Goal: Task Accomplishment & Management: Manage account settings

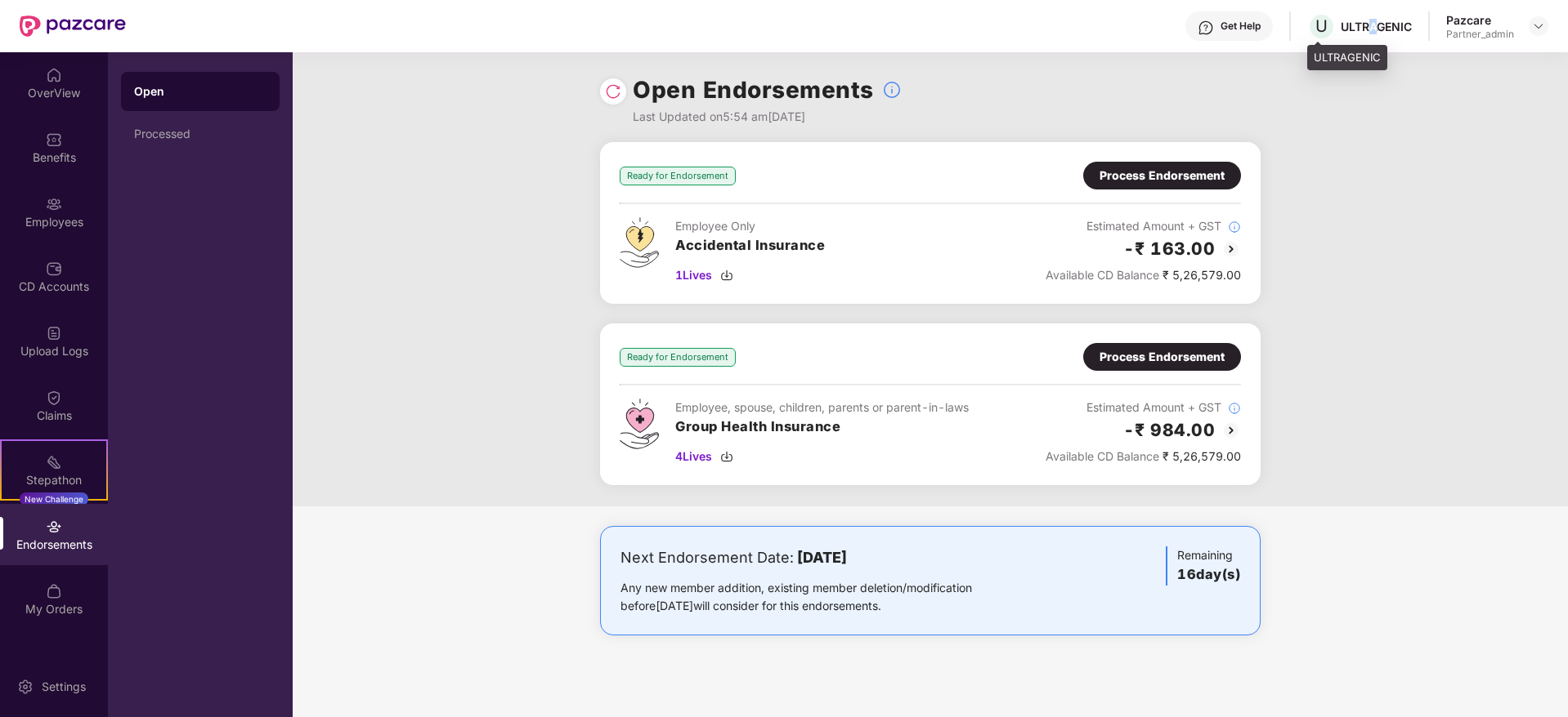
click at [1373, 26] on div "ULTRAGENIC" at bounding box center [1376, 26] width 71 height 15
click at [1377, 20] on div "ULTRAGENIC" at bounding box center [1376, 26] width 71 height 15
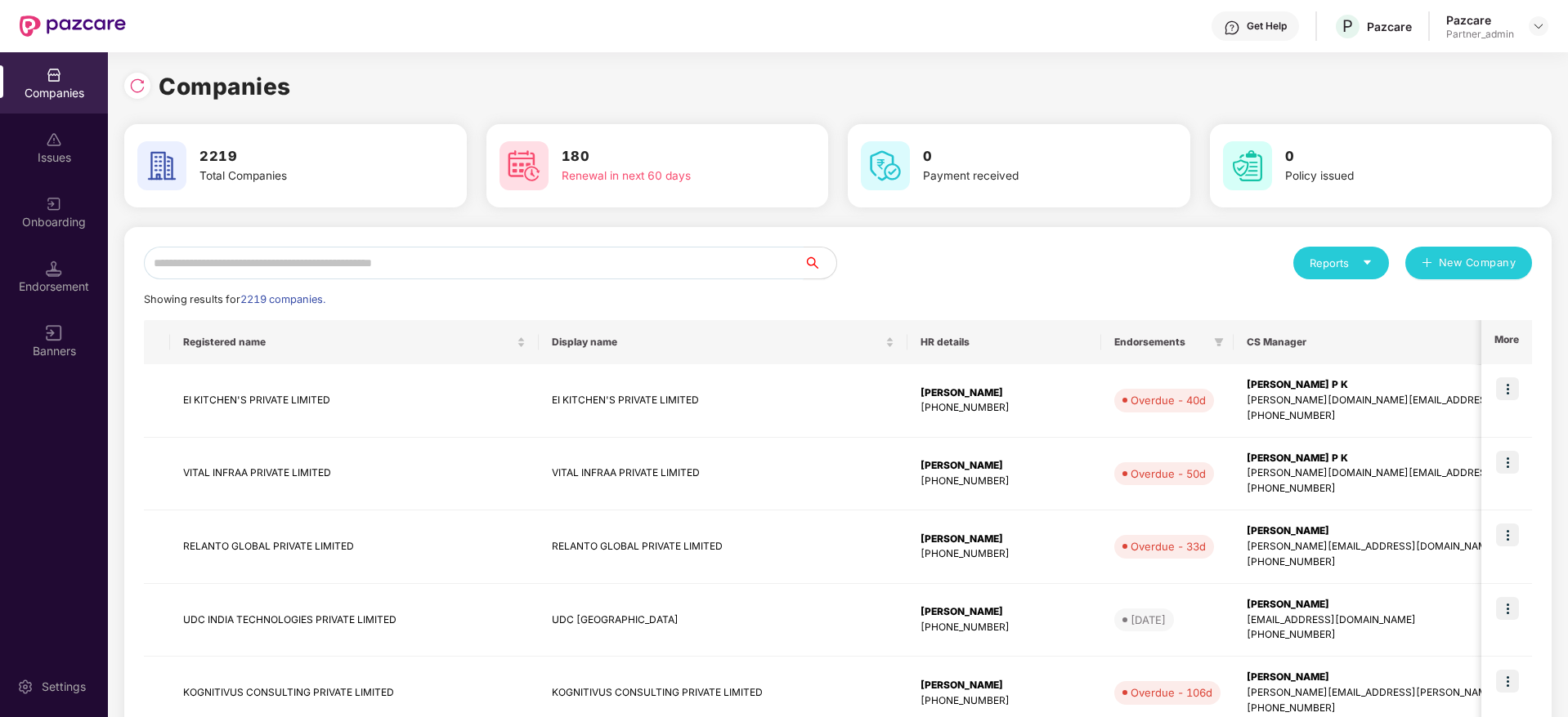
click at [326, 251] on input "text" at bounding box center [473, 262] width 660 height 33
paste input "**********"
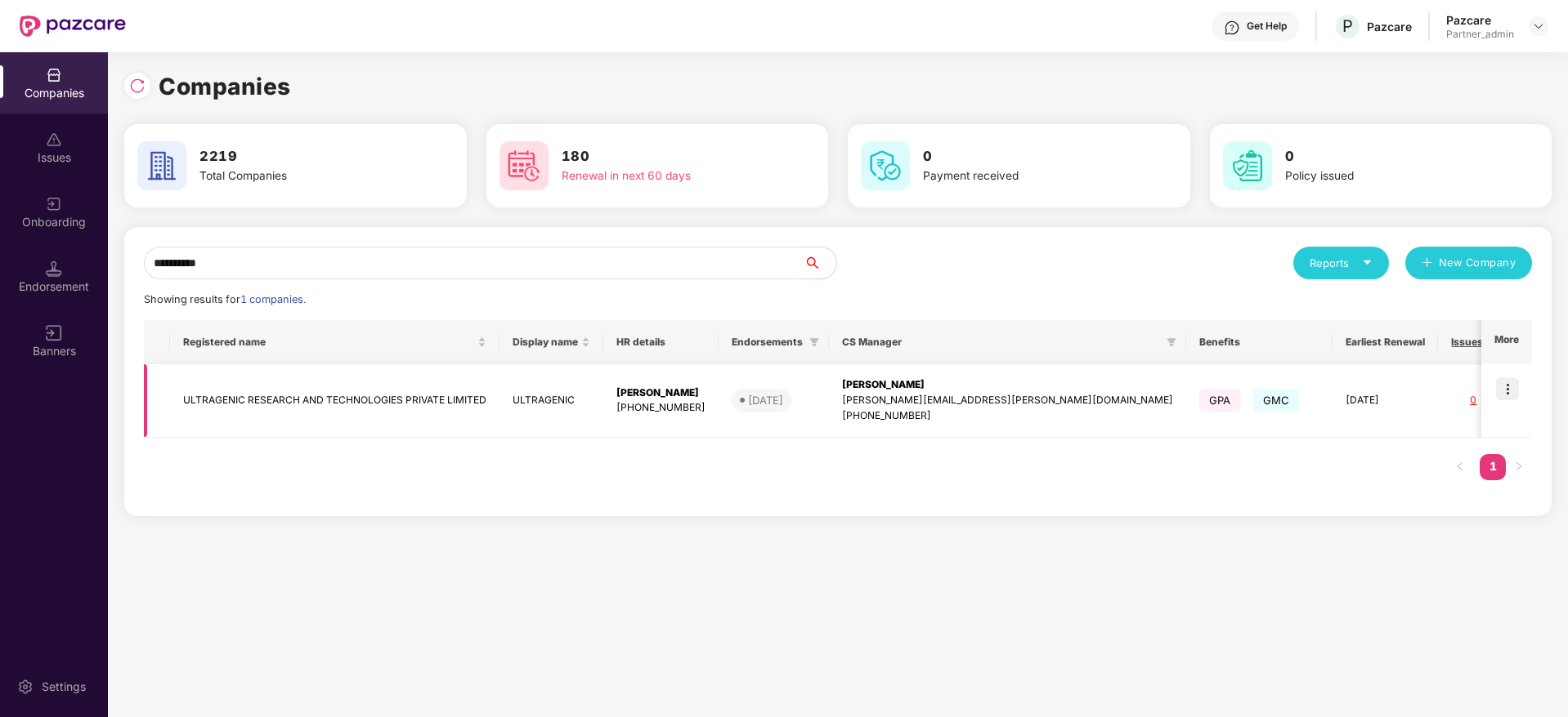
type input "**********"
click at [906, 389] on div "[PERSON_NAME]" at bounding box center [1008, 385] width 331 height 15
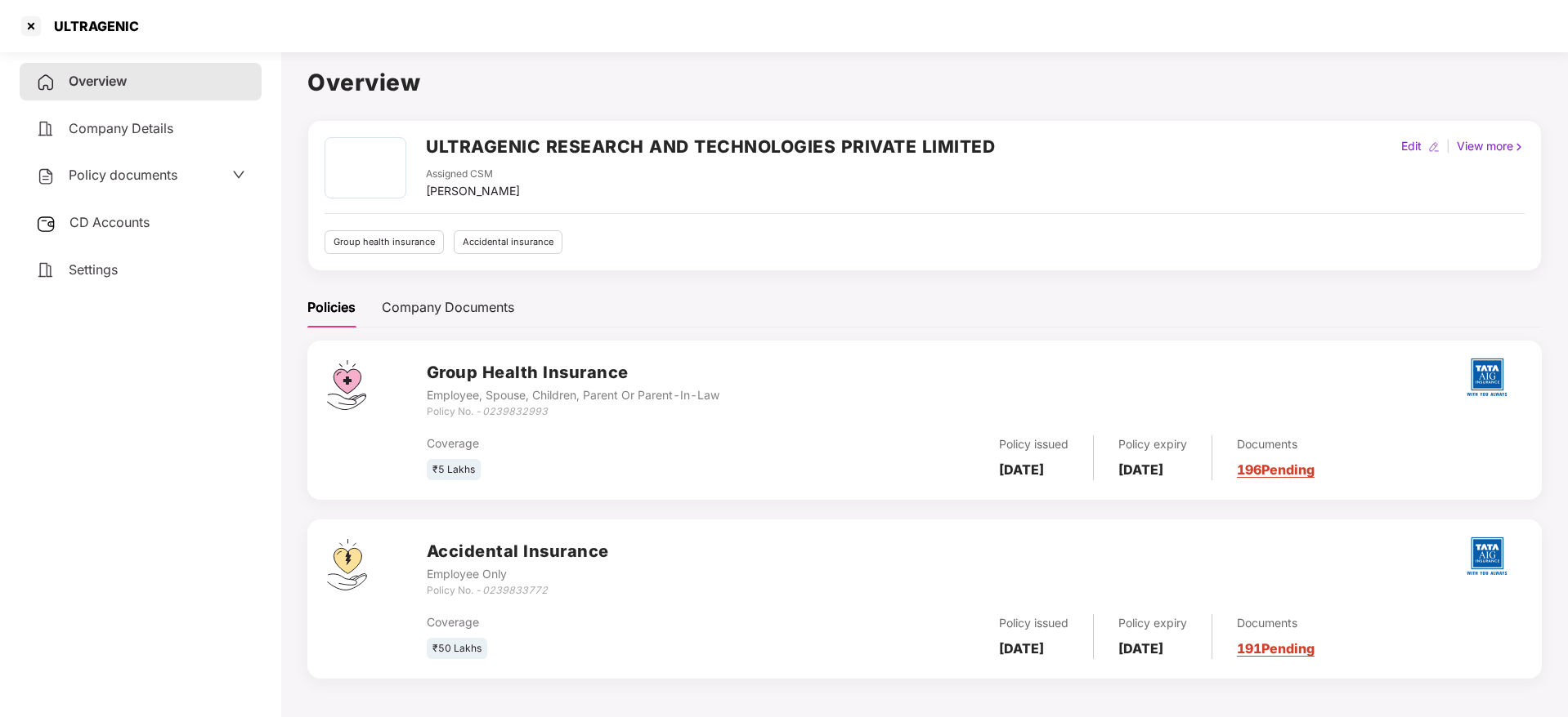
click at [1314, 469] on link "196 Pending" at bounding box center [1275, 469] width 78 height 16
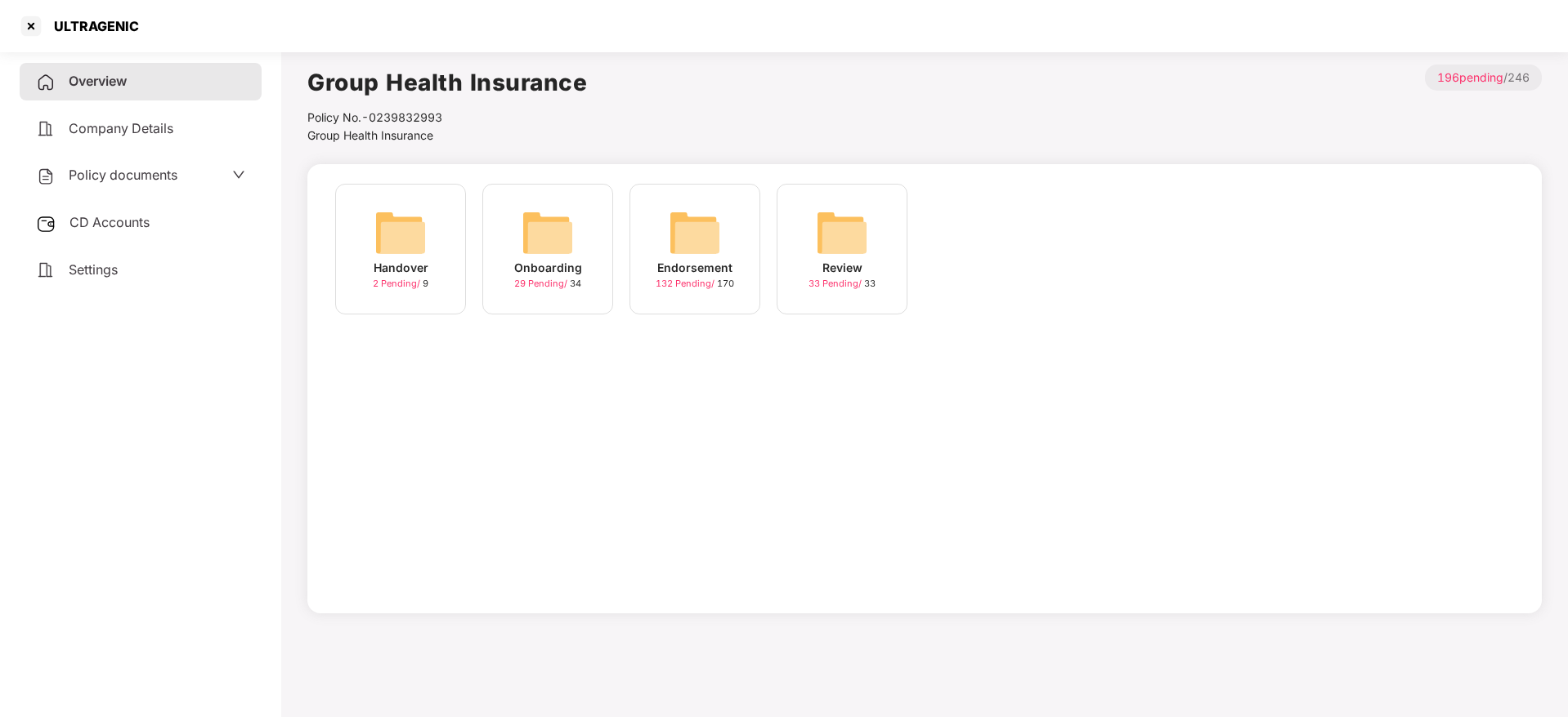
click at [692, 245] on img at bounding box center [695, 233] width 52 height 52
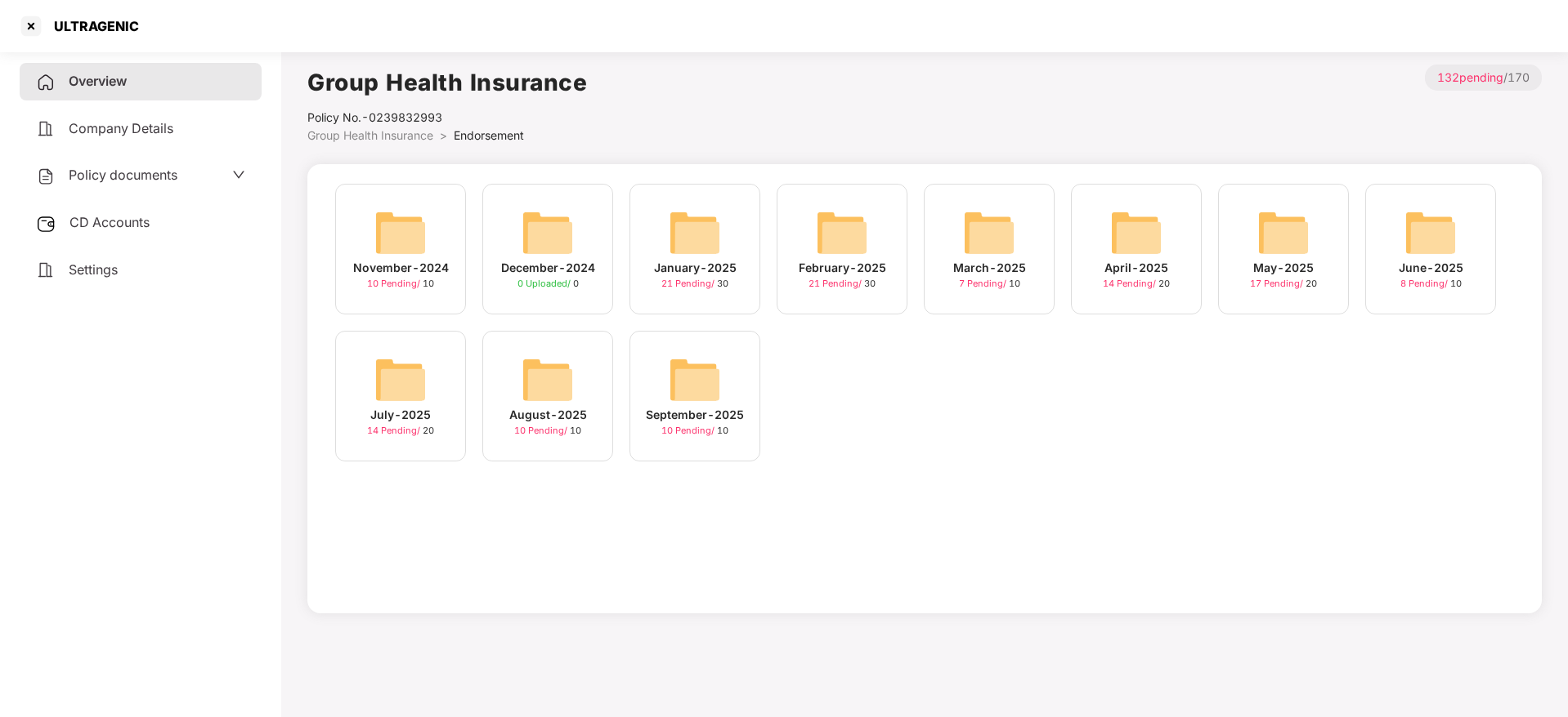
click at [554, 408] on div "August-2025" at bounding box center [548, 414] width 78 height 18
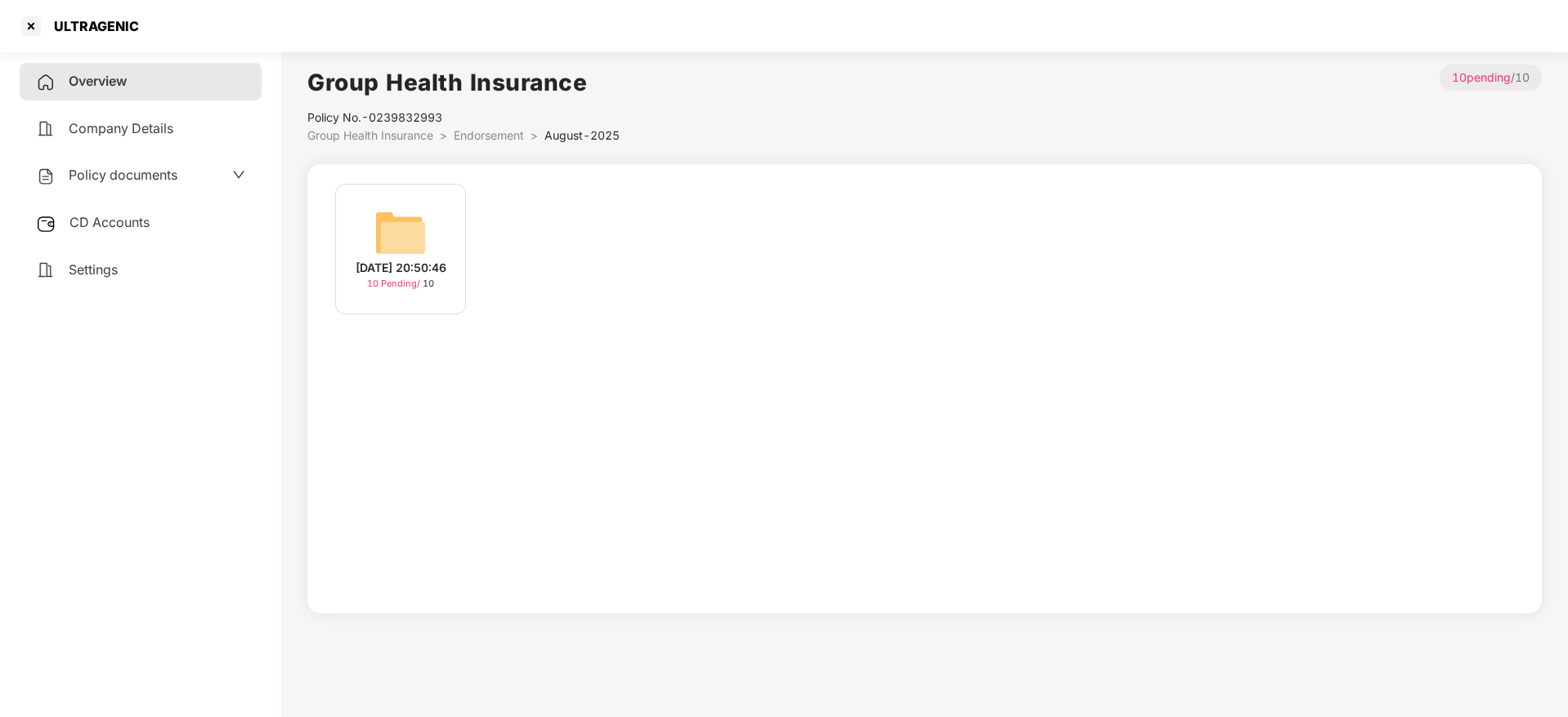
click at [426, 275] on div "[DATE] 20:50:46" at bounding box center [401, 267] width 91 height 18
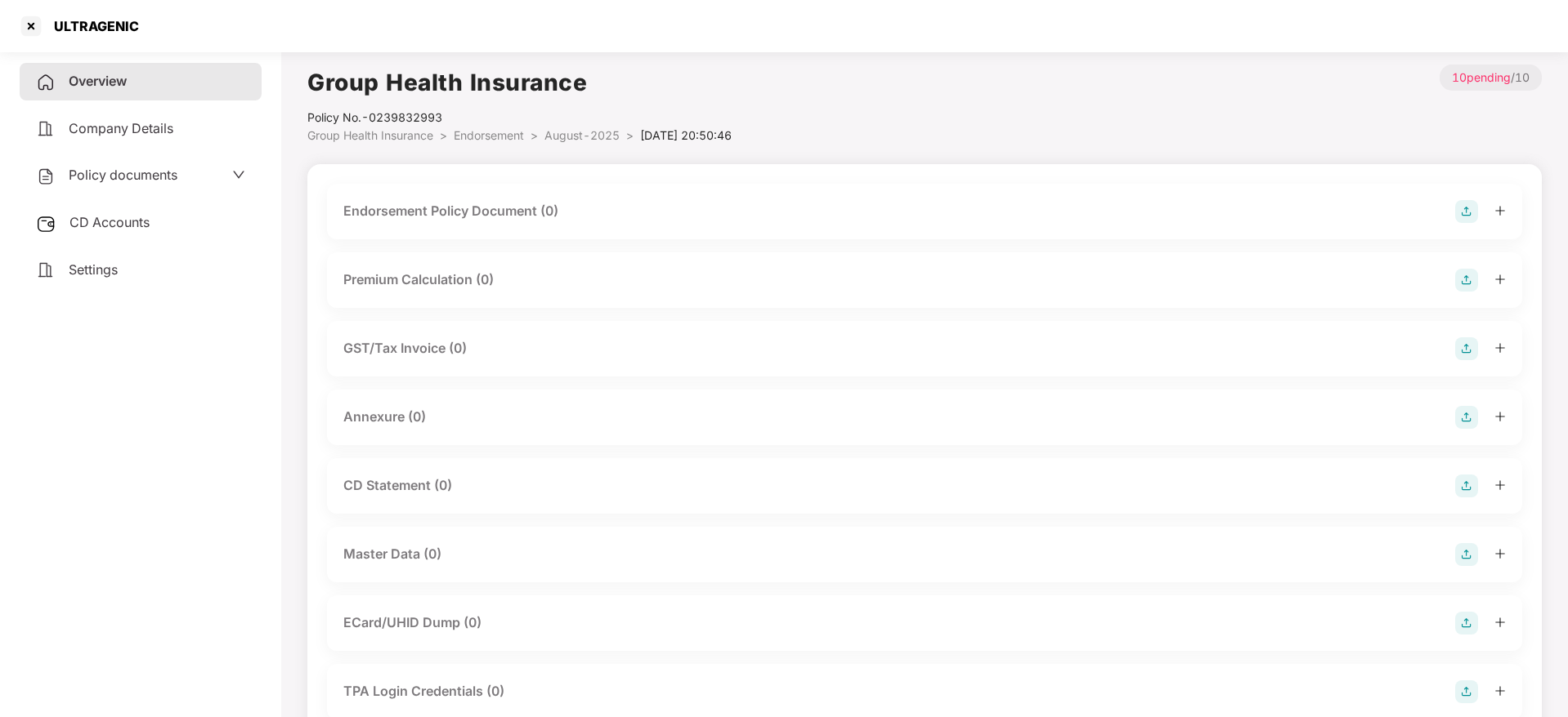
click at [1466, 211] on img at bounding box center [1466, 211] width 23 height 23
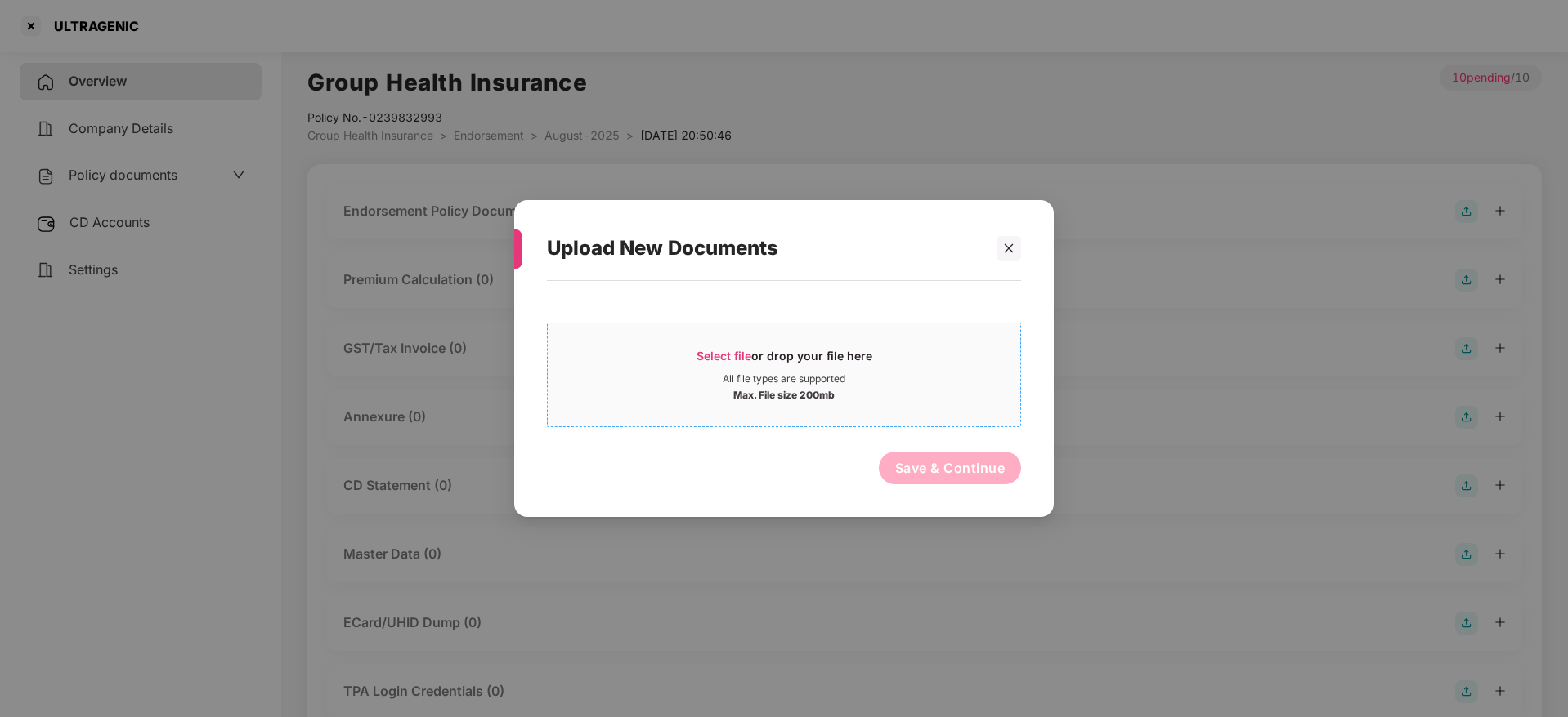
click at [741, 352] on span "Select file" at bounding box center [723, 356] width 55 height 13
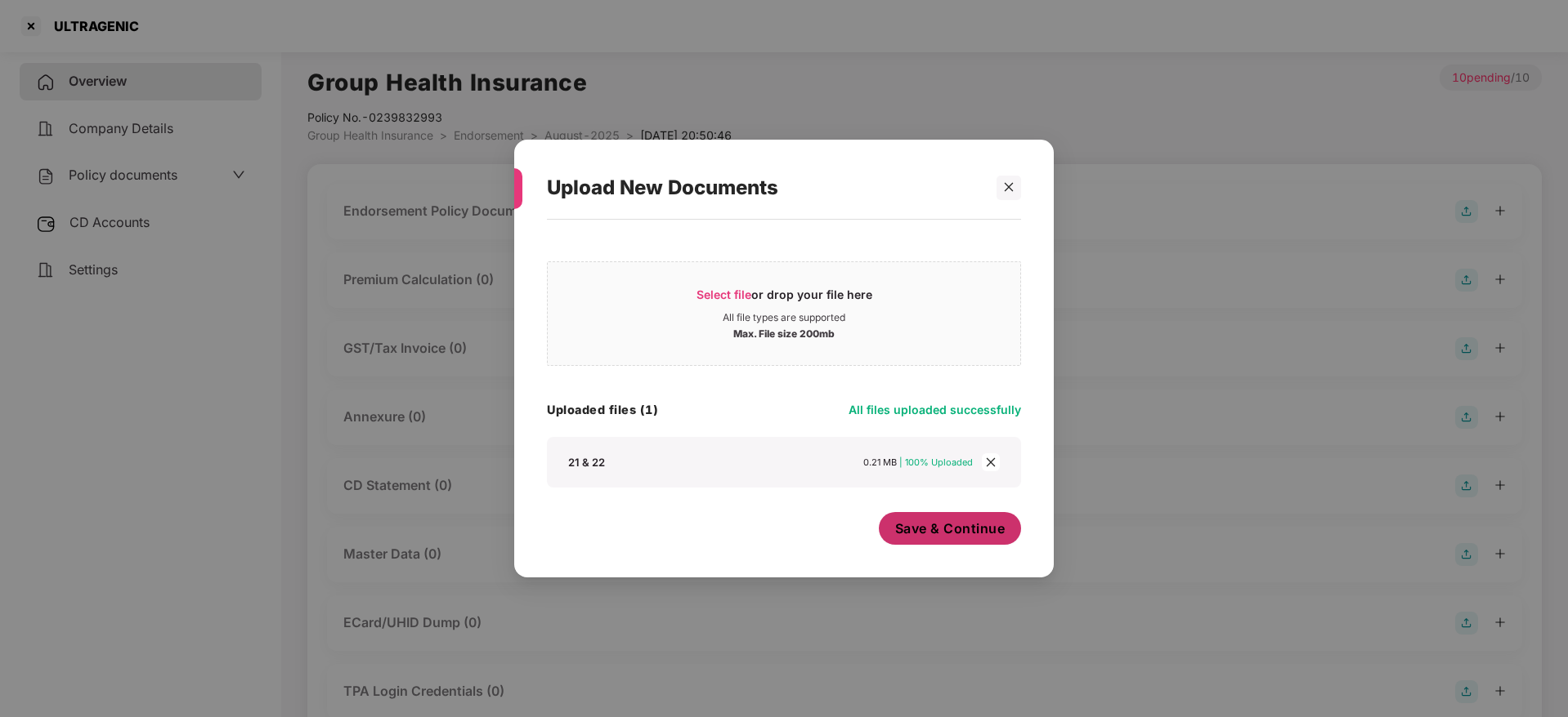
click at [952, 527] on span "Save & Continue" at bounding box center [950, 528] width 111 height 18
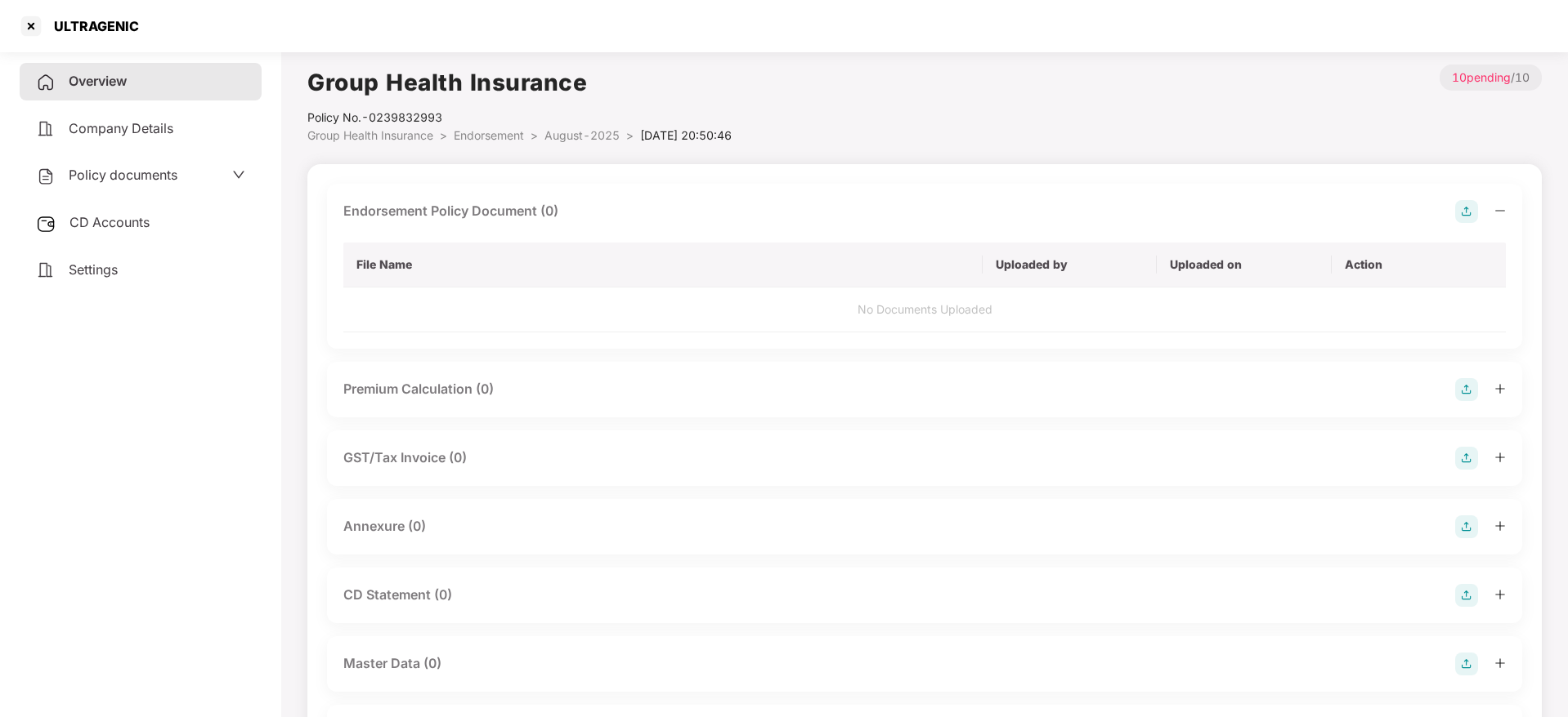
click at [1498, 212] on icon "minus" at bounding box center [1500, 211] width 12 height 12
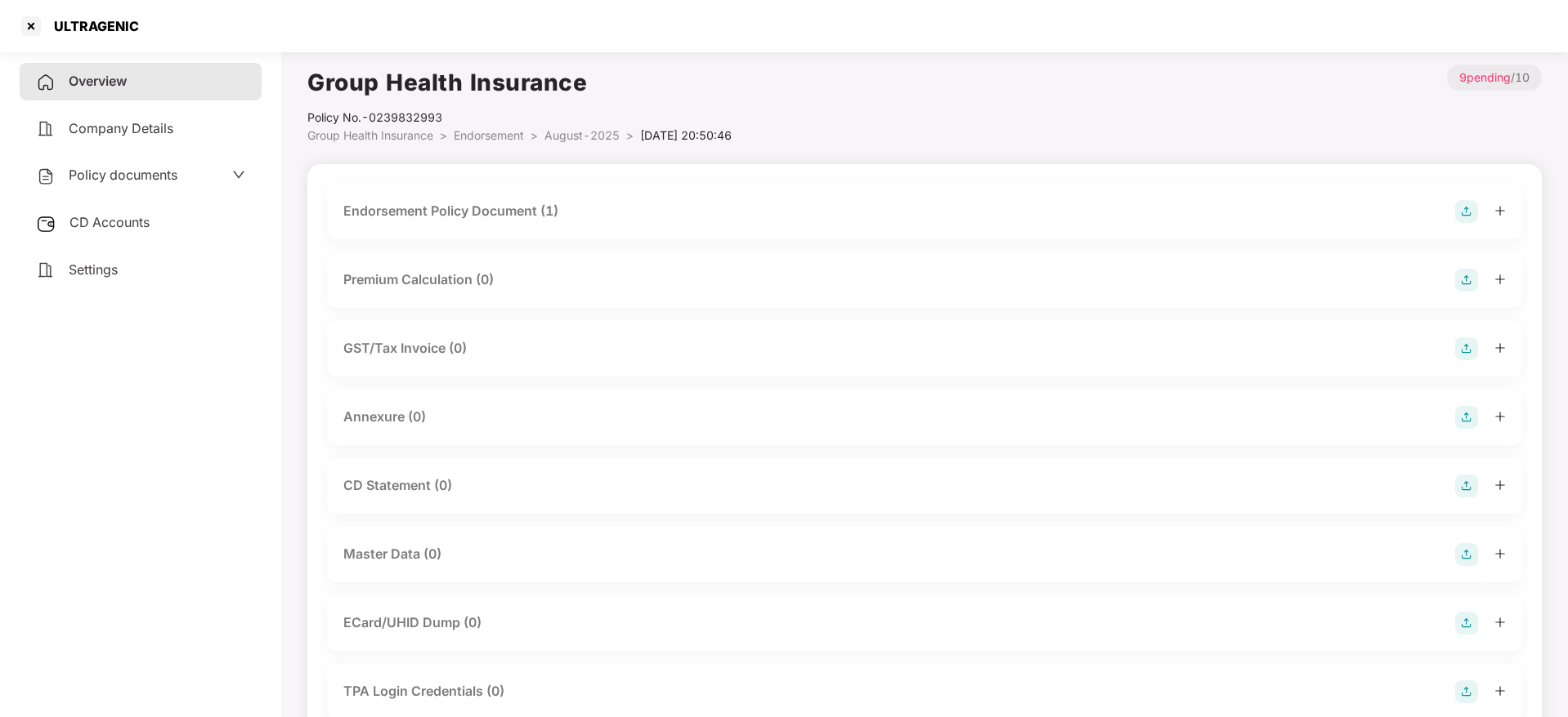
click at [1481, 420] on div at bounding box center [1480, 417] width 51 height 23
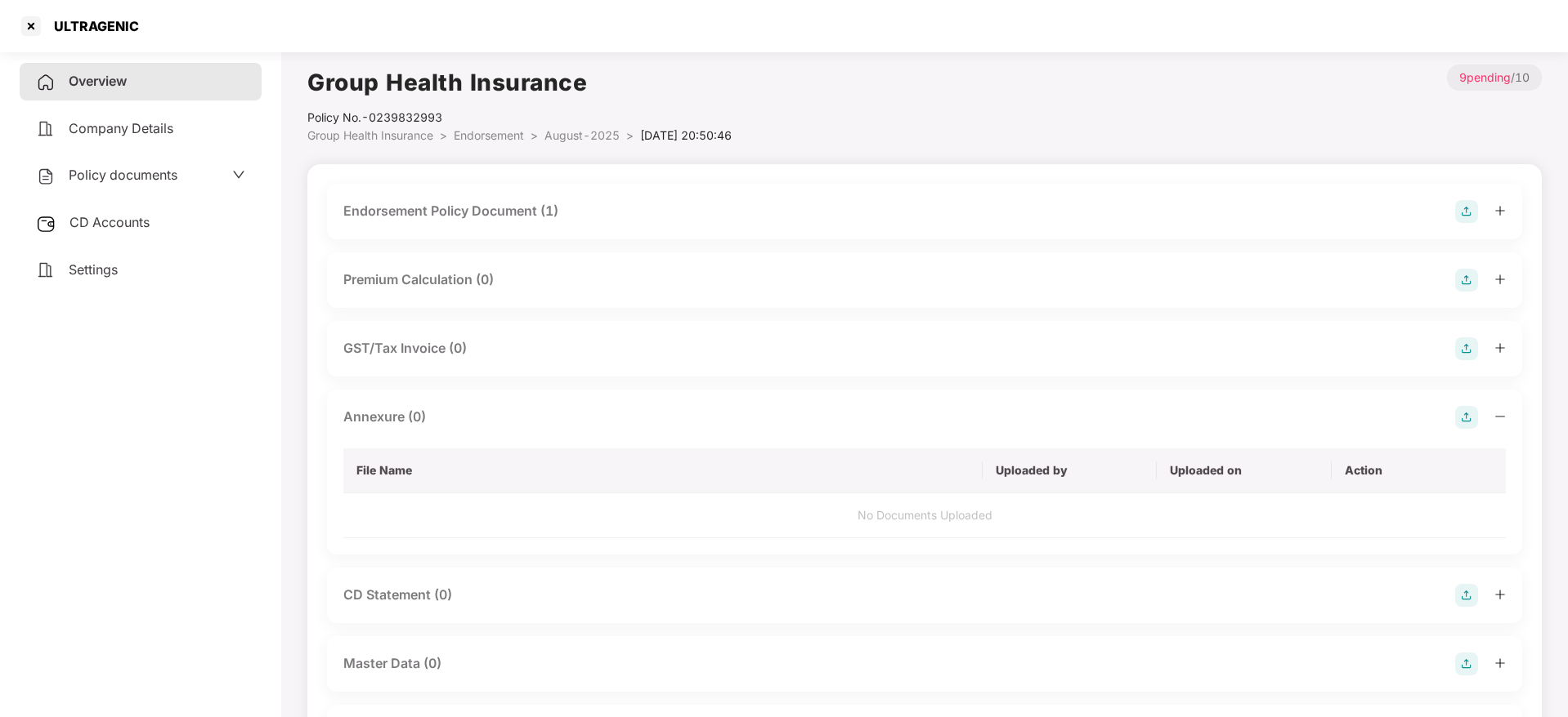
click at [1473, 418] on img at bounding box center [1466, 417] width 23 height 23
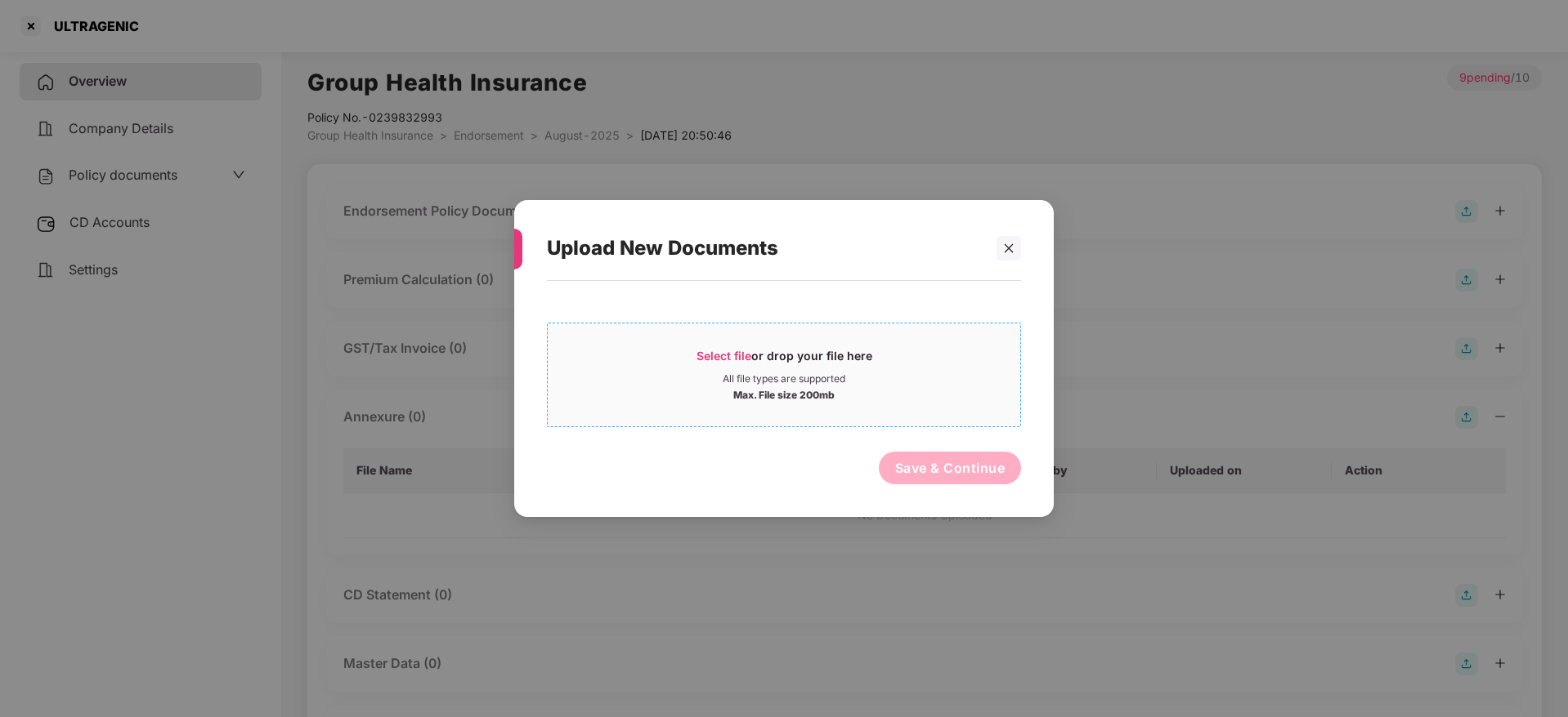
click at [723, 361] on span "Select file" at bounding box center [723, 356] width 55 height 13
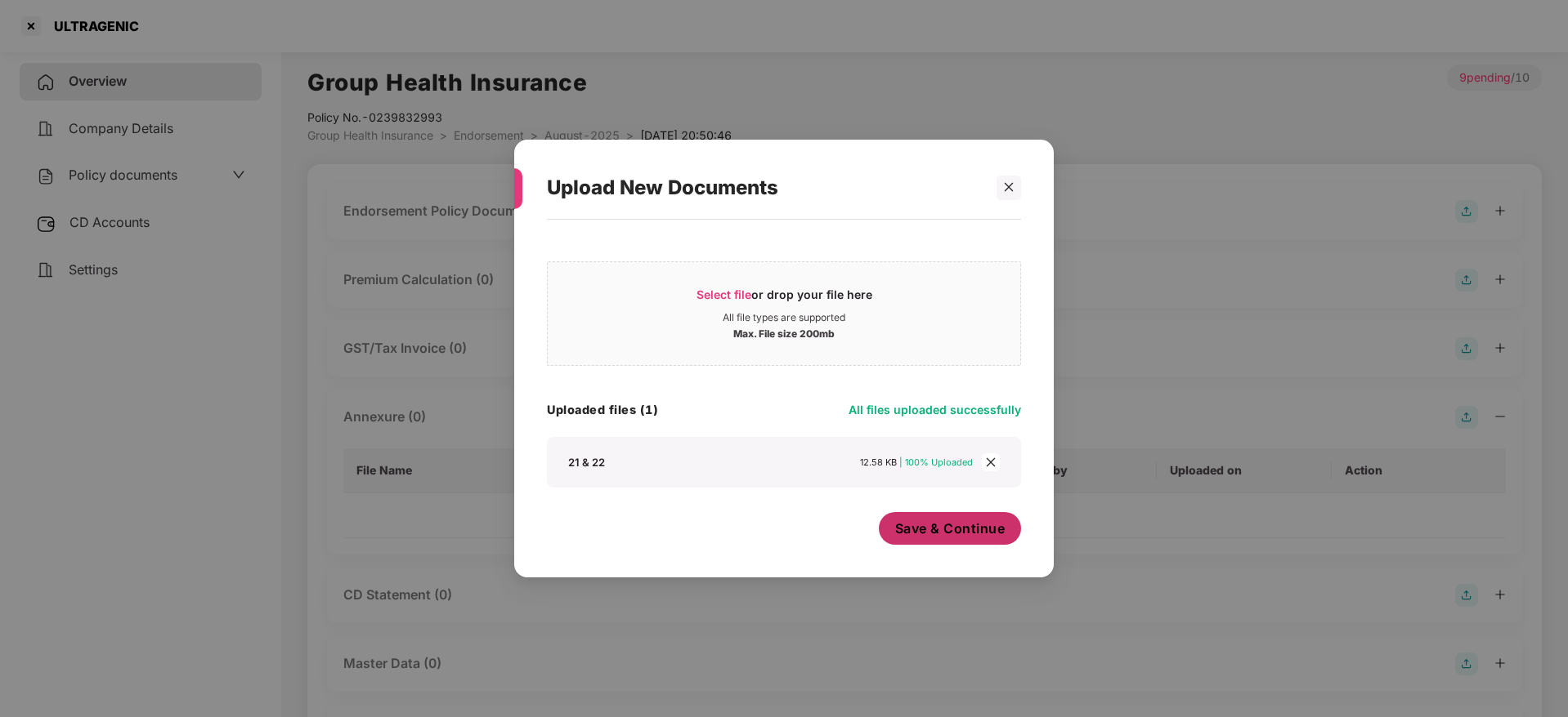
click at [959, 521] on span "Save & Continue" at bounding box center [950, 528] width 111 height 18
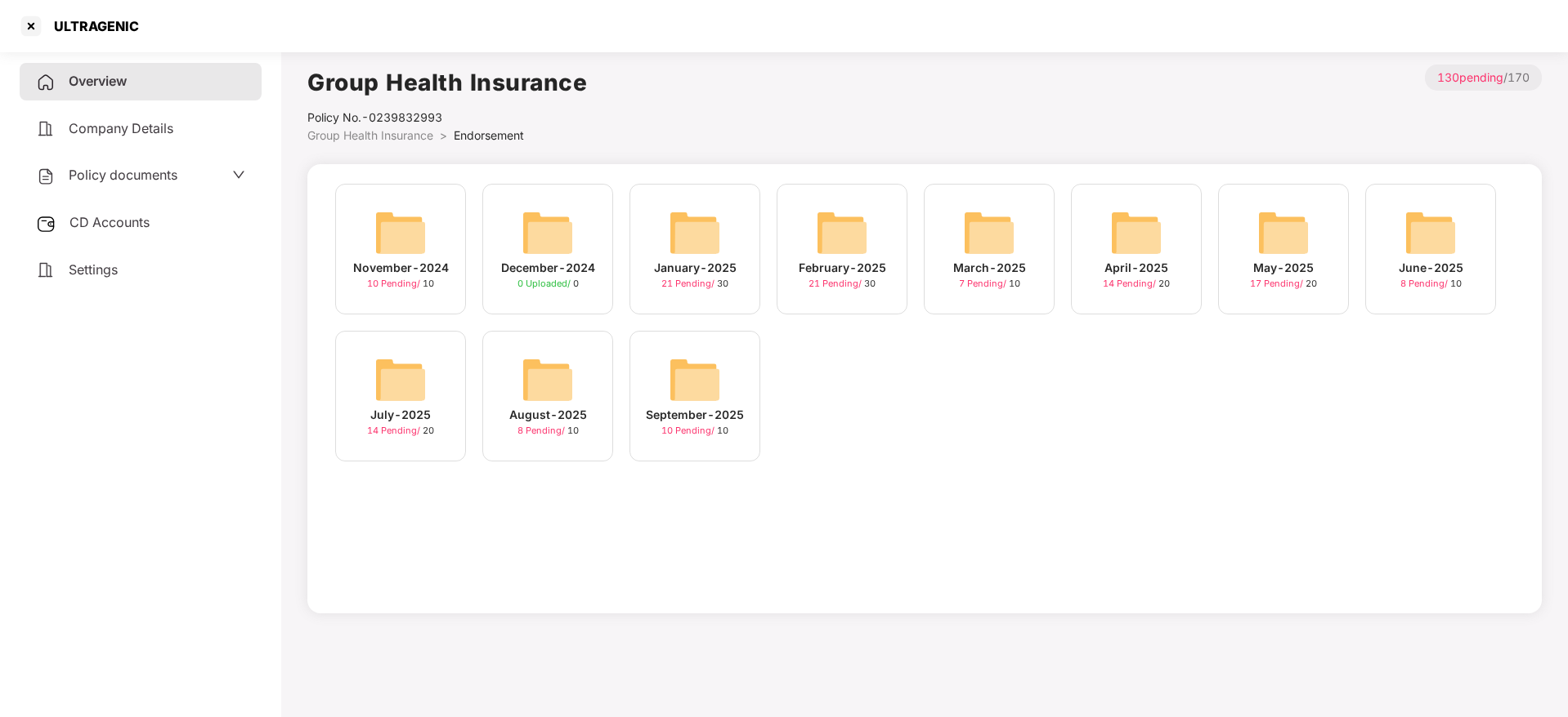
click at [695, 389] on img at bounding box center [695, 380] width 52 height 52
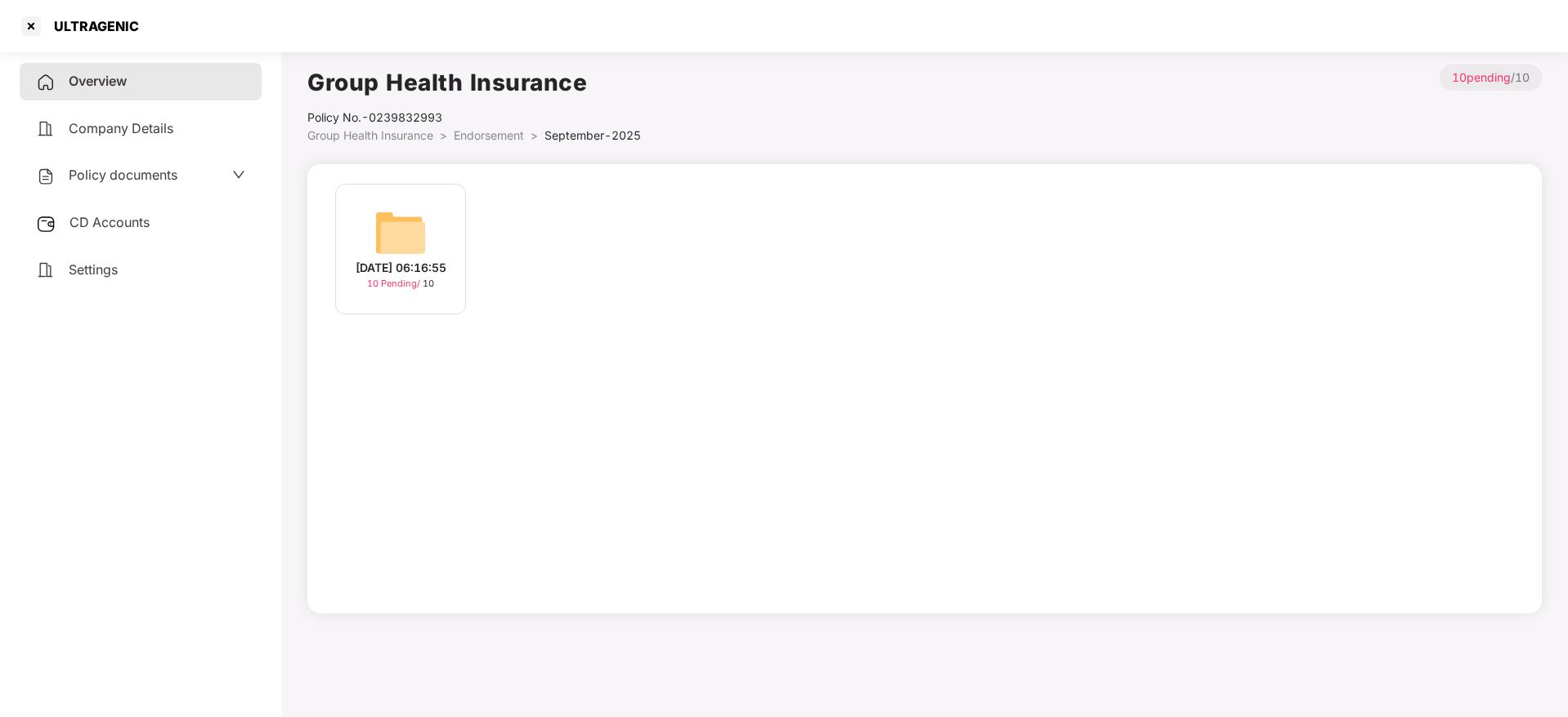
click at [439, 259] on div "[DATE] 06:16:55" at bounding box center [401, 267] width 91 height 18
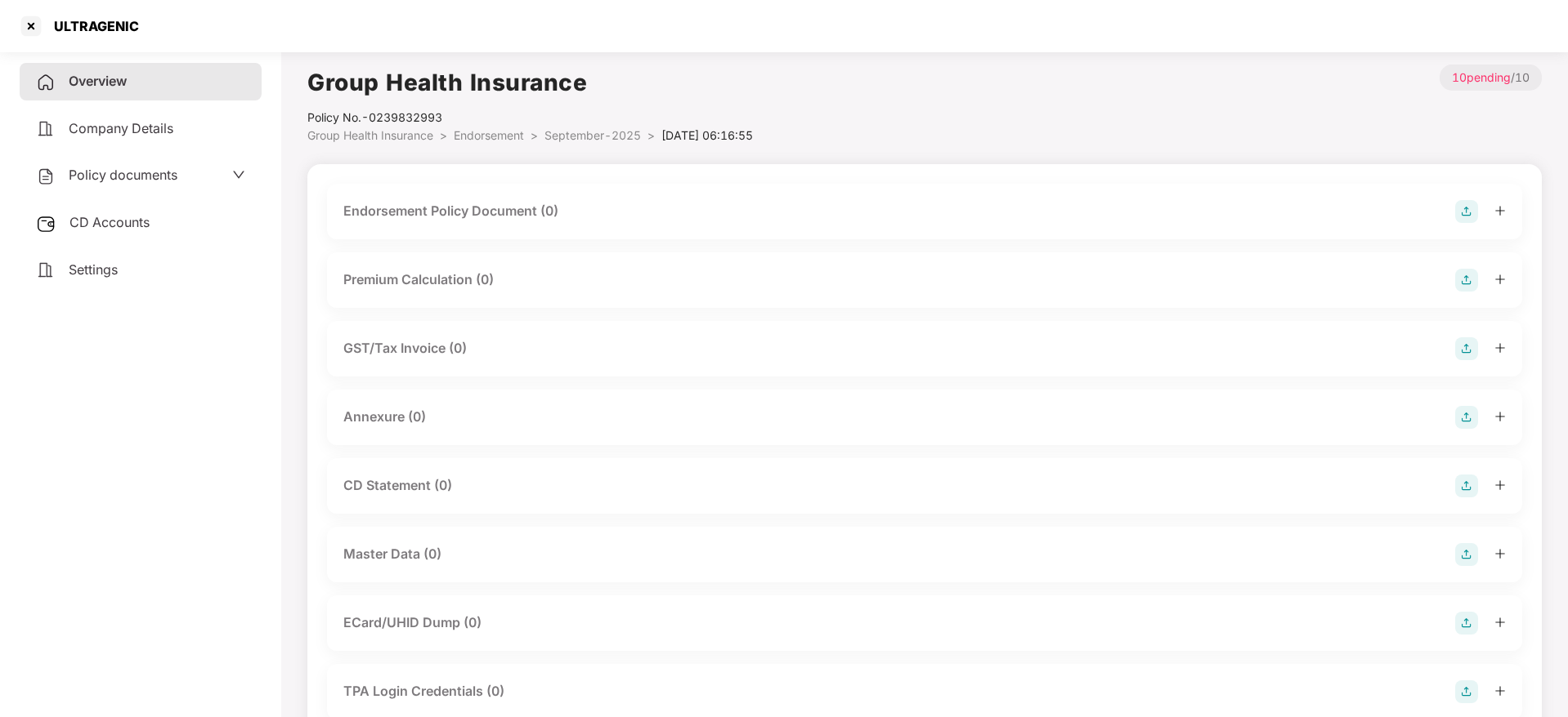
click at [1467, 213] on img at bounding box center [1466, 211] width 23 height 23
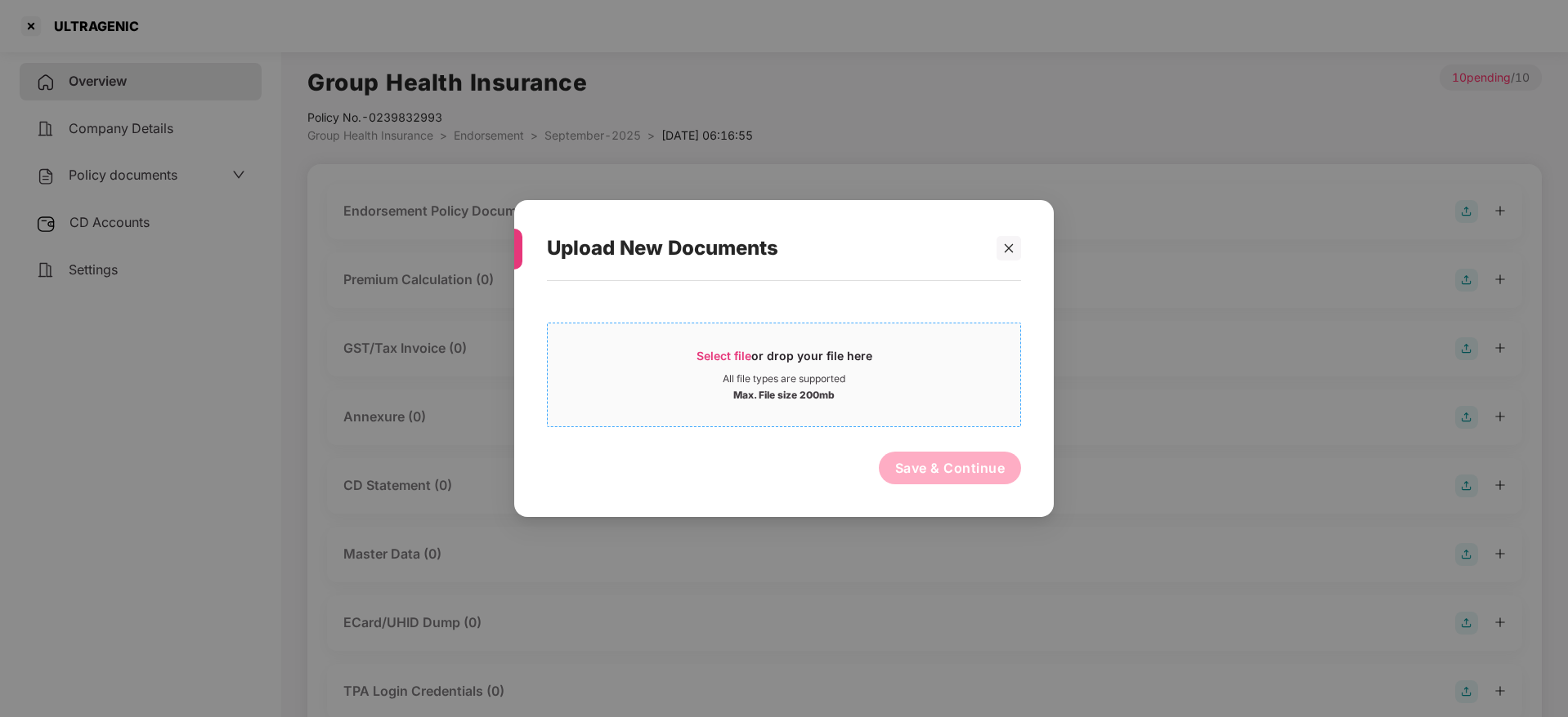
click at [749, 376] on div "All file types are supported" at bounding box center [783, 379] width 122 height 13
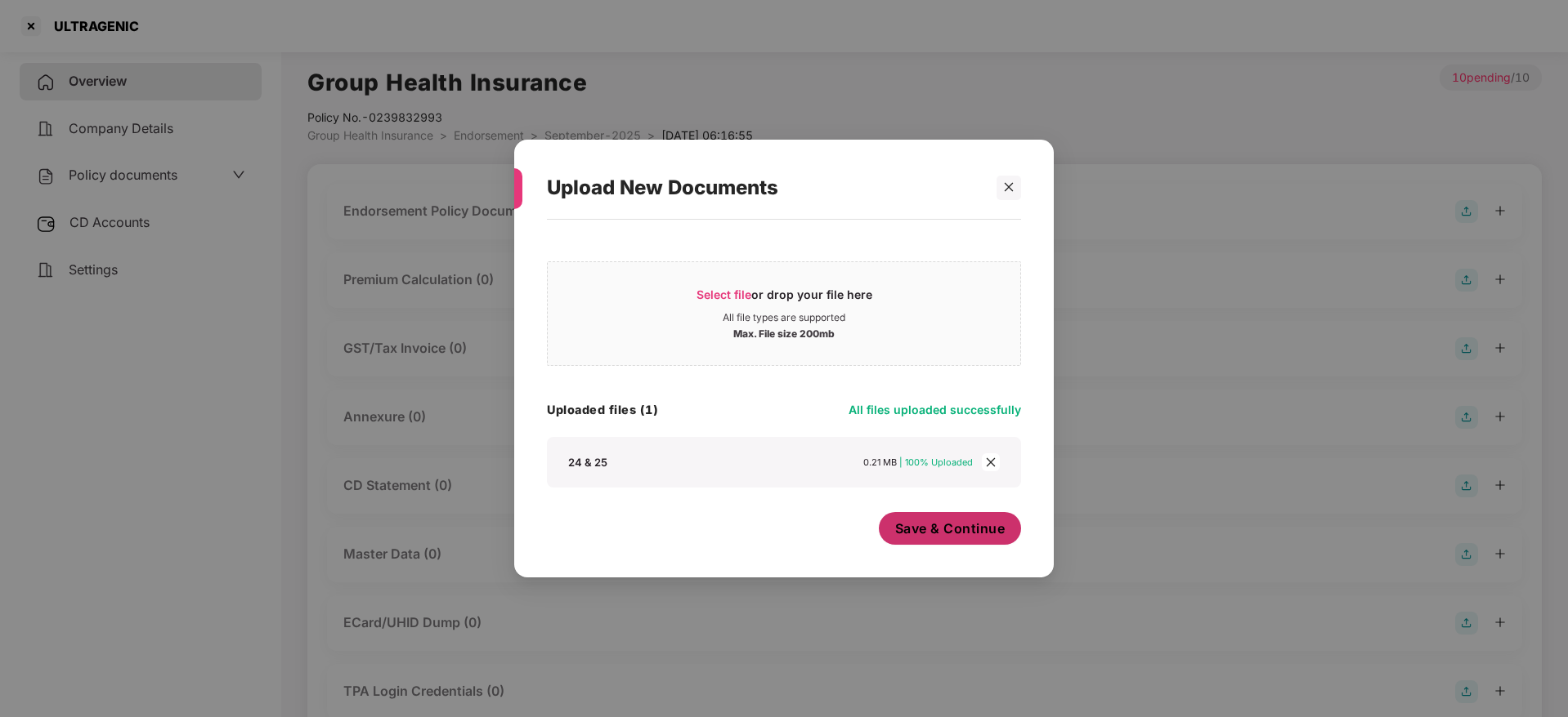
click at [964, 534] on span "Save & Continue" at bounding box center [950, 528] width 111 height 18
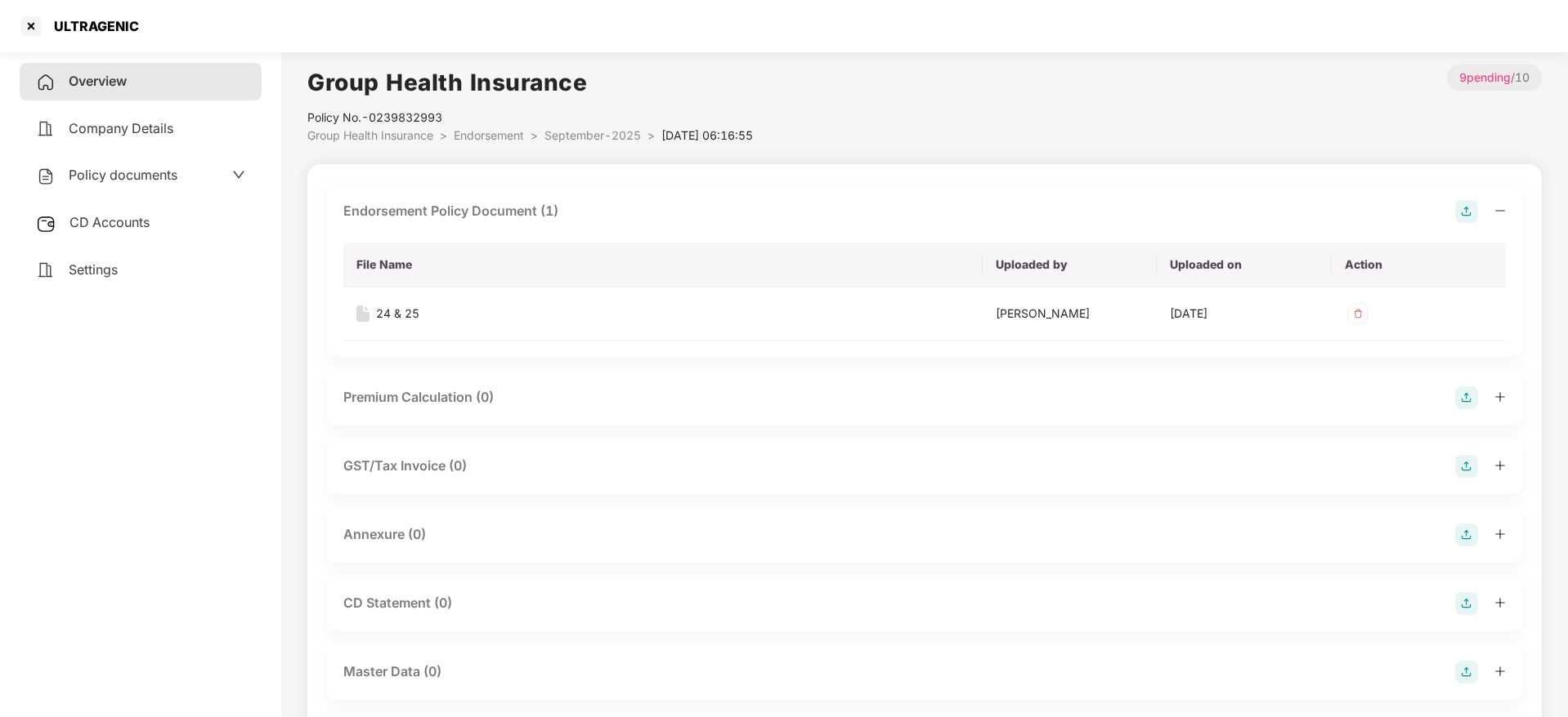
click at [1495, 208] on icon "minus" at bounding box center [1500, 211] width 12 height 12
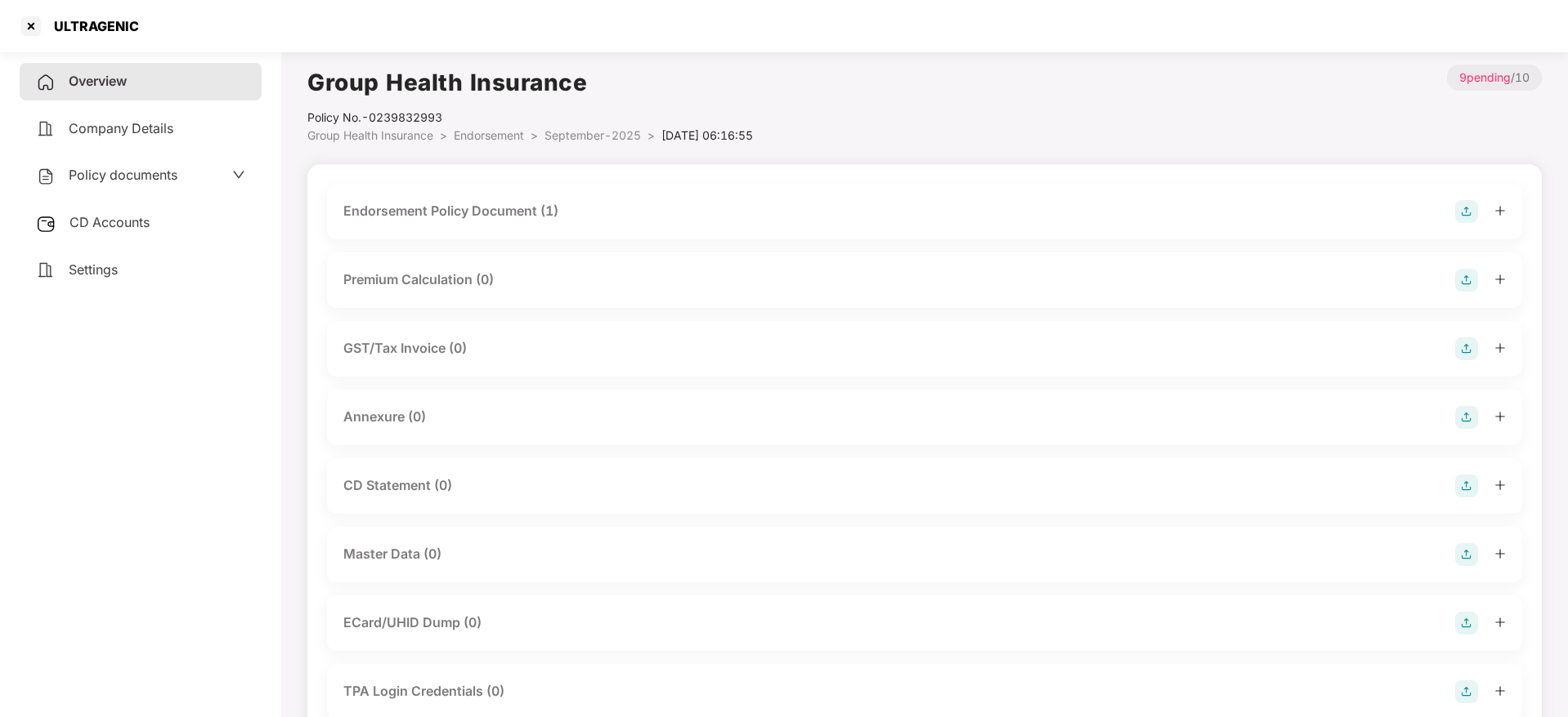
click at [1469, 423] on img at bounding box center [1466, 417] width 23 height 23
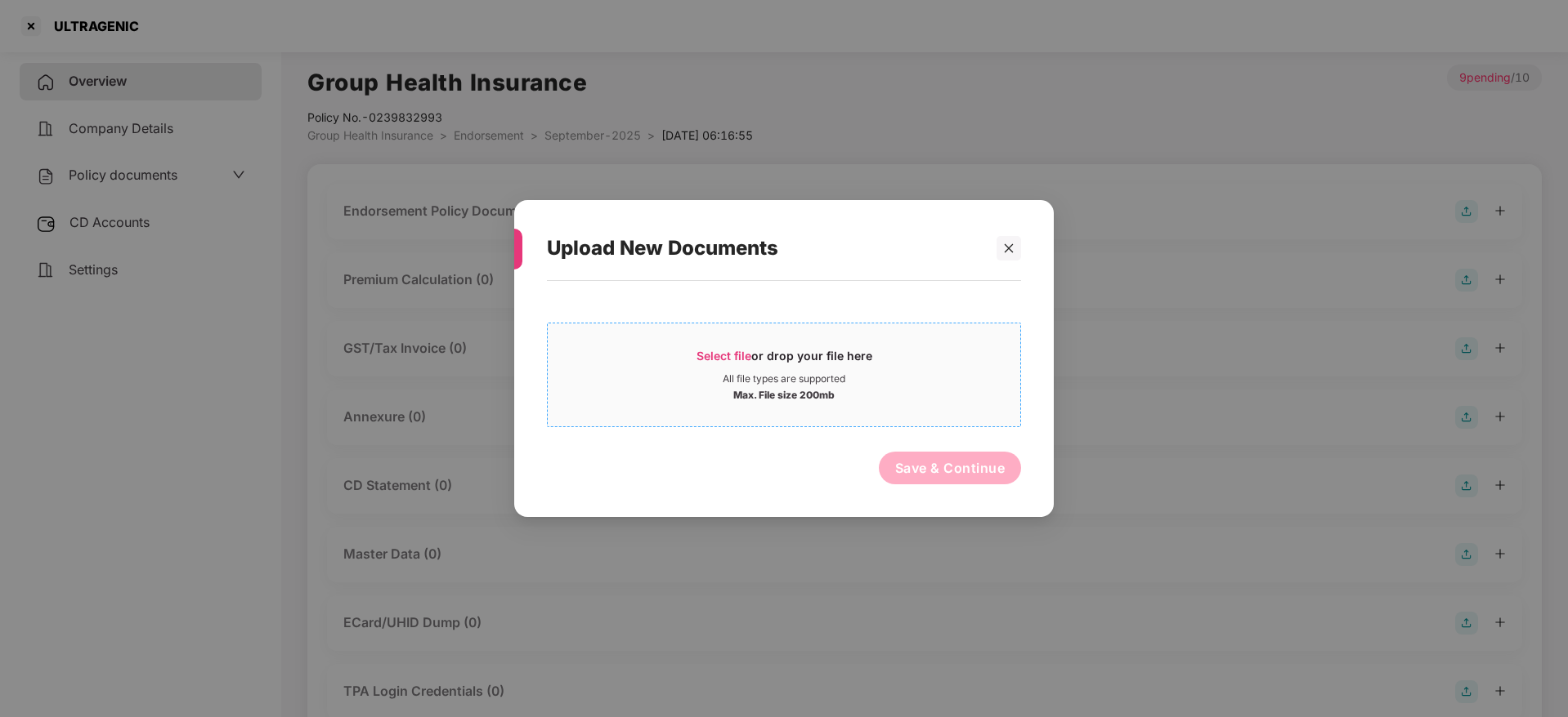
click at [707, 344] on span "Select file or drop your file here All file types are supported Max. File size …" at bounding box center [784, 375] width 473 height 78
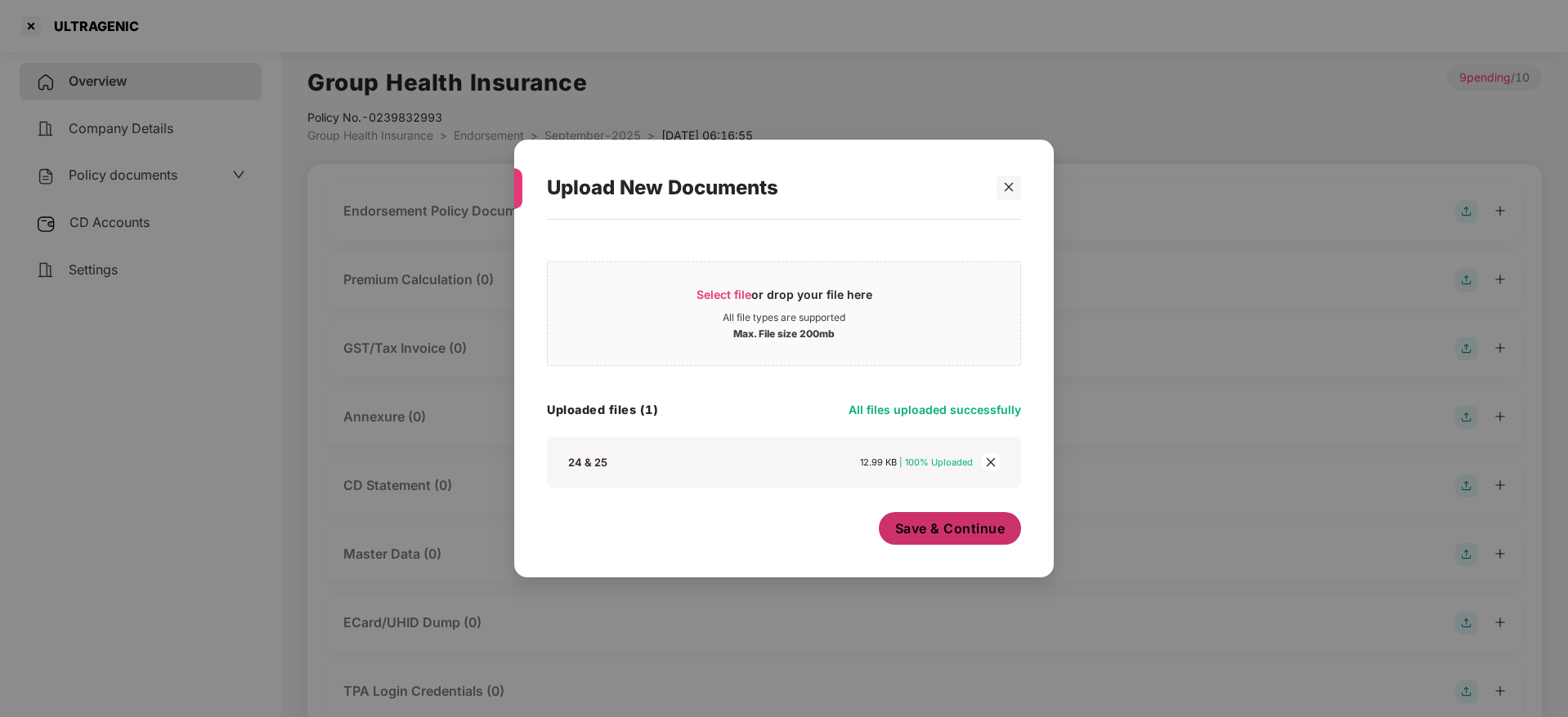
click at [971, 533] on span "Save & Continue" at bounding box center [950, 528] width 111 height 18
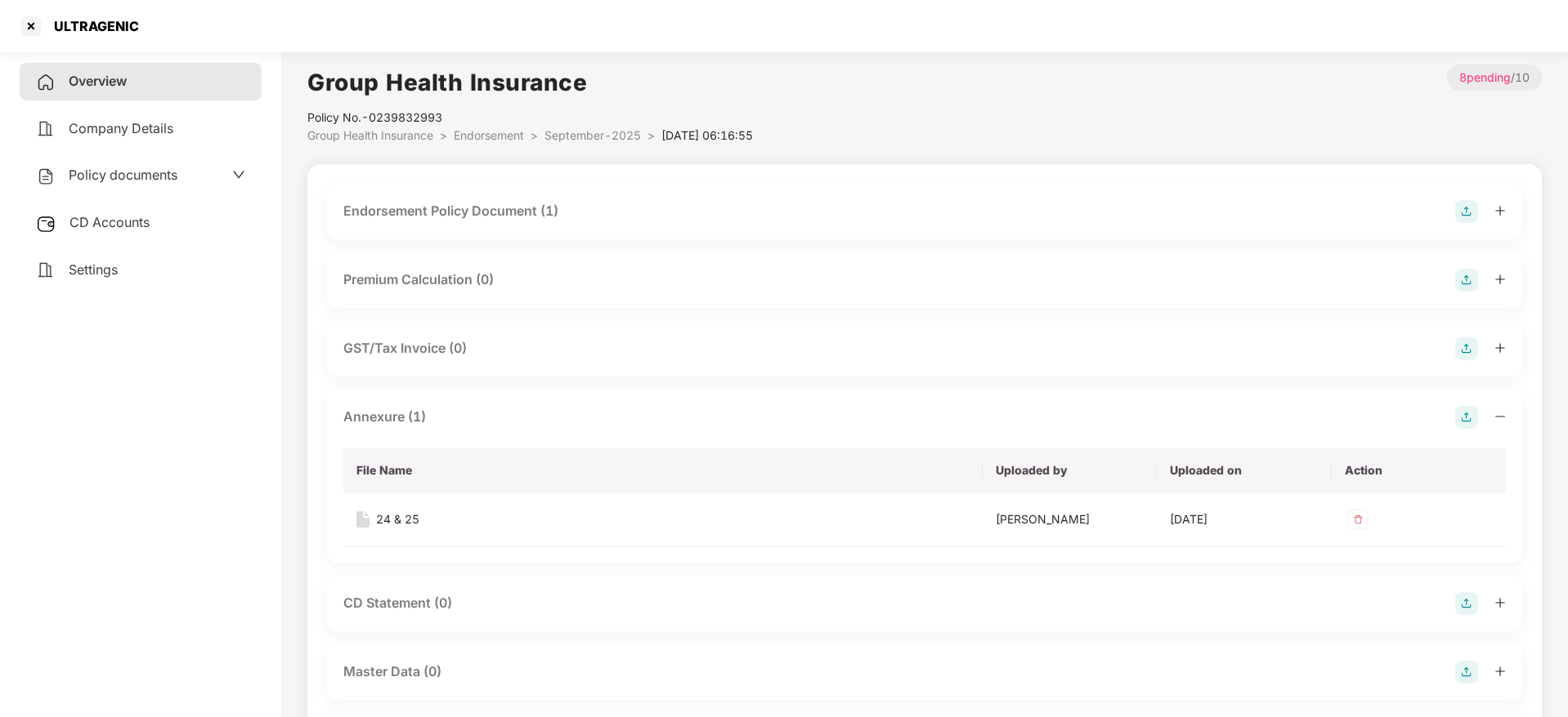
click at [1499, 417] on icon "minus" at bounding box center [1500, 417] width 12 height 12
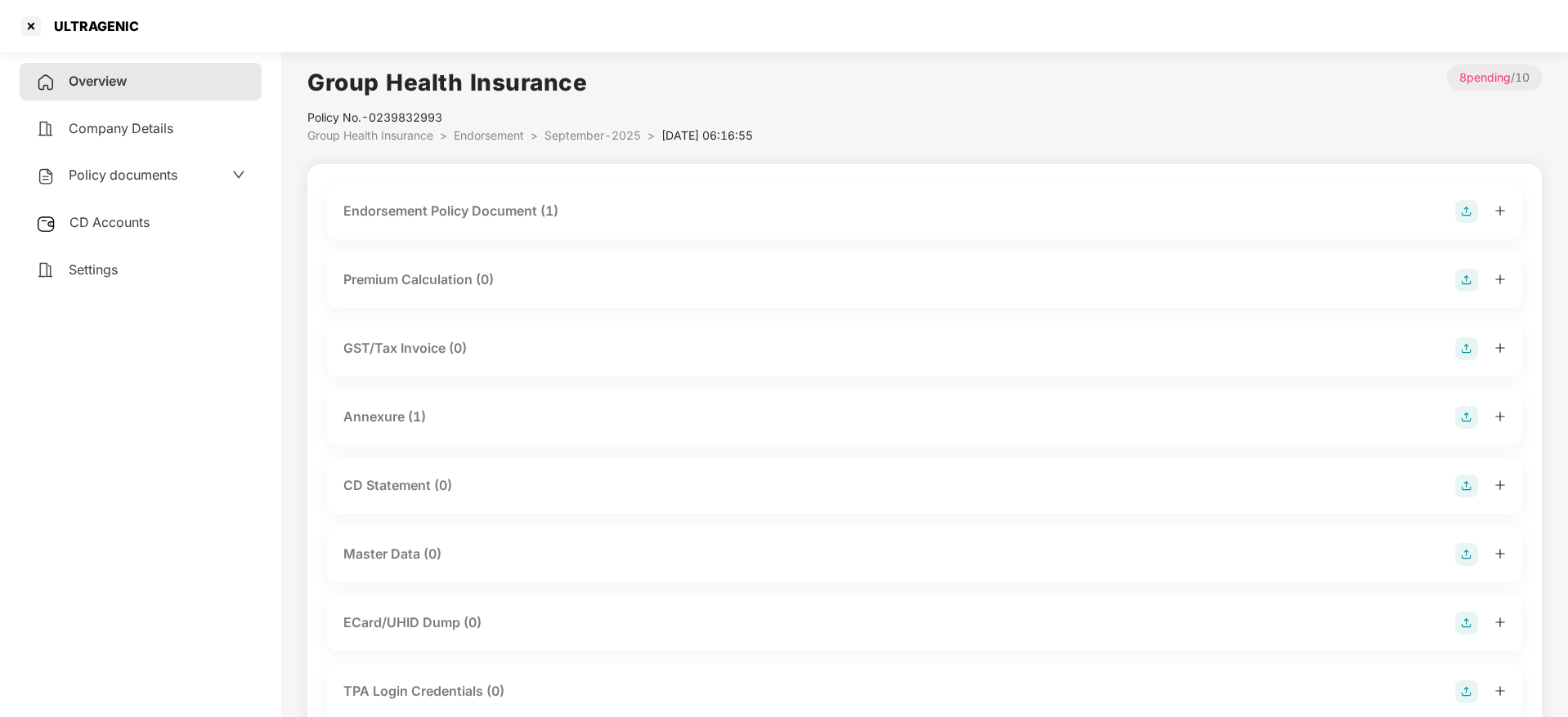
click at [1465, 553] on img at bounding box center [1466, 554] width 23 height 23
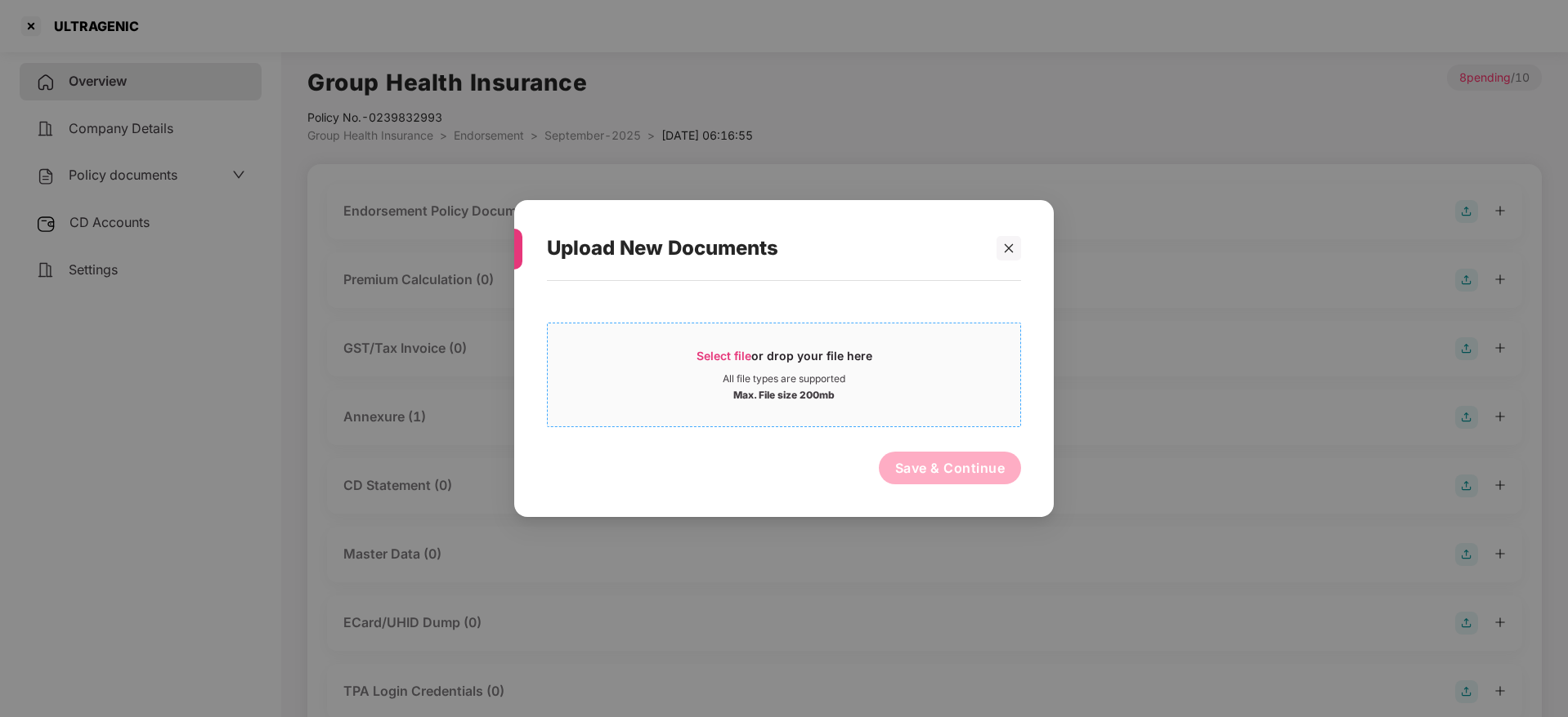
click at [727, 353] on span "Select file" at bounding box center [723, 356] width 55 height 13
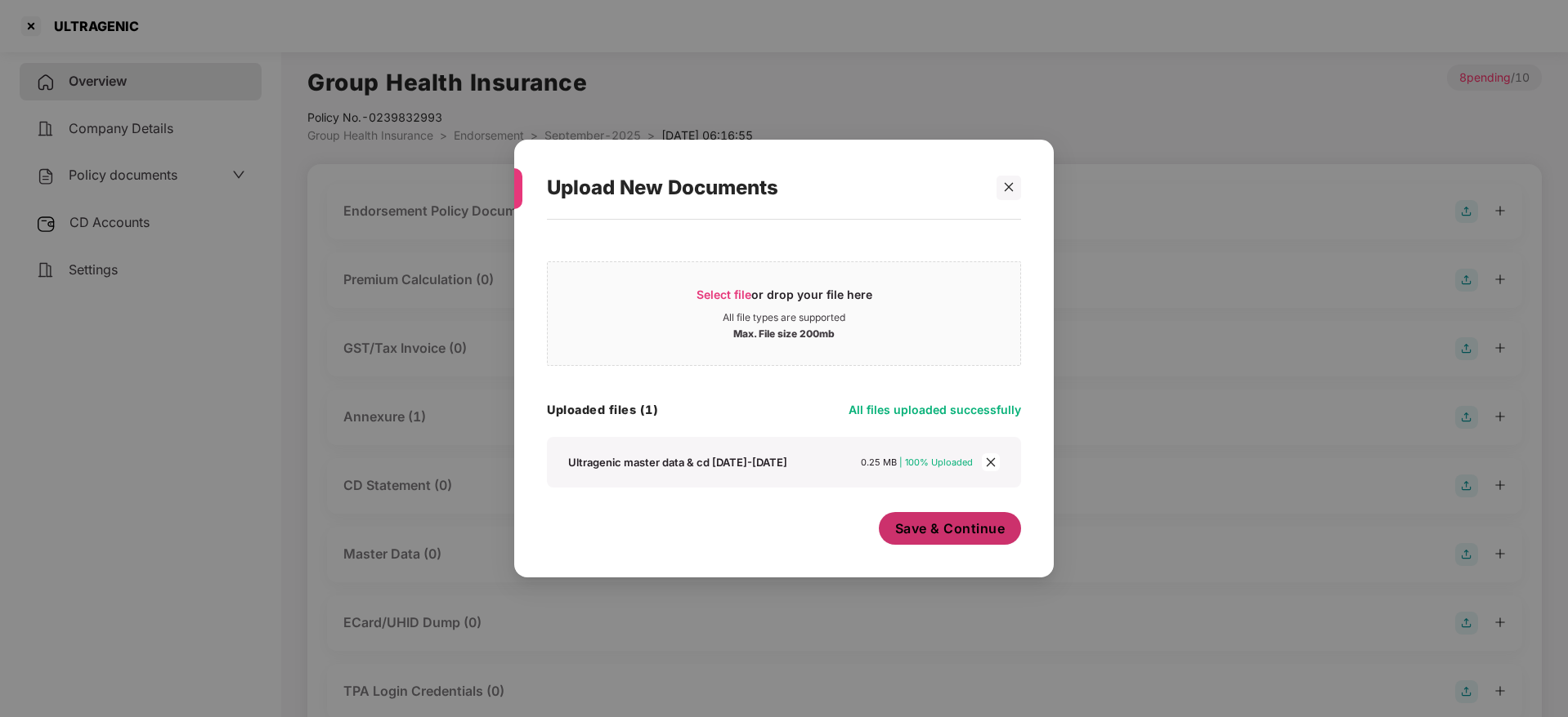
click at [1008, 526] on button "Save & Continue" at bounding box center [949, 528] width 143 height 33
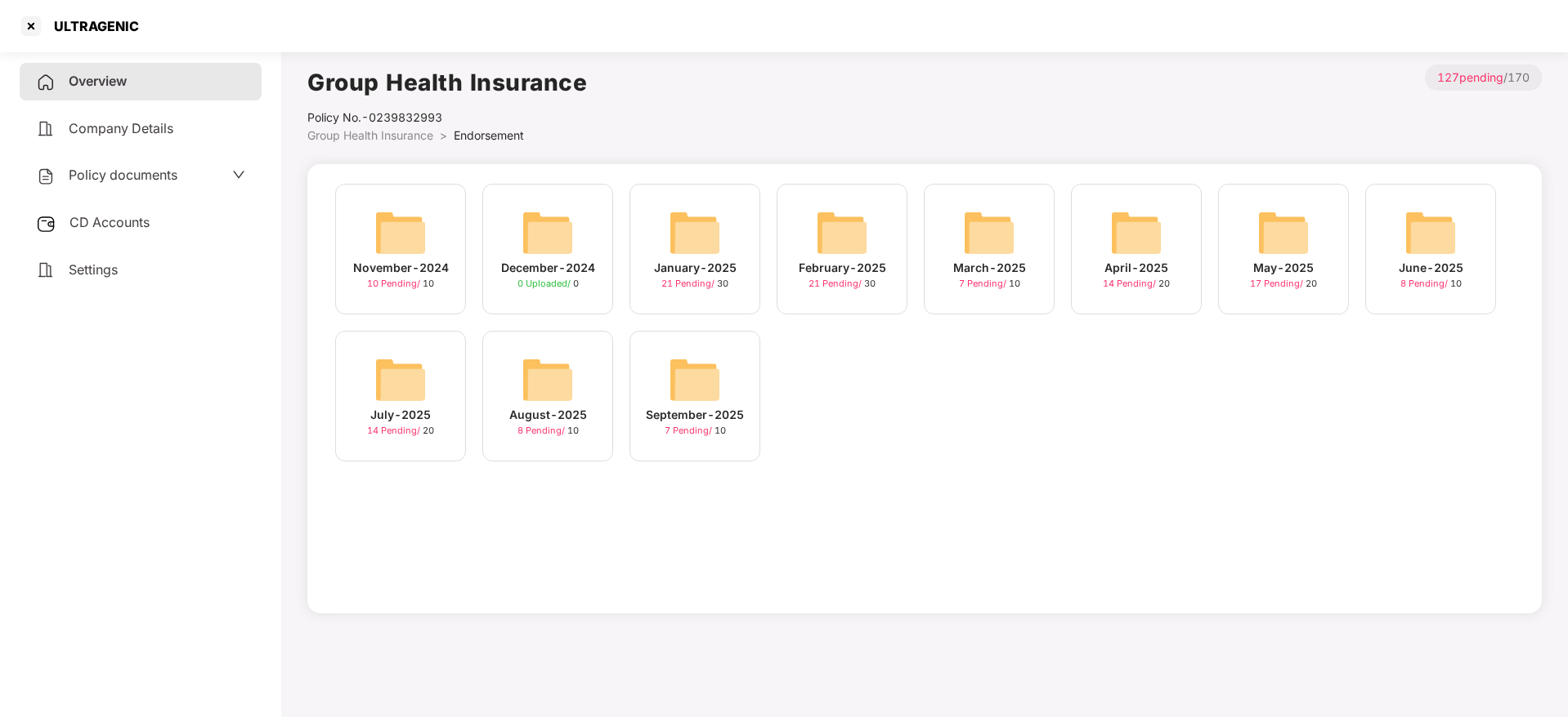
click at [108, 77] on span "Overview" at bounding box center [97, 80] width 58 height 16
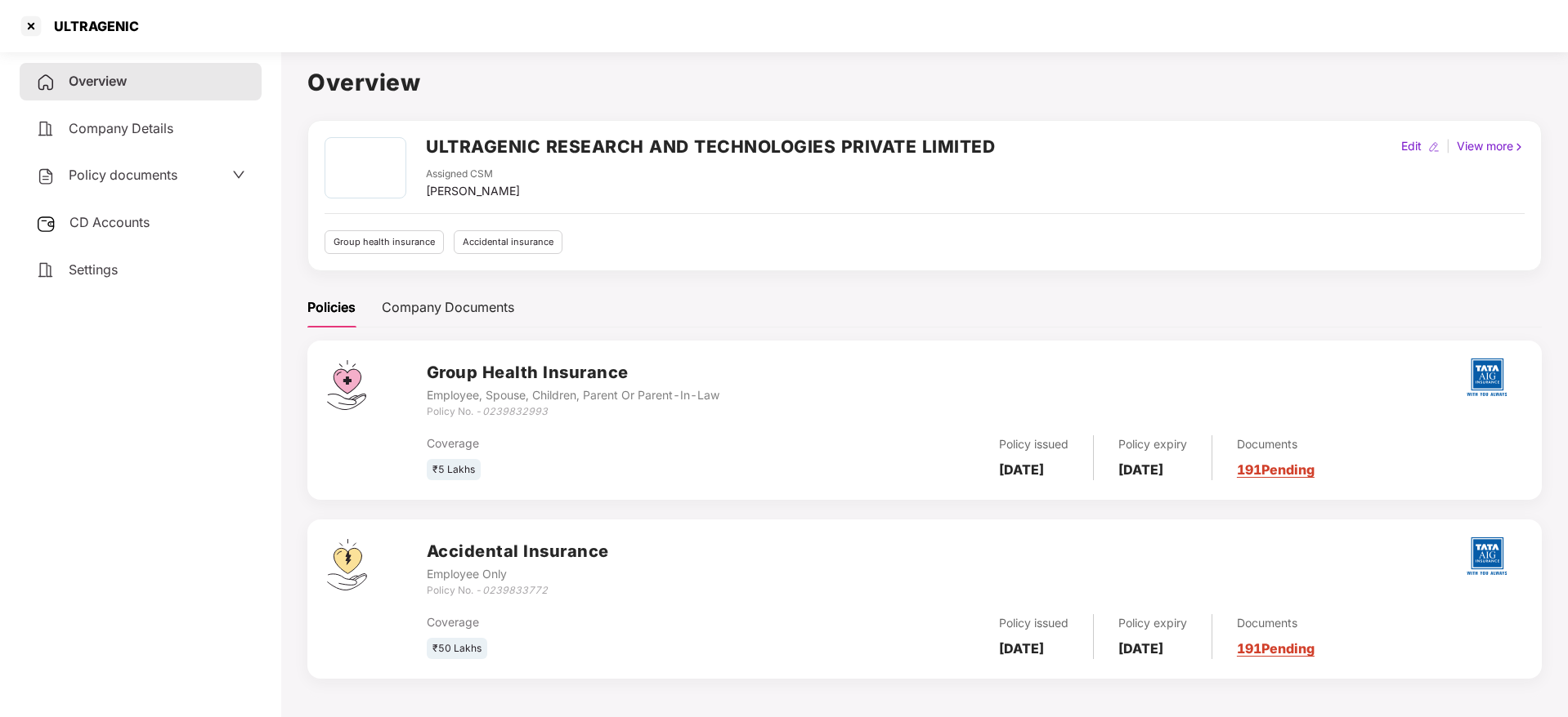
click at [1286, 650] on link "191 Pending" at bounding box center [1275, 648] width 78 height 16
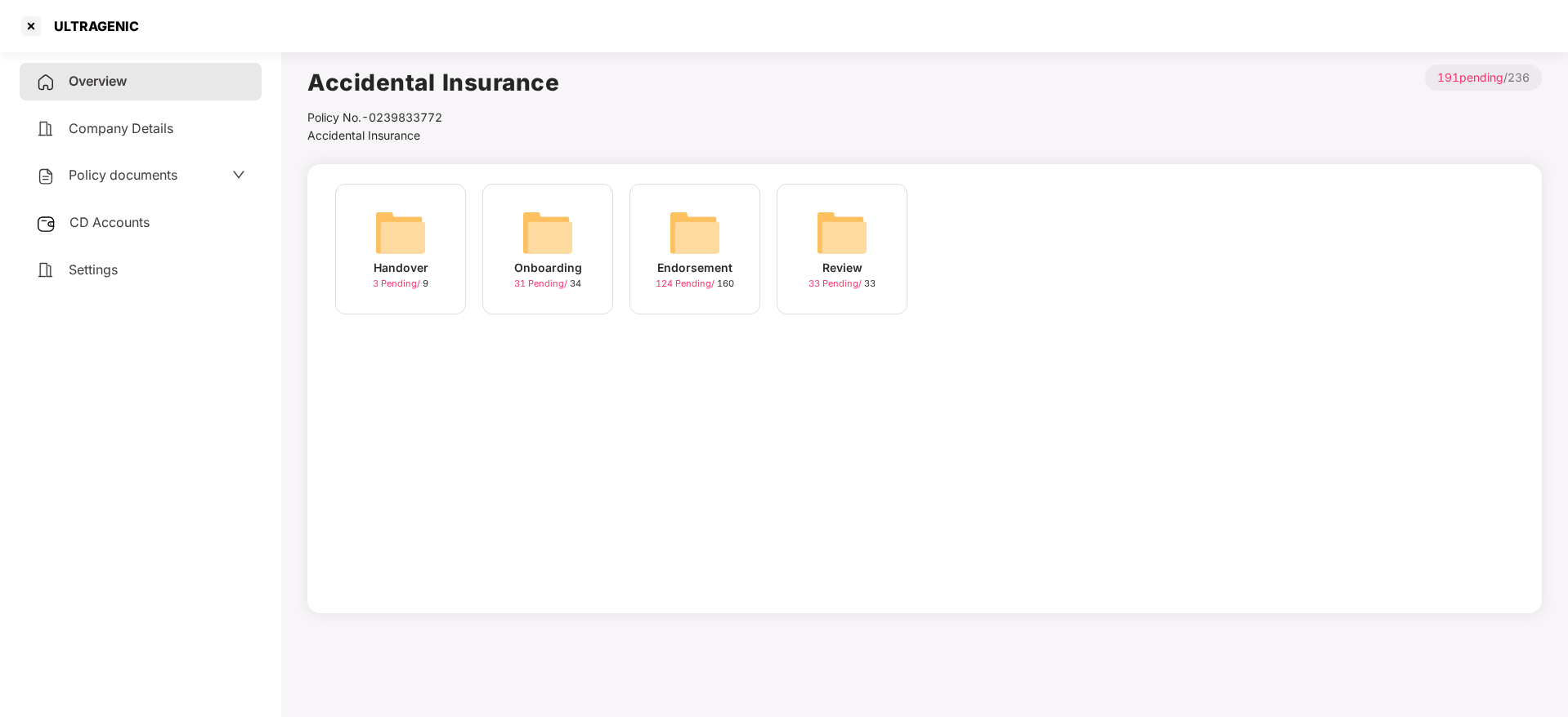
click at [701, 237] on img at bounding box center [695, 233] width 52 height 52
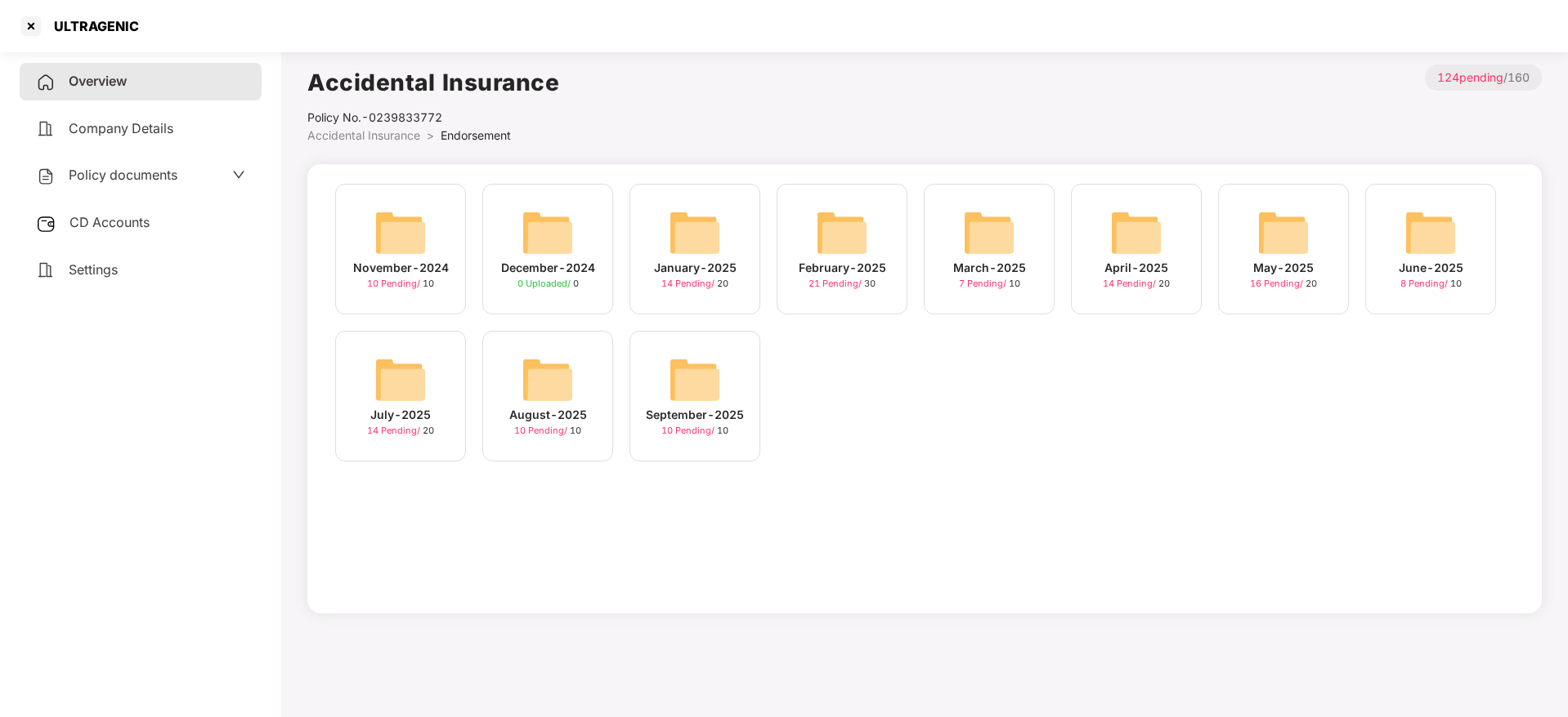
click at [558, 399] on img at bounding box center [548, 380] width 52 height 52
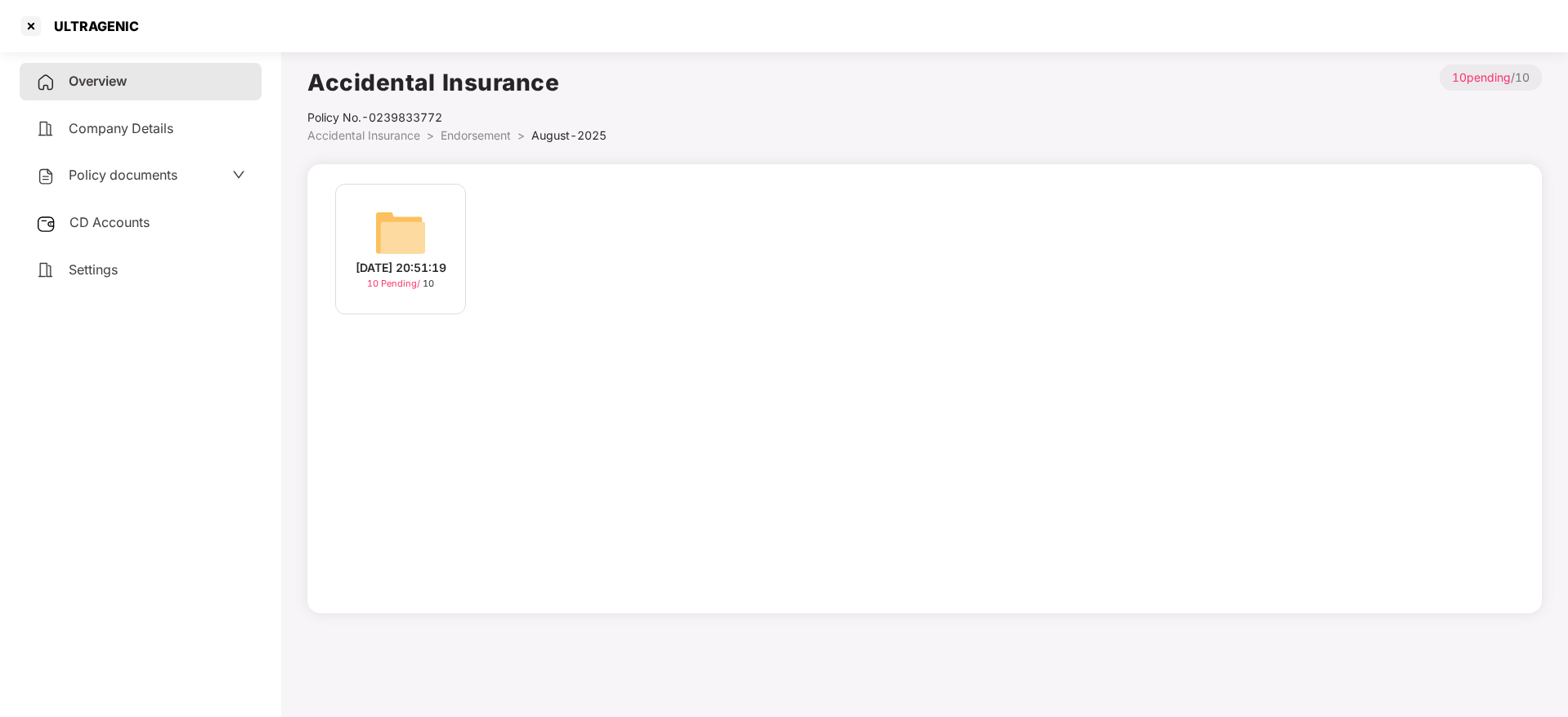
click at [370, 272] on div "[DATE] 20:51:19" at bounding box center [401, 267] width 91 height 18
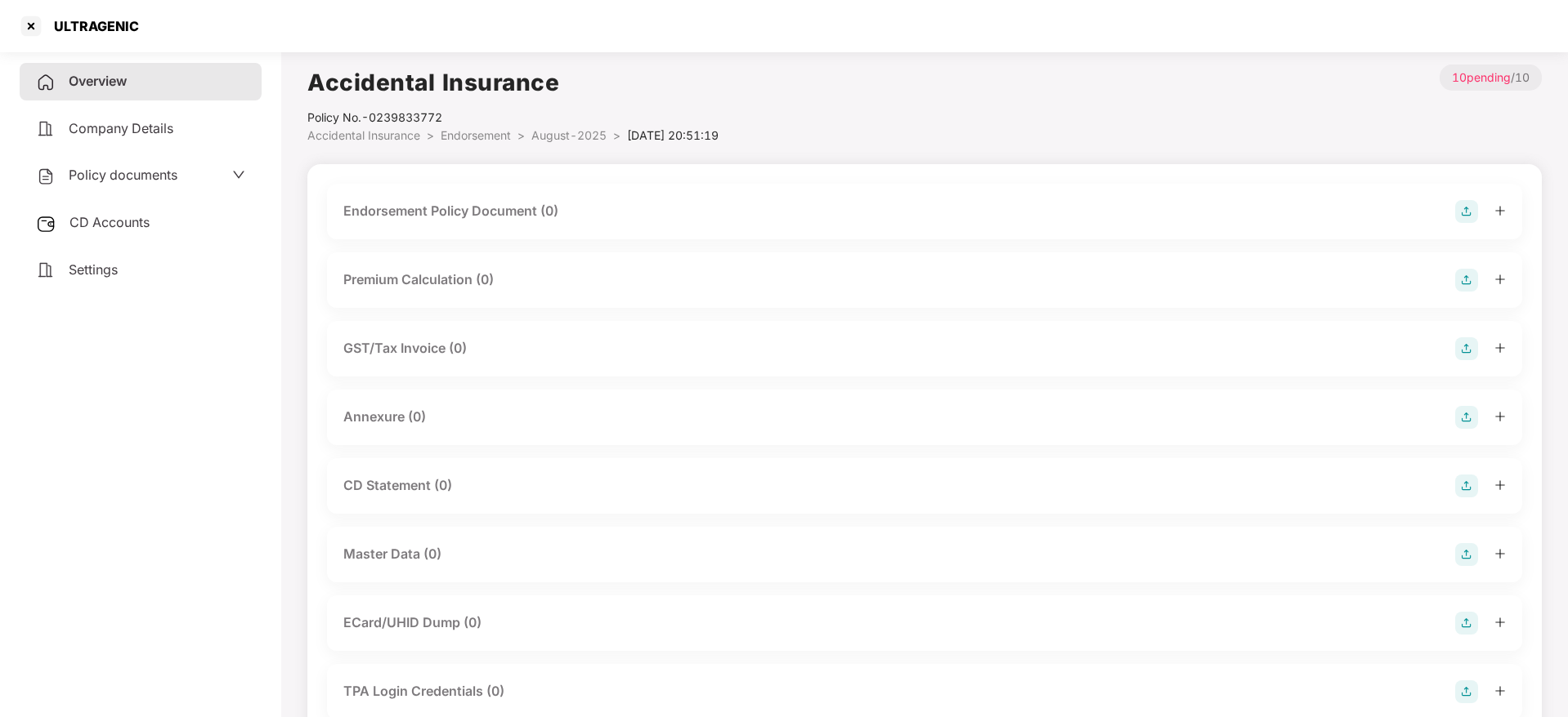
click at [1460, 208] on img at bounding box center [1466, 211] width 23 height 23
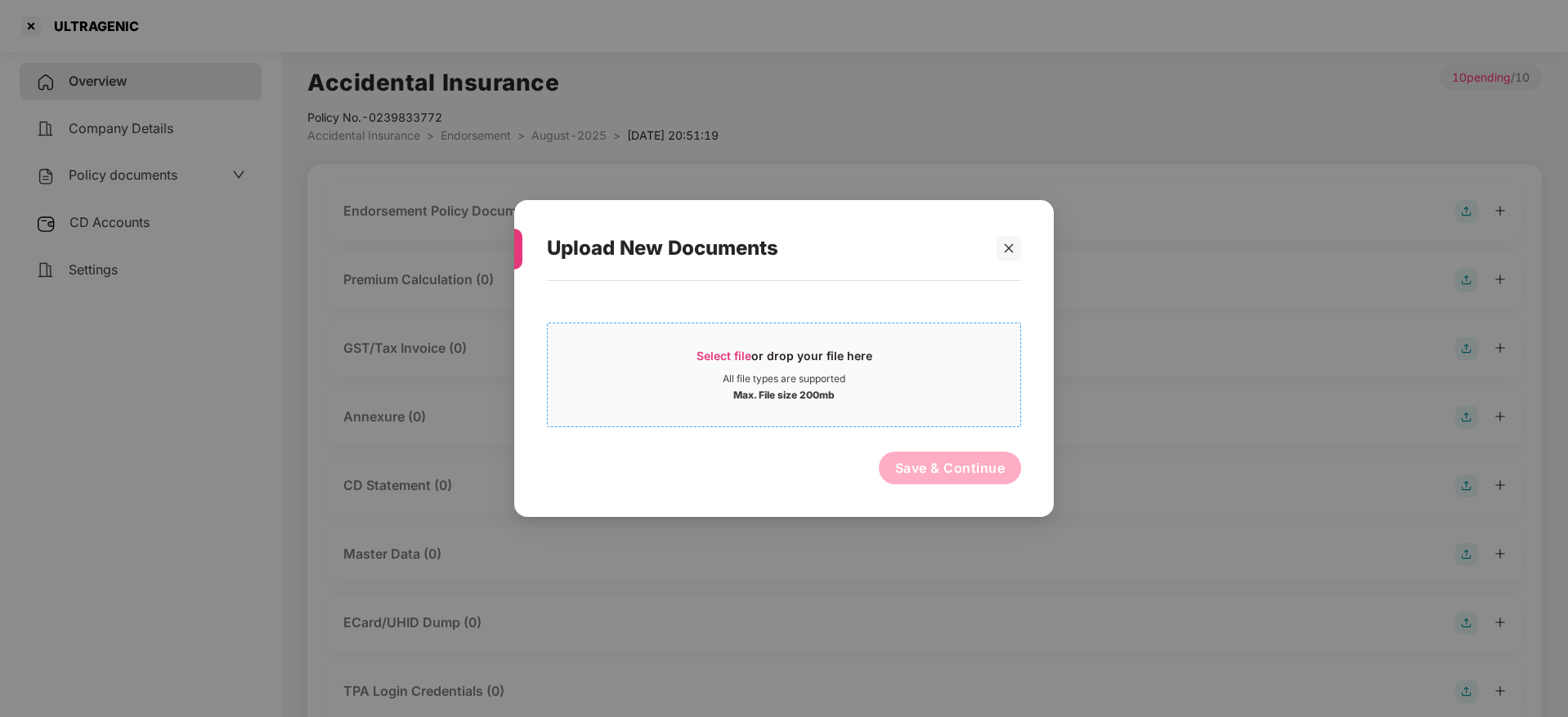
click at [729, 356] on span "Select file" at bounding box center [723, 356] width 55 height 13
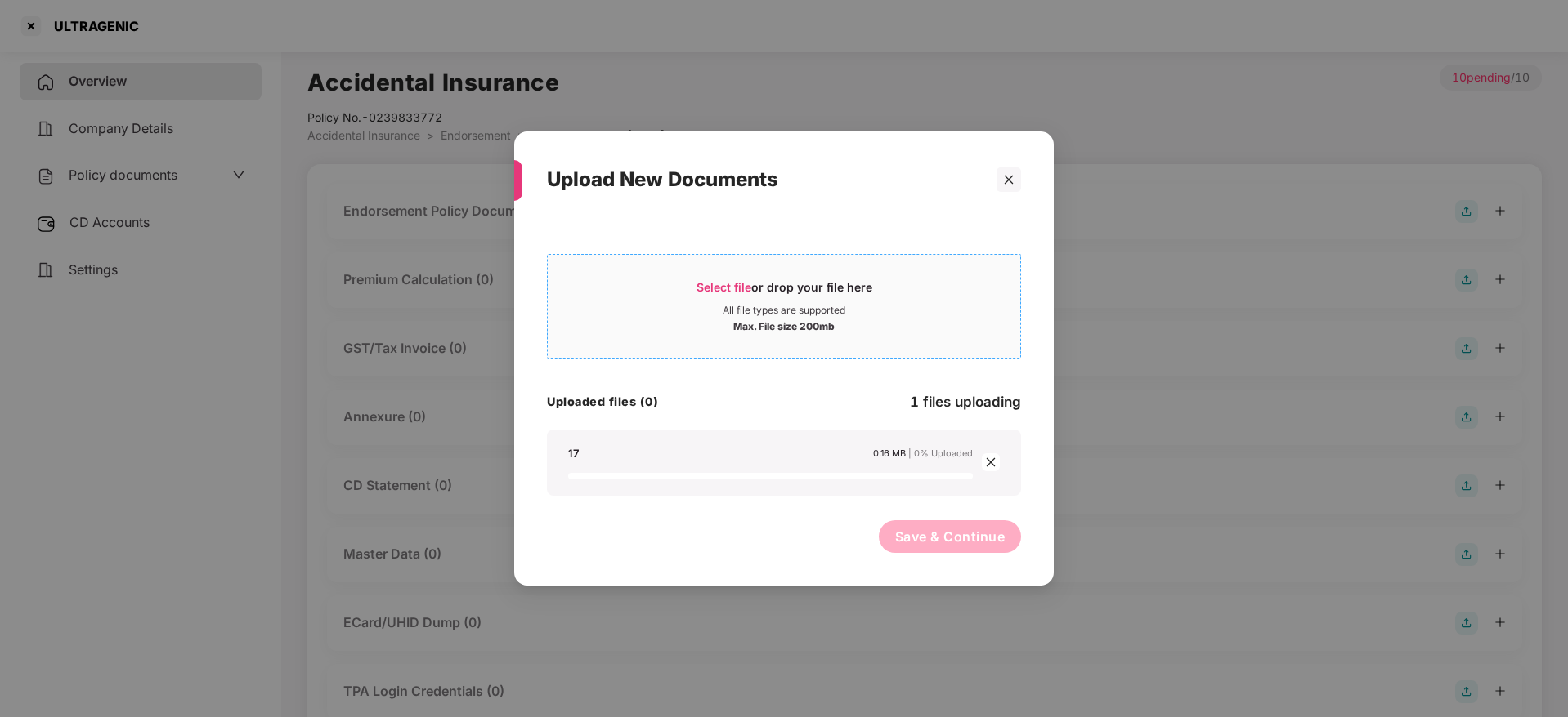
click at [728, 284] on span "Select file" at bounding box center [723, 287] width 55 height 13
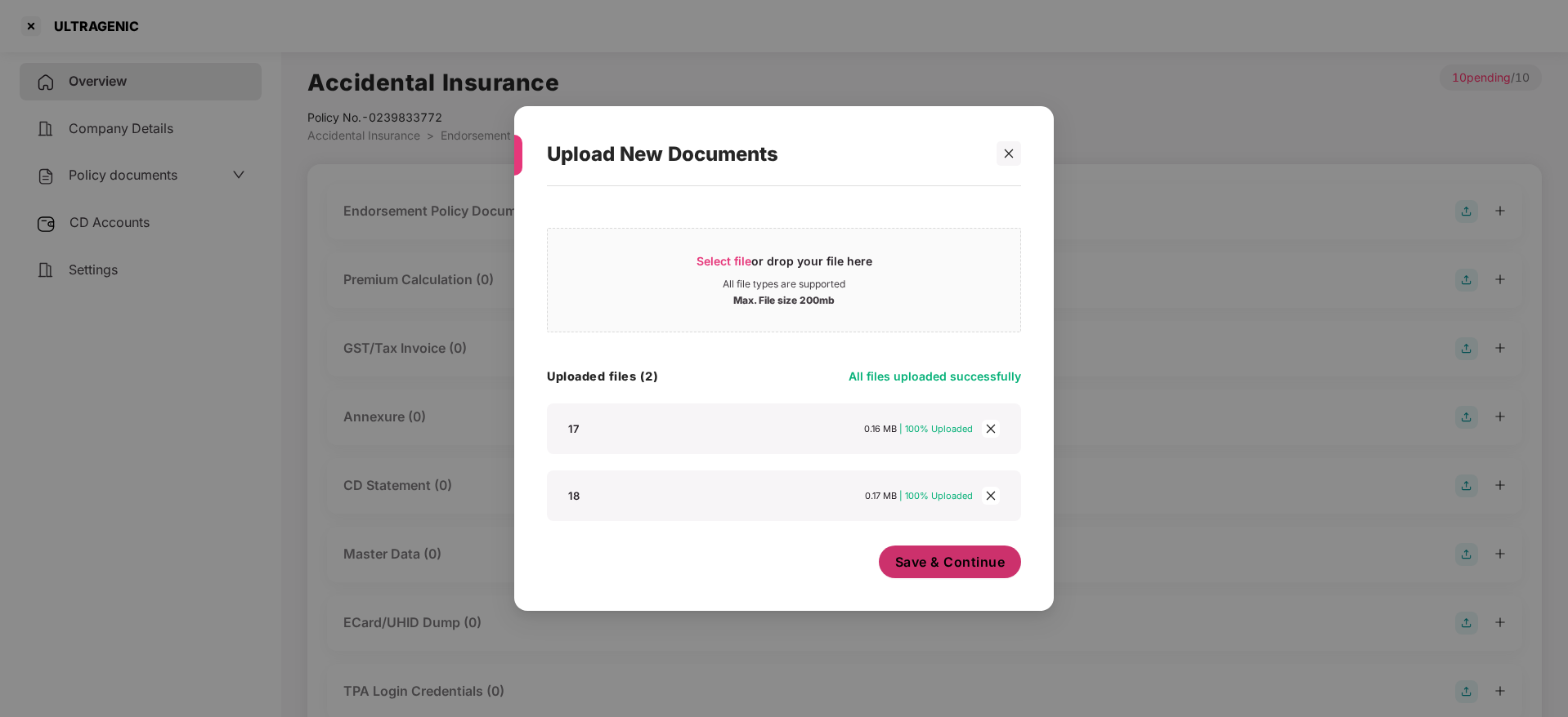
click at [999, 556] on span "Save & Continue" at bounding box center [950, 562] width 111 height 18
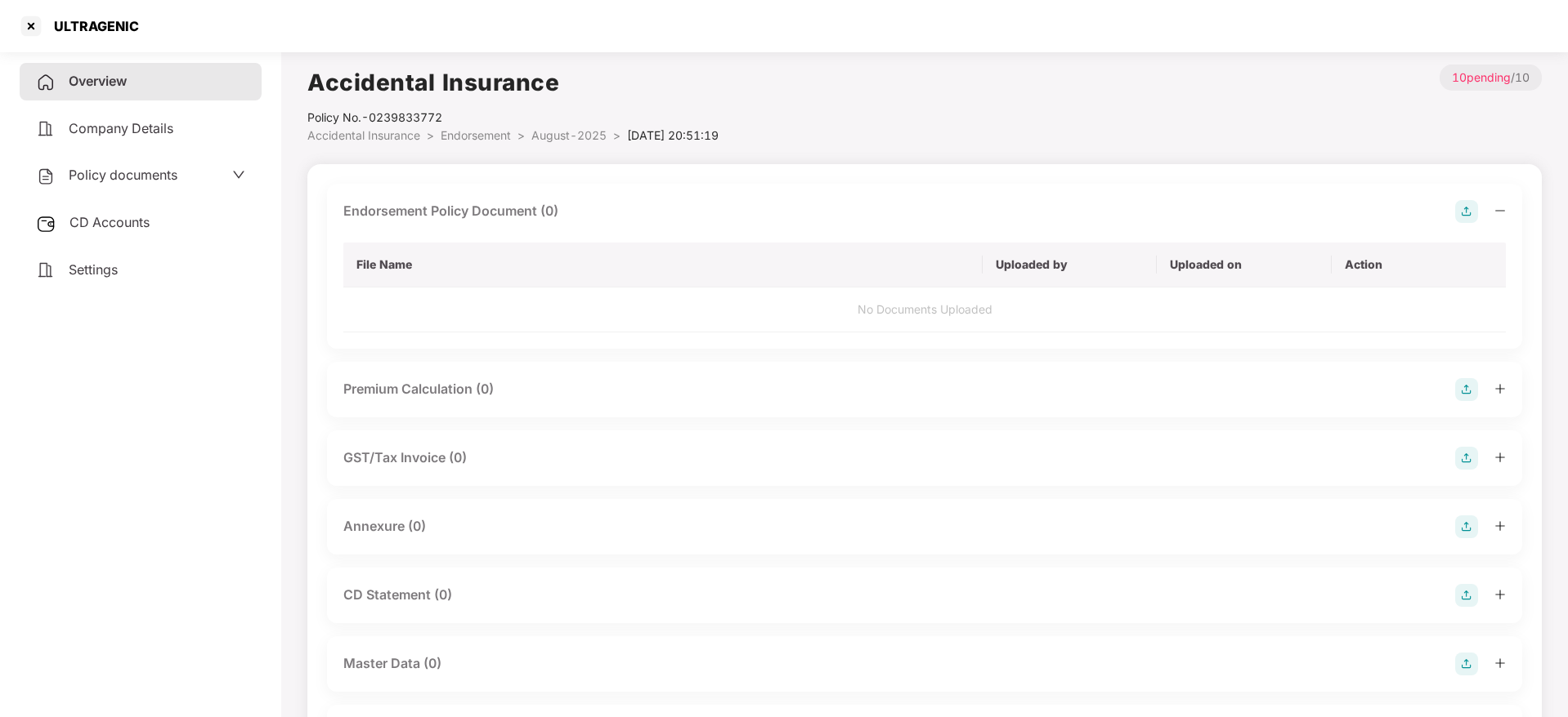
click at [1498, 212] on icon "minus" at bounding box center [1500, 211] width 12 height 12
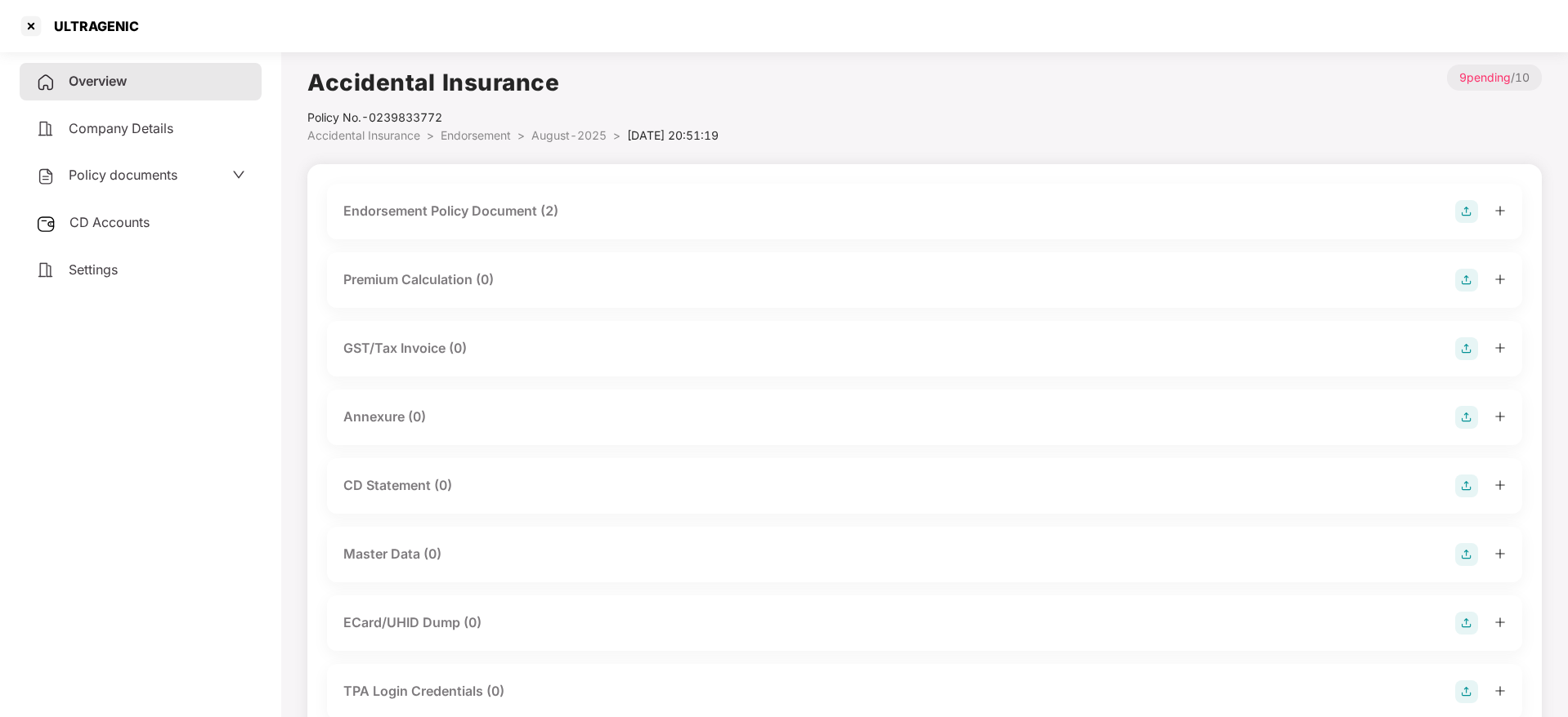
click at [1463, 418] on img at bounding box center [1466, 417] width 23 height 23
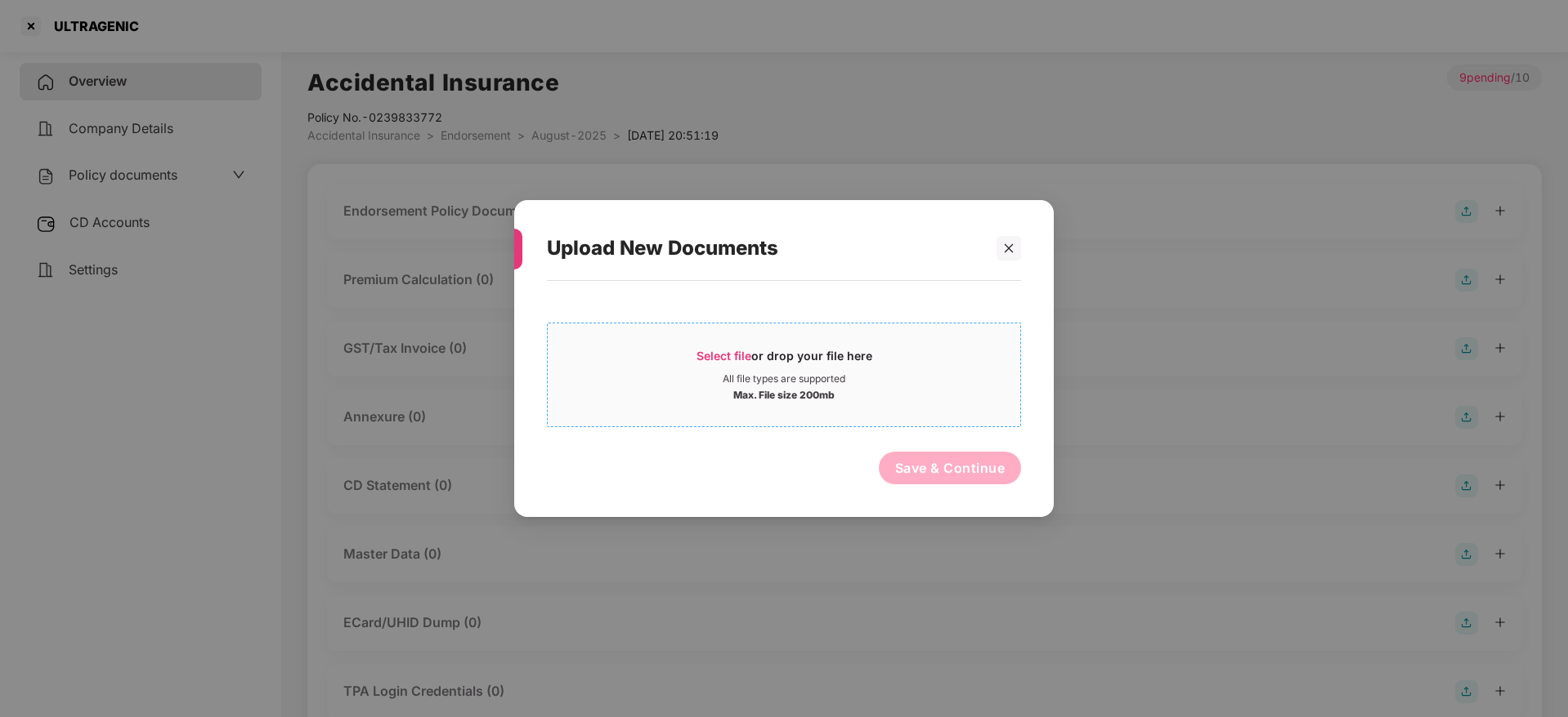
click at [723, 359] on span "Select file" at bounding box center [723, 356] width 55 height 13
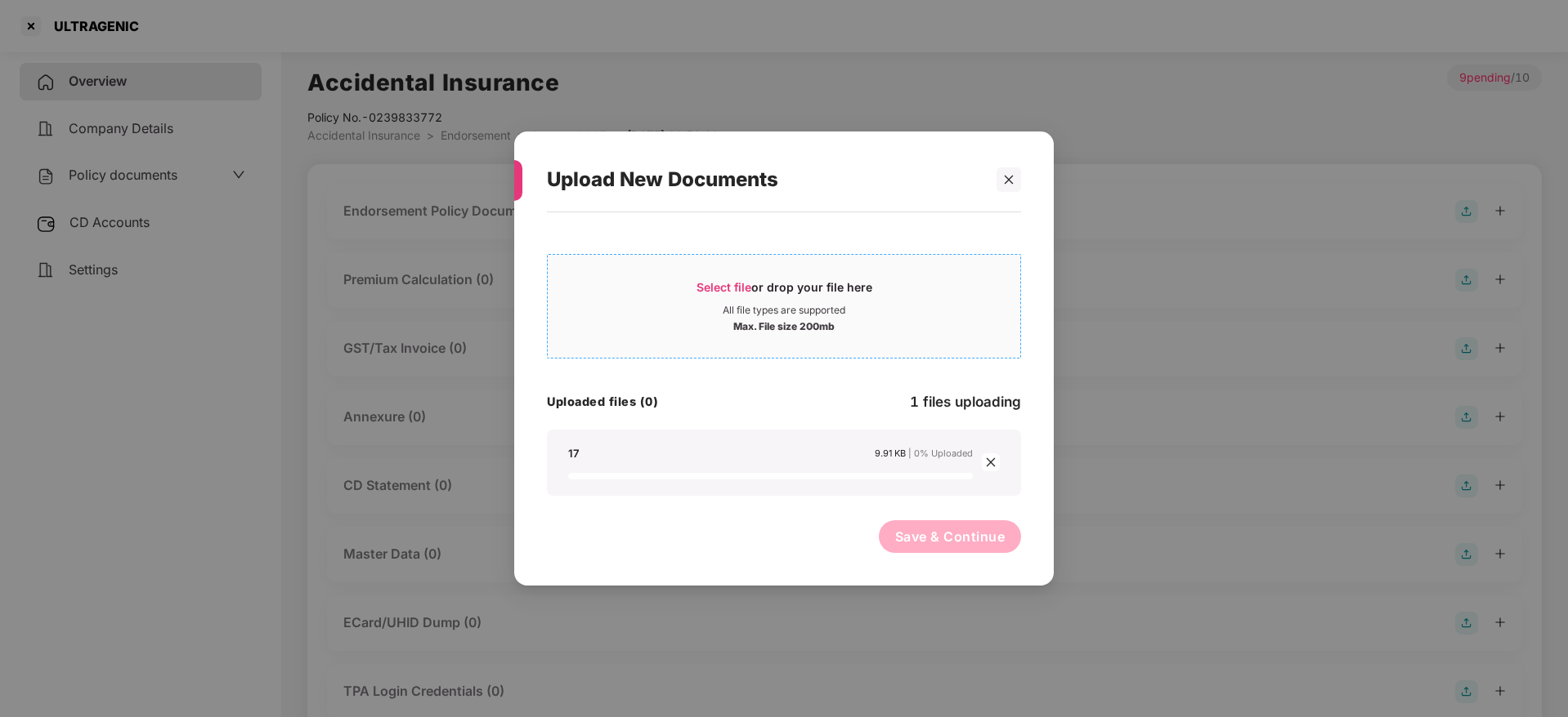
click at [731, 272] on span "Select file or drop your file here All file types are supported Max. File size …" at bounding box center [784, 306] width 473 height 78
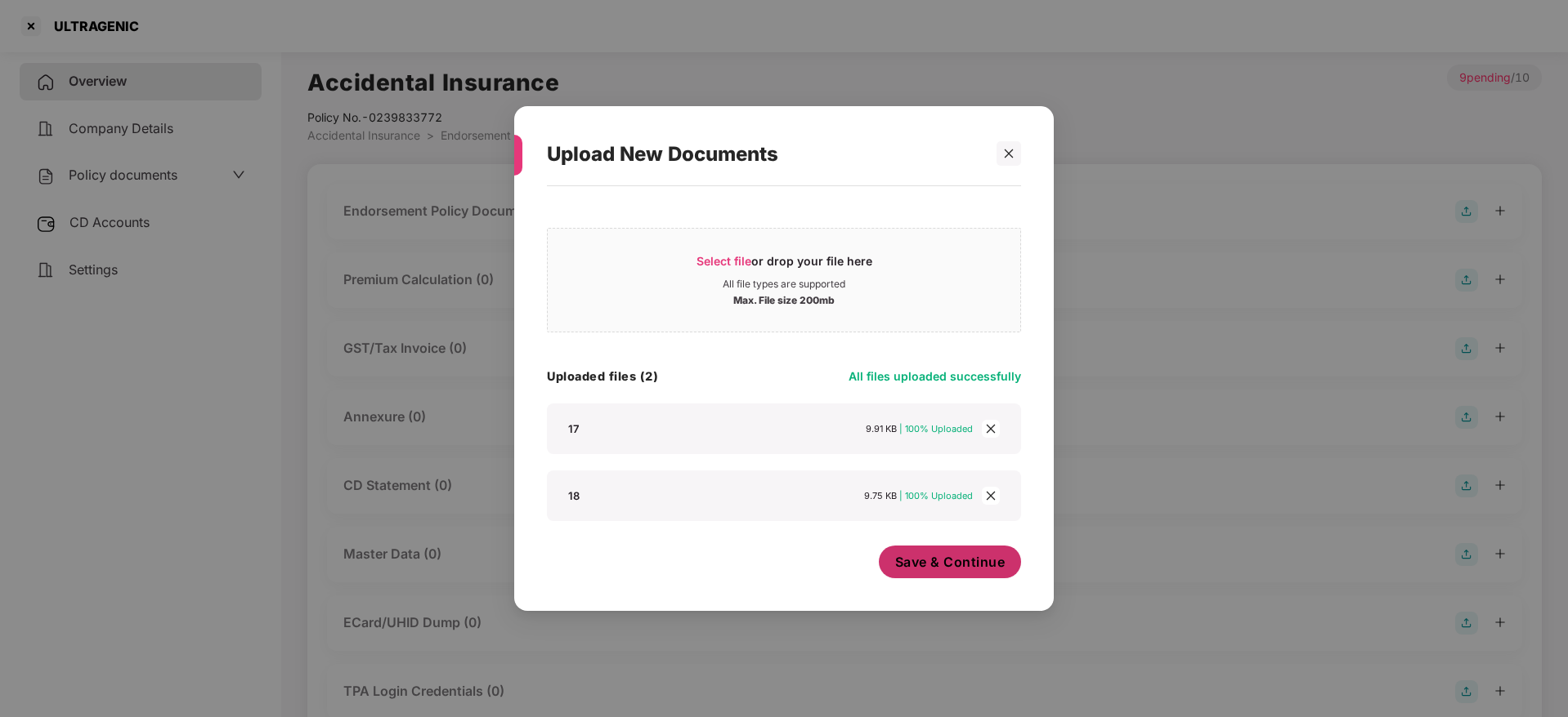
click at [933, 559] on span "Save & Continue" at bounding box center [950, 562] width 111 height 18
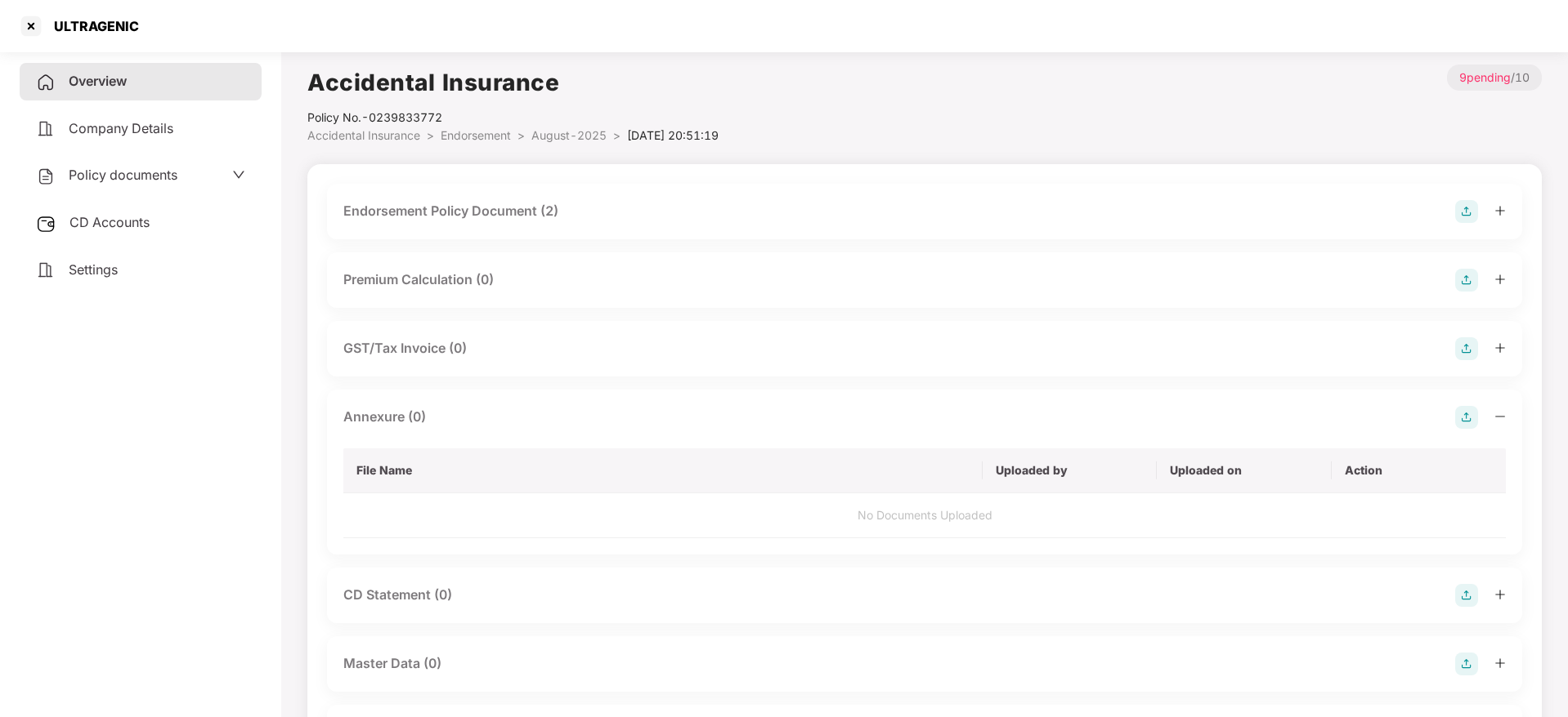
click at [126, 84] on span "Overview" at bounding box center [97, 80] width 58 height 16
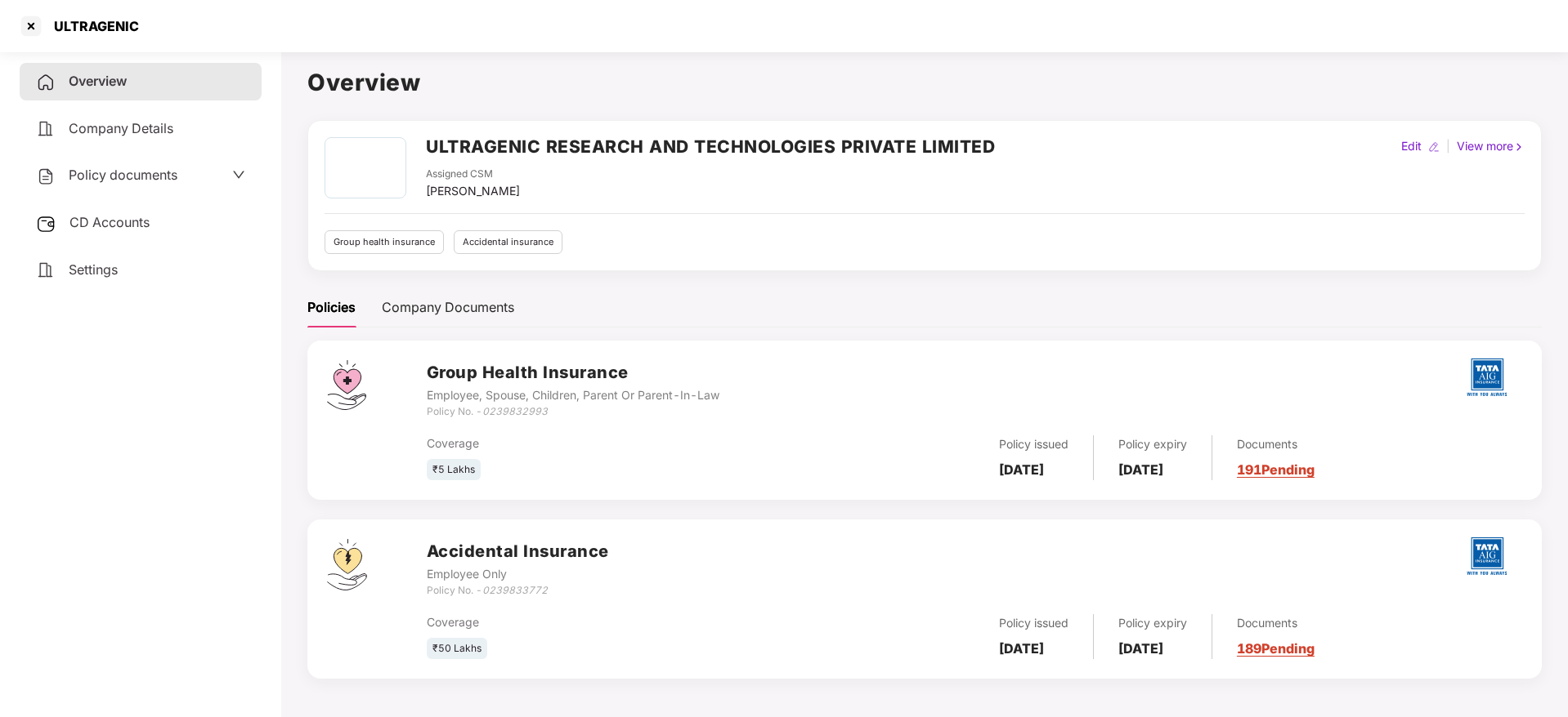
click at [1294, 649] on link "189 Pending" at bounding box center [1275, 648] width 78 height 16
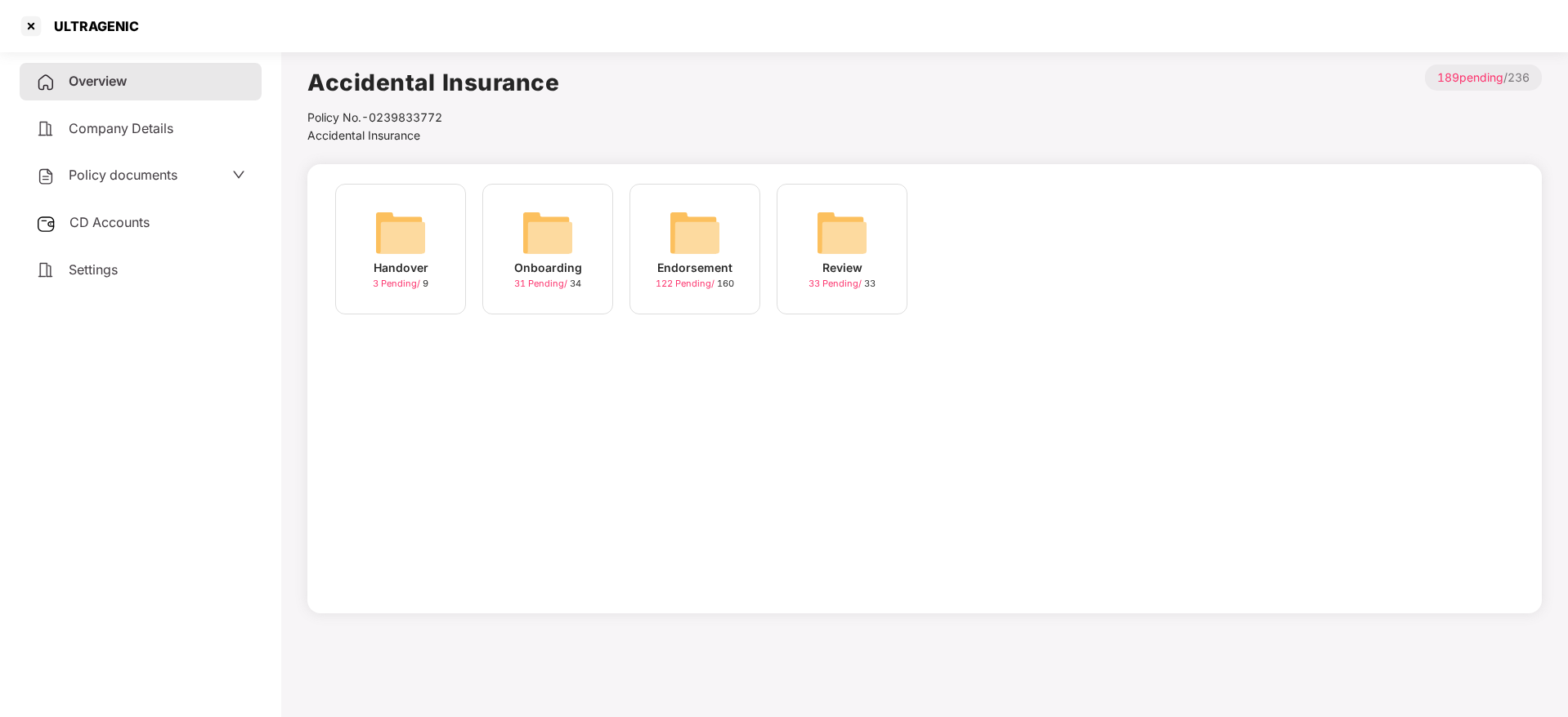
click at [713, 249] on img at bounding box center [695, 233] width 52 height 52
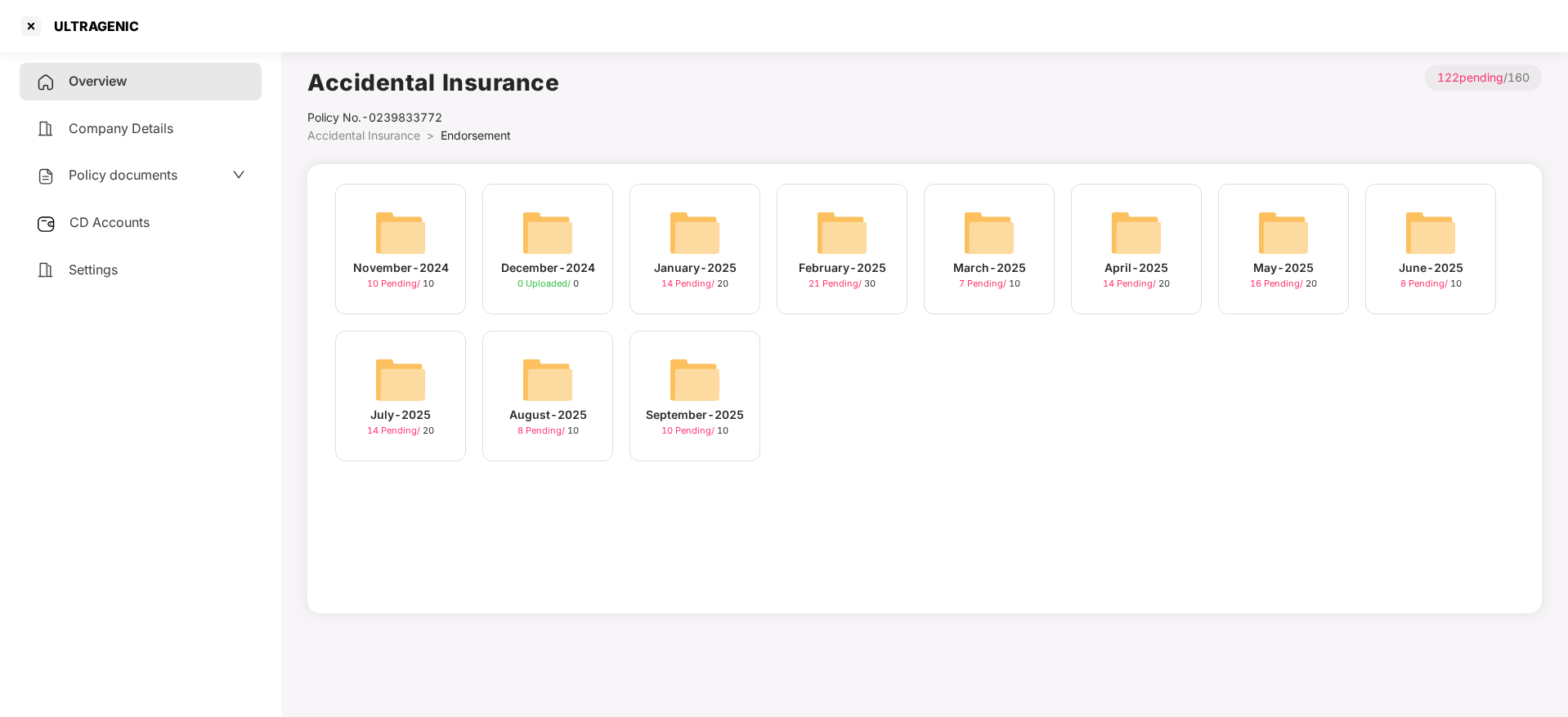
click at [694, 425] on span "10 Pending /" at bounding box center [689, 431] width 56 height 12
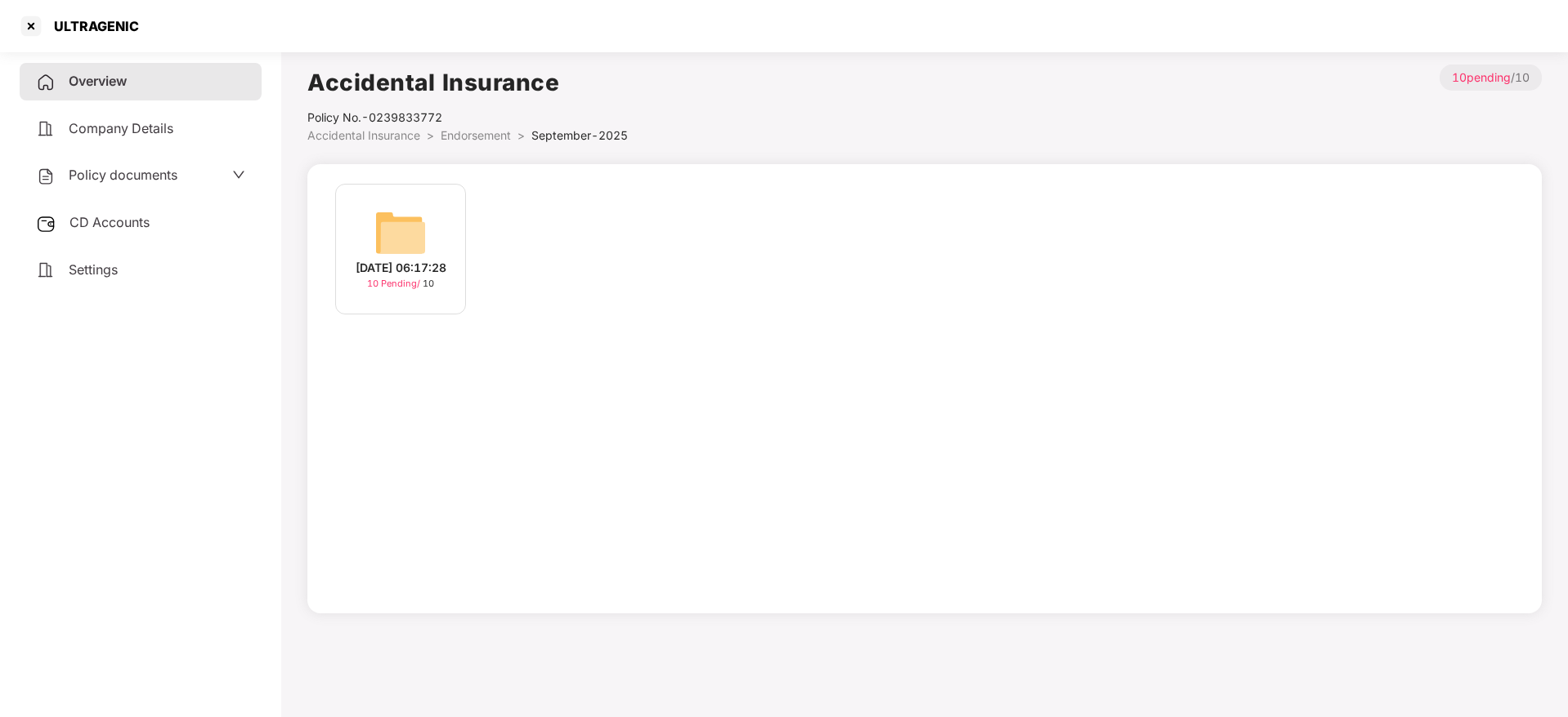
click at [393, 264] on div "[DATE] 06:17:28" at bounding box center [401, 267] width 91 height 18
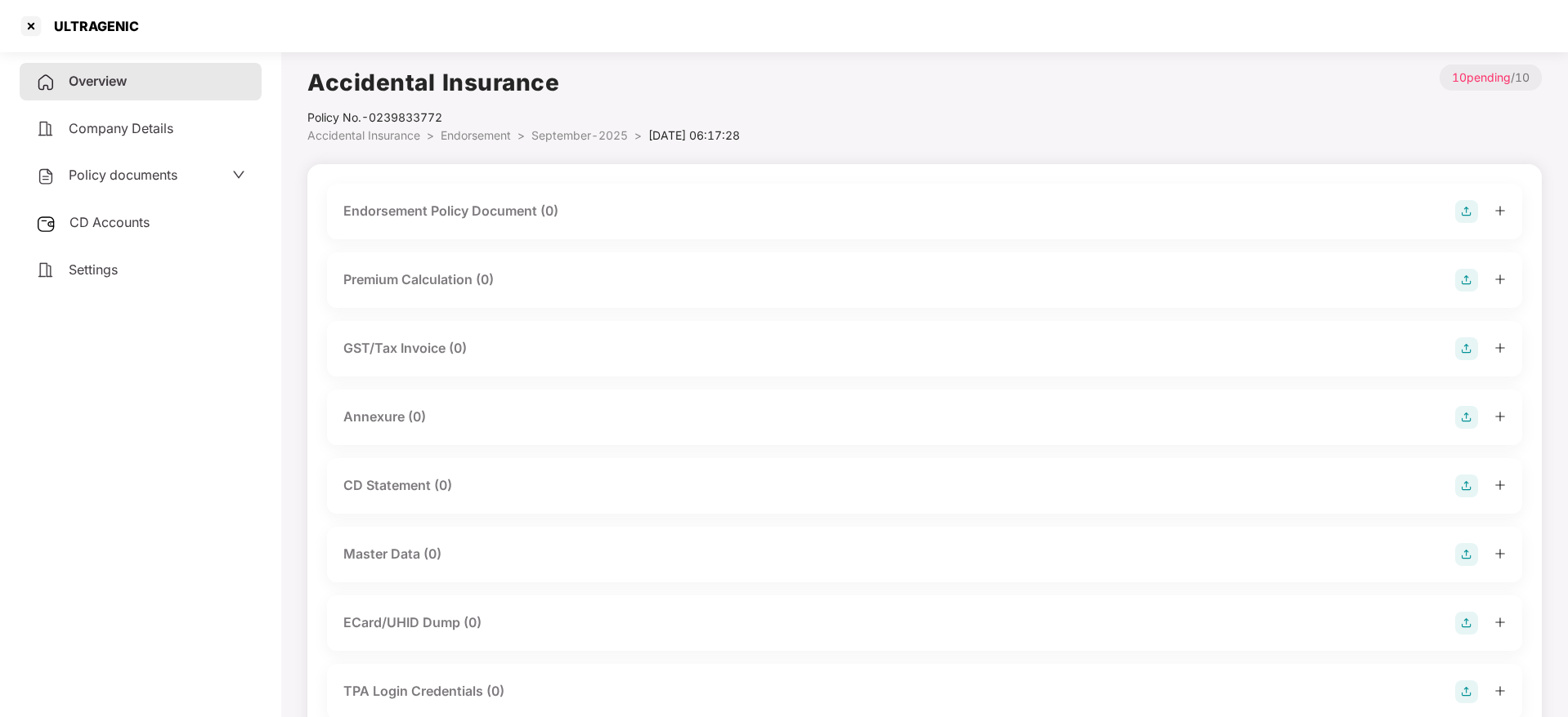
click at [1465, 212] on img at bounding box center [1466, 211] width 23 height 23
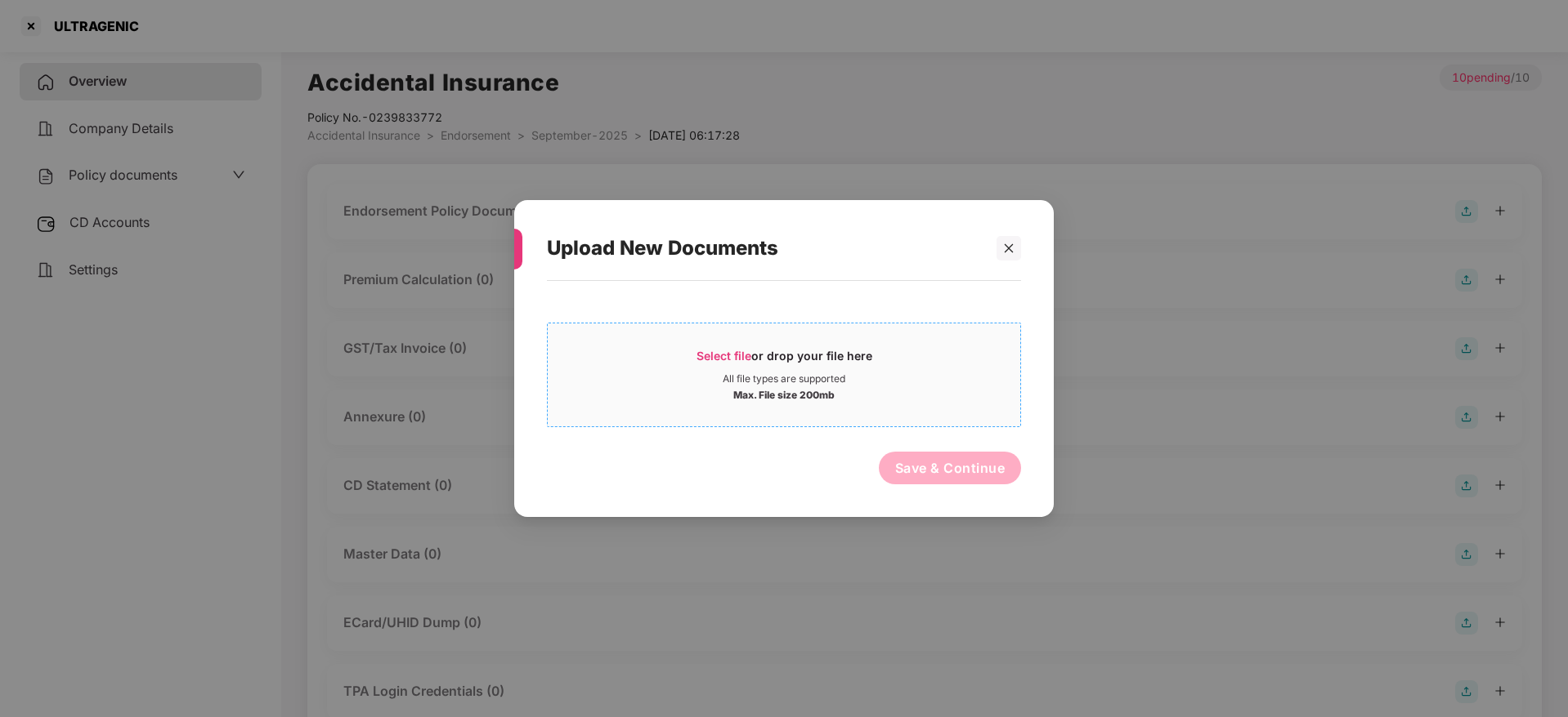
click at [739, 350] on span "Select file" at bounding box center [723, 356] width 55 height 13
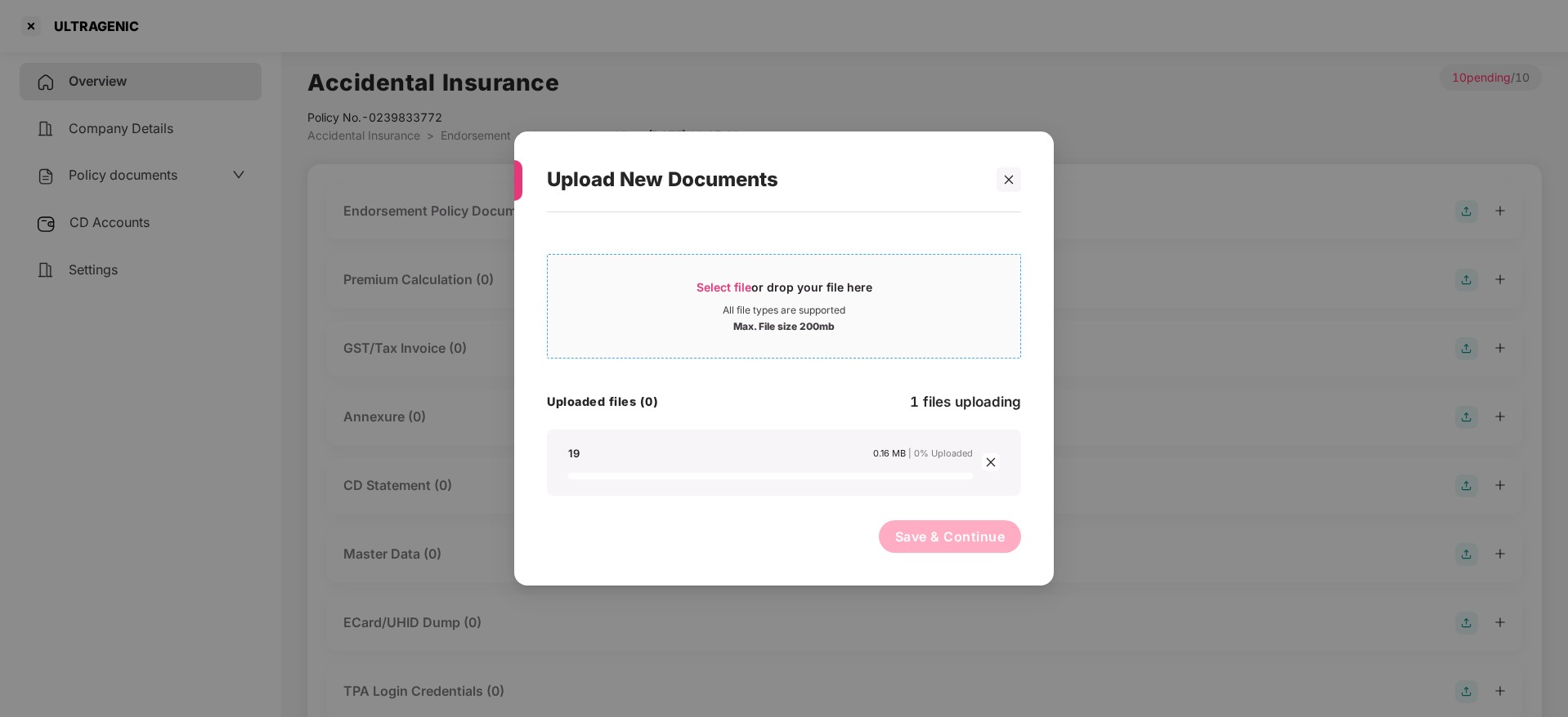
click at [713, 272] on span "Select file or drop your file here All file types are supported Max. File size …" at bounding box center [784, 306] width 473 height 78
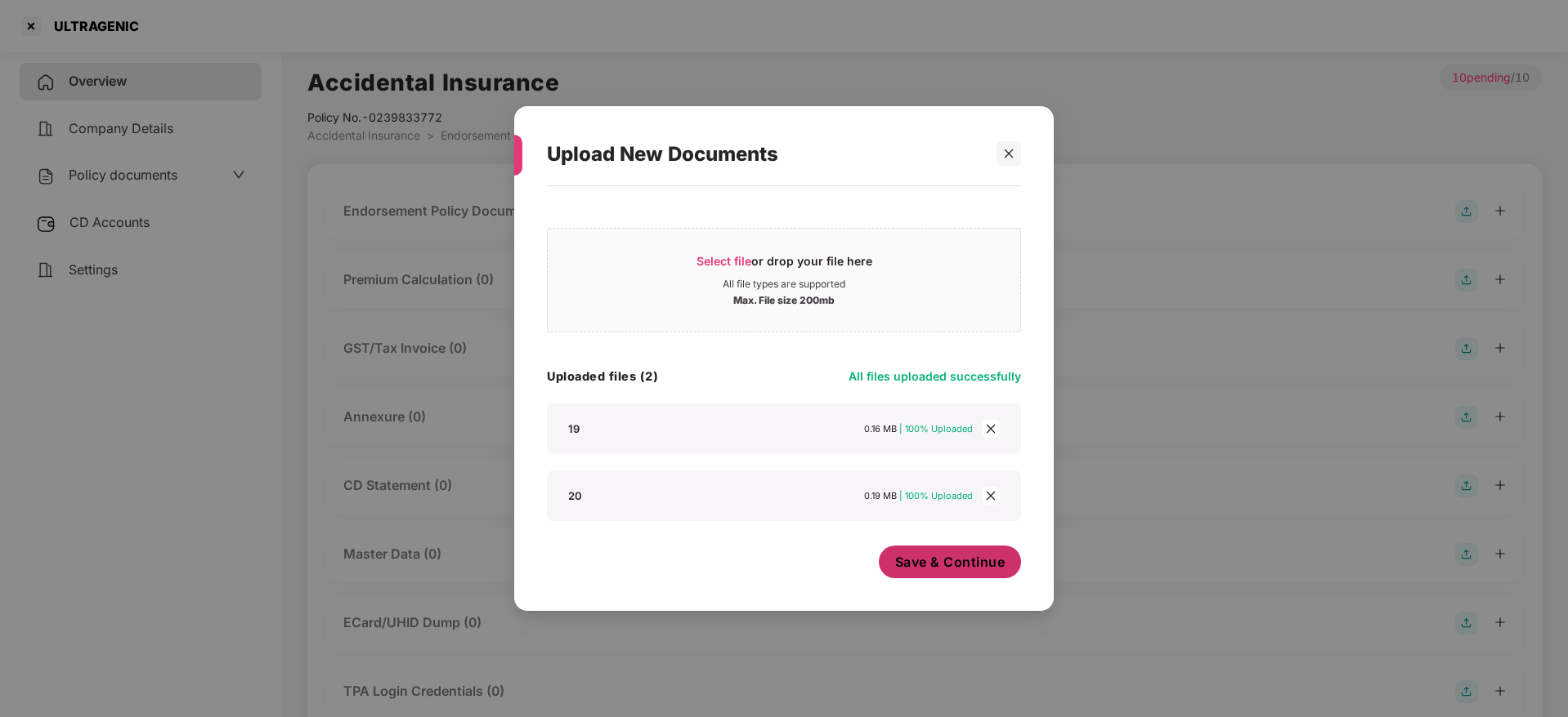
click at [939, 553] on span "Save & Continue" at bounding box center [950, 562] width 111 height 18
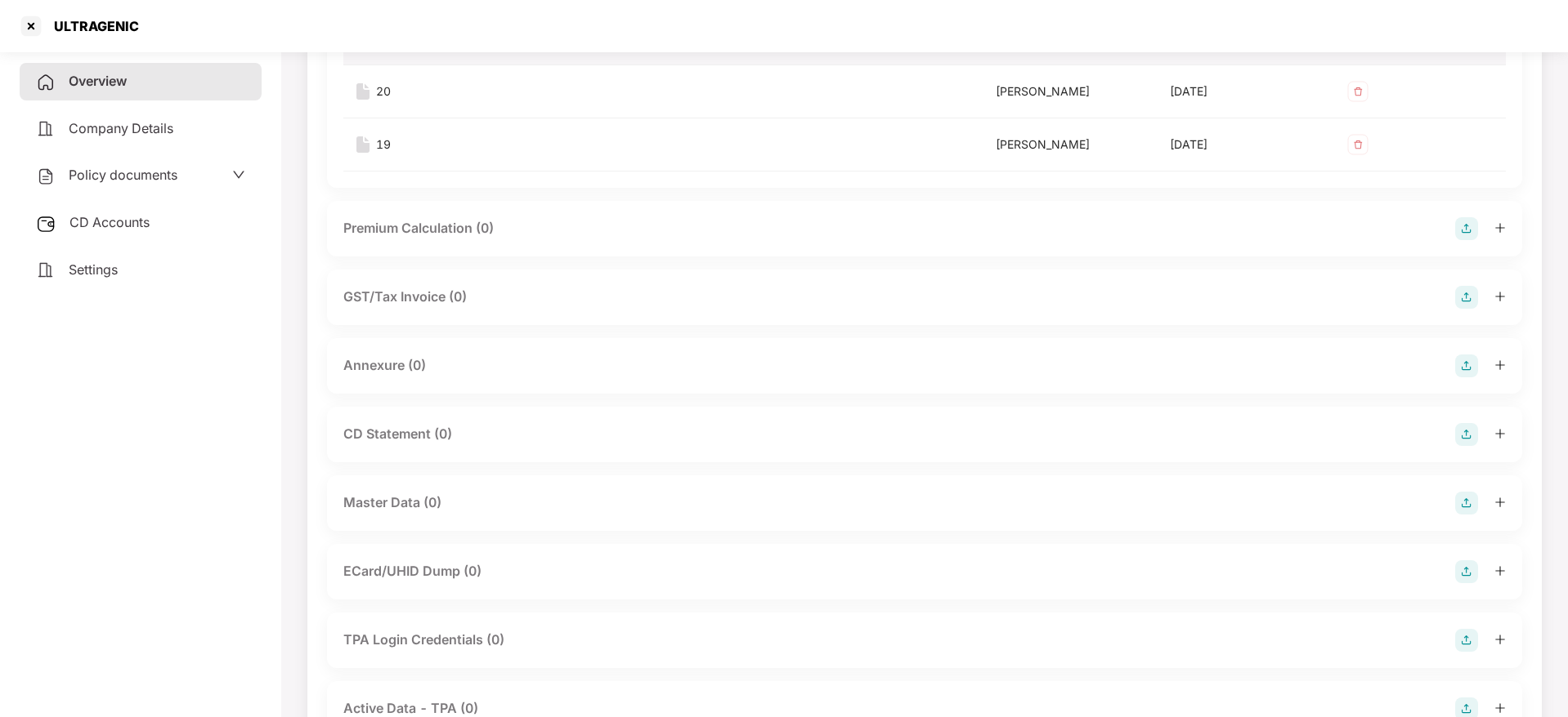
scroll to position [245, 0]
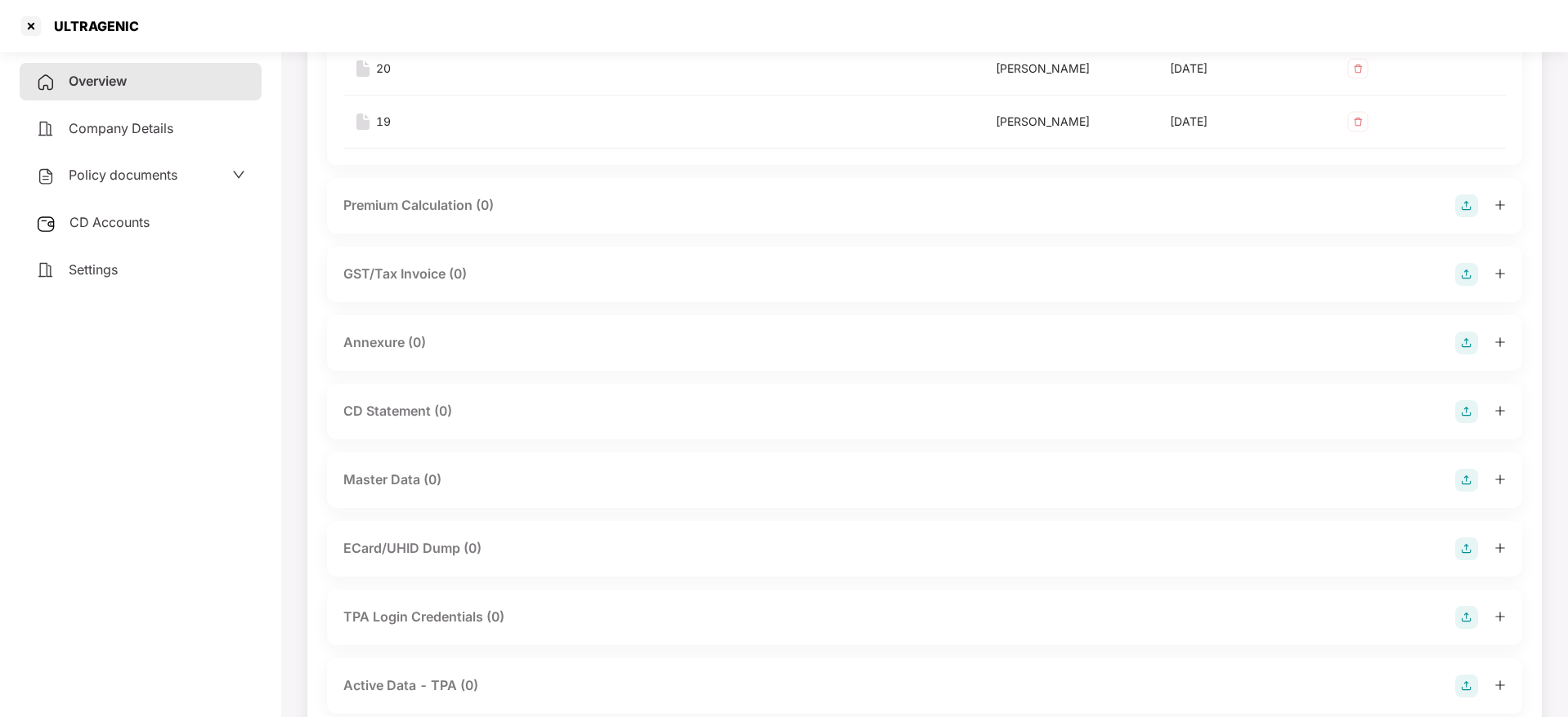
click at [1462, 484] on img at bounding box center [1466, 480] width 23 height 23
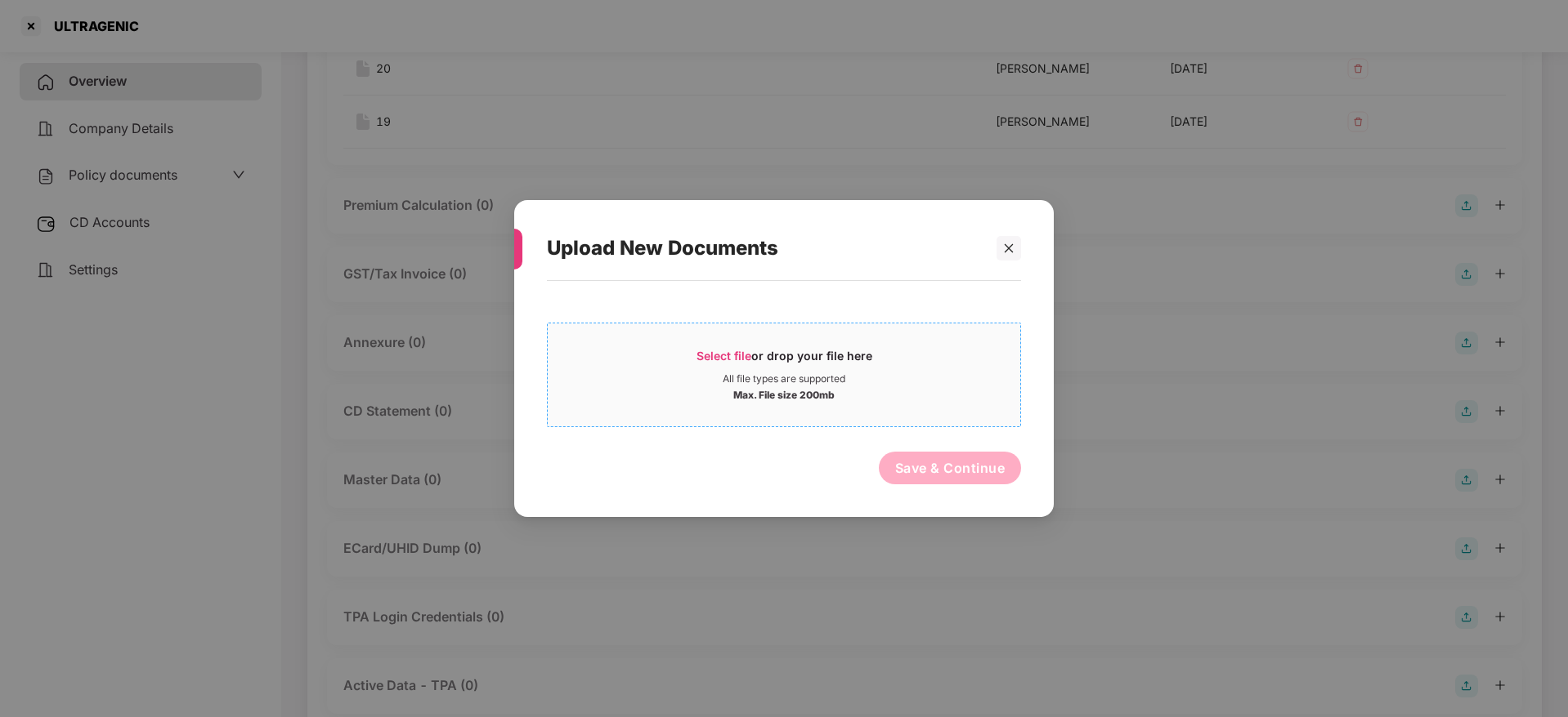
click at [740, 353] on span "Select file" at bounding box center [723, 356] width 55 height 13
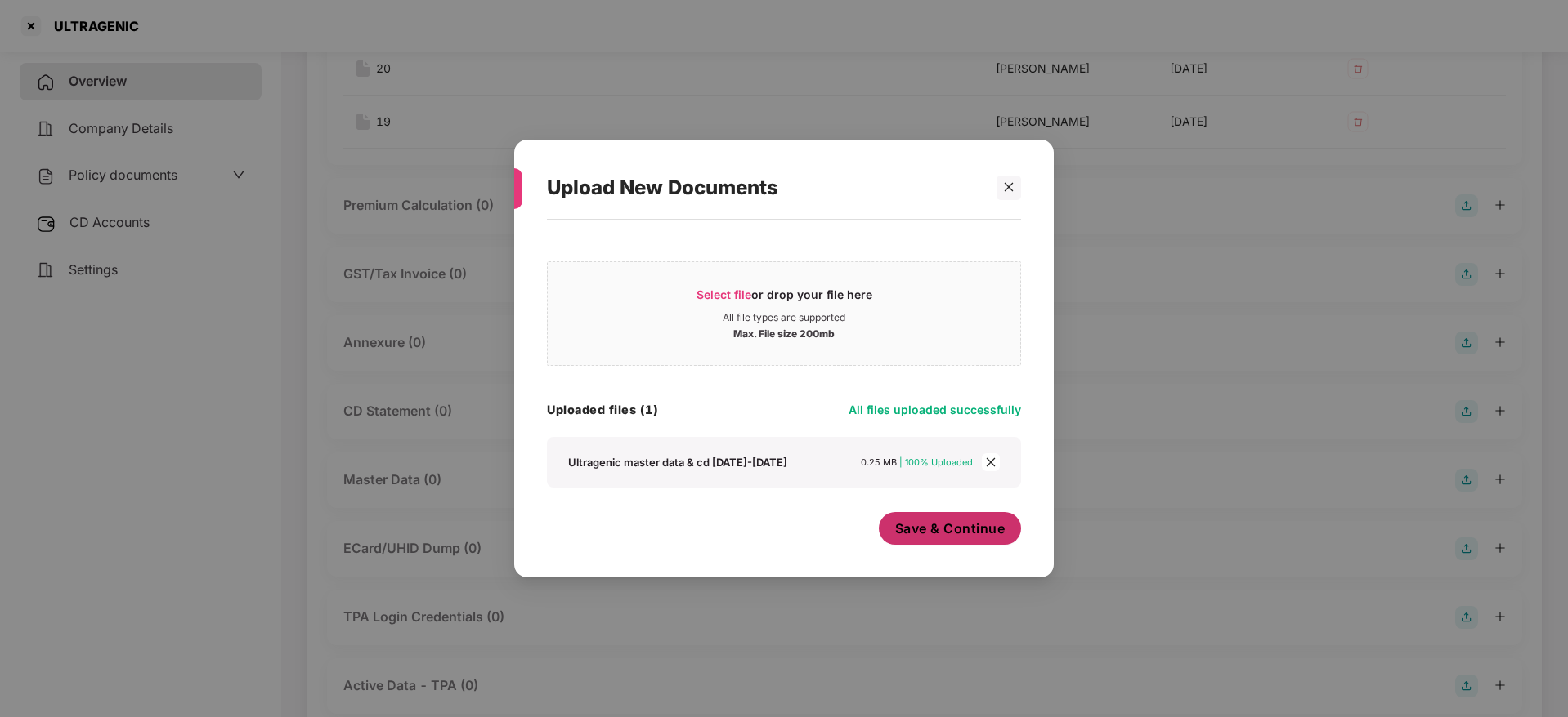
click at [1001, 521] on span "Save & Continue" at bounding box center [950, 528] width 111 height 18
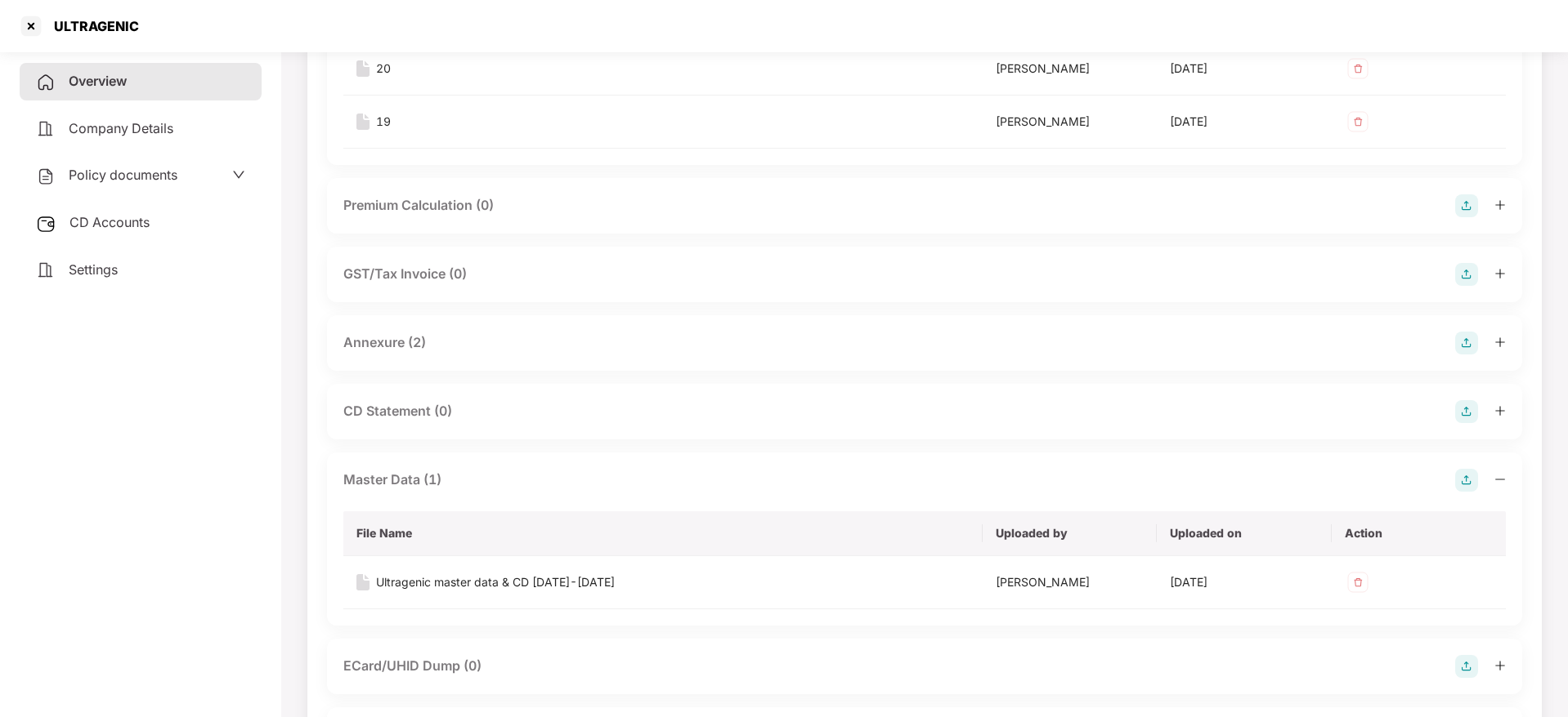
click at [113, 89] on span "Overview" at bounding box center [97, 80] width 58 height 16
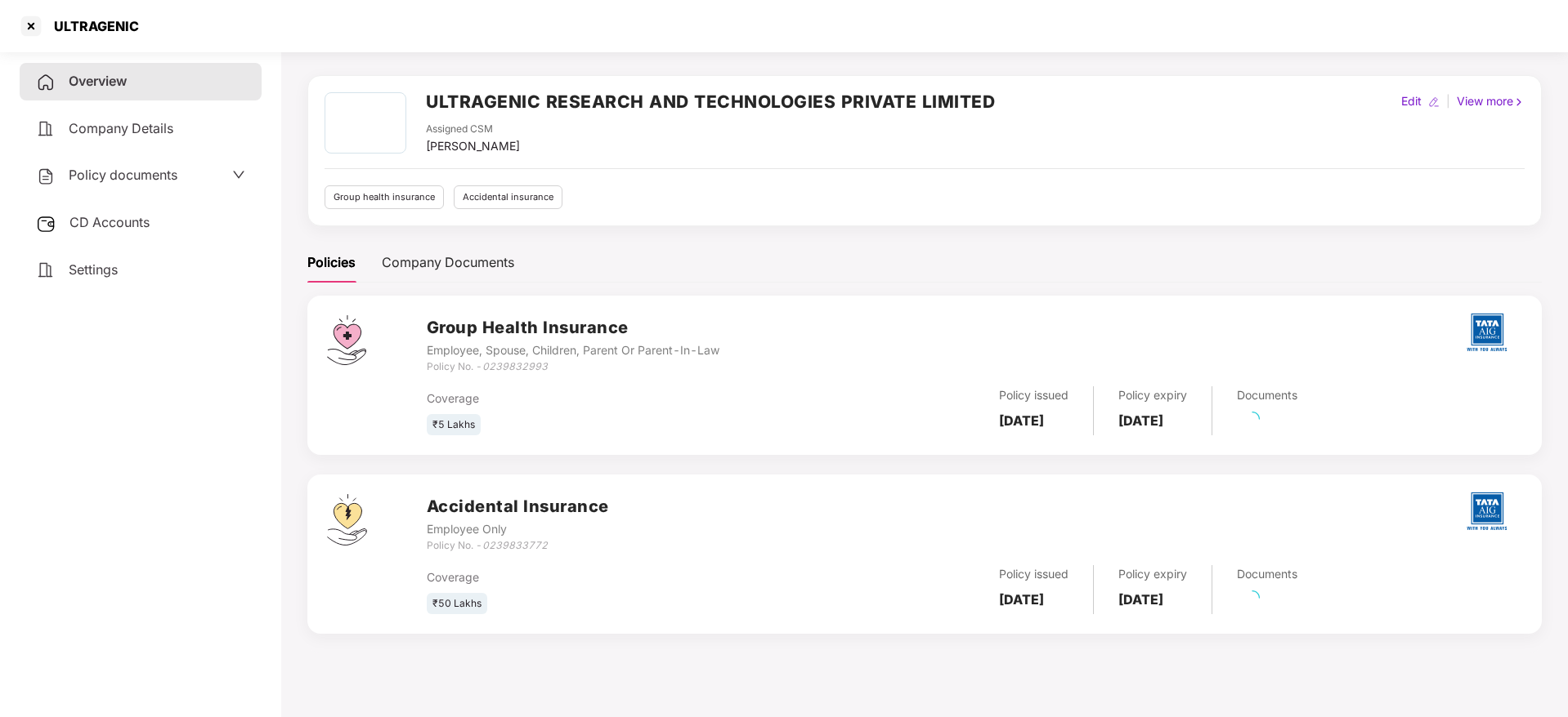
scroll to position [45, 0]
click at [1305, 607] on link "186 Pending" at bounding box center [1275, 603] width 78 height 16
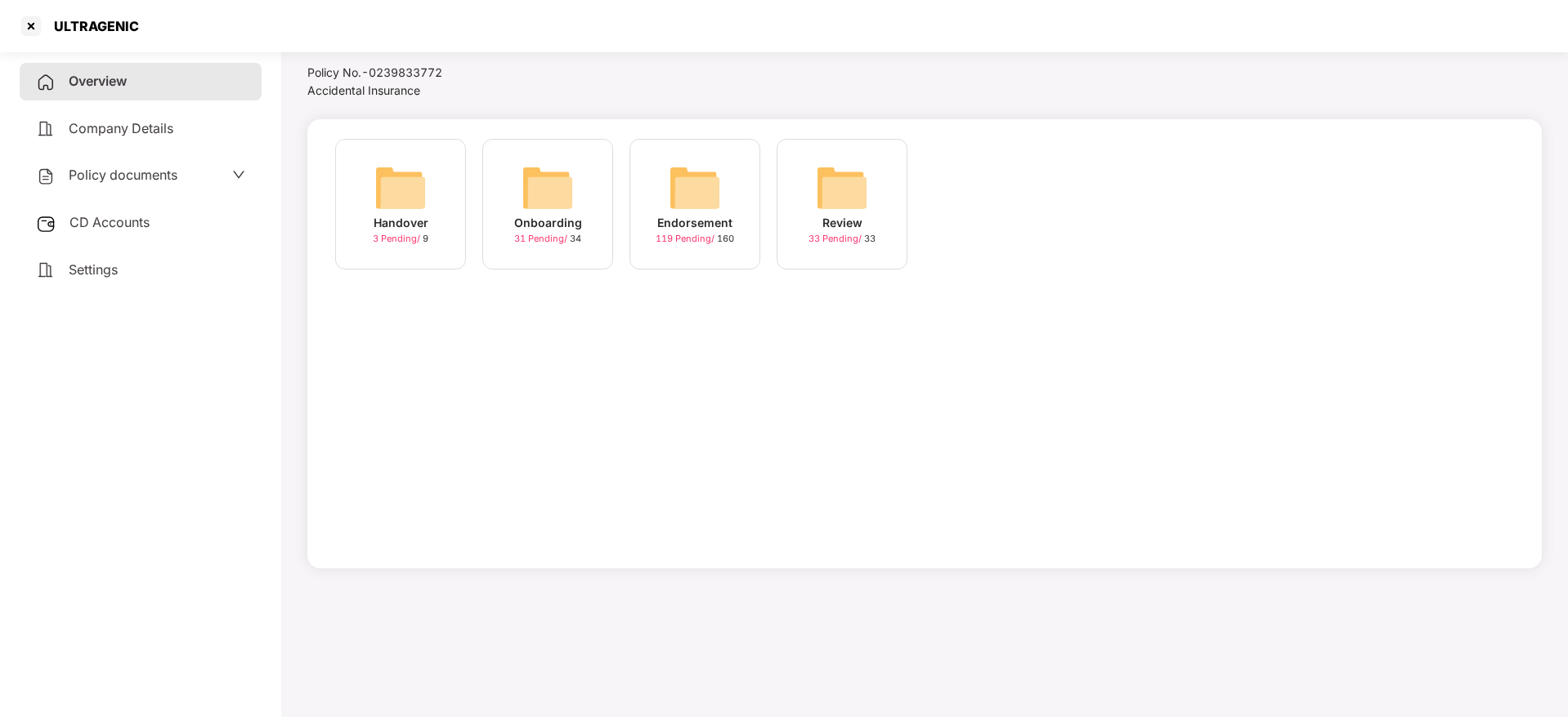
click at [703, 196] on img at bounding box center [695, 188] width 52 height 52
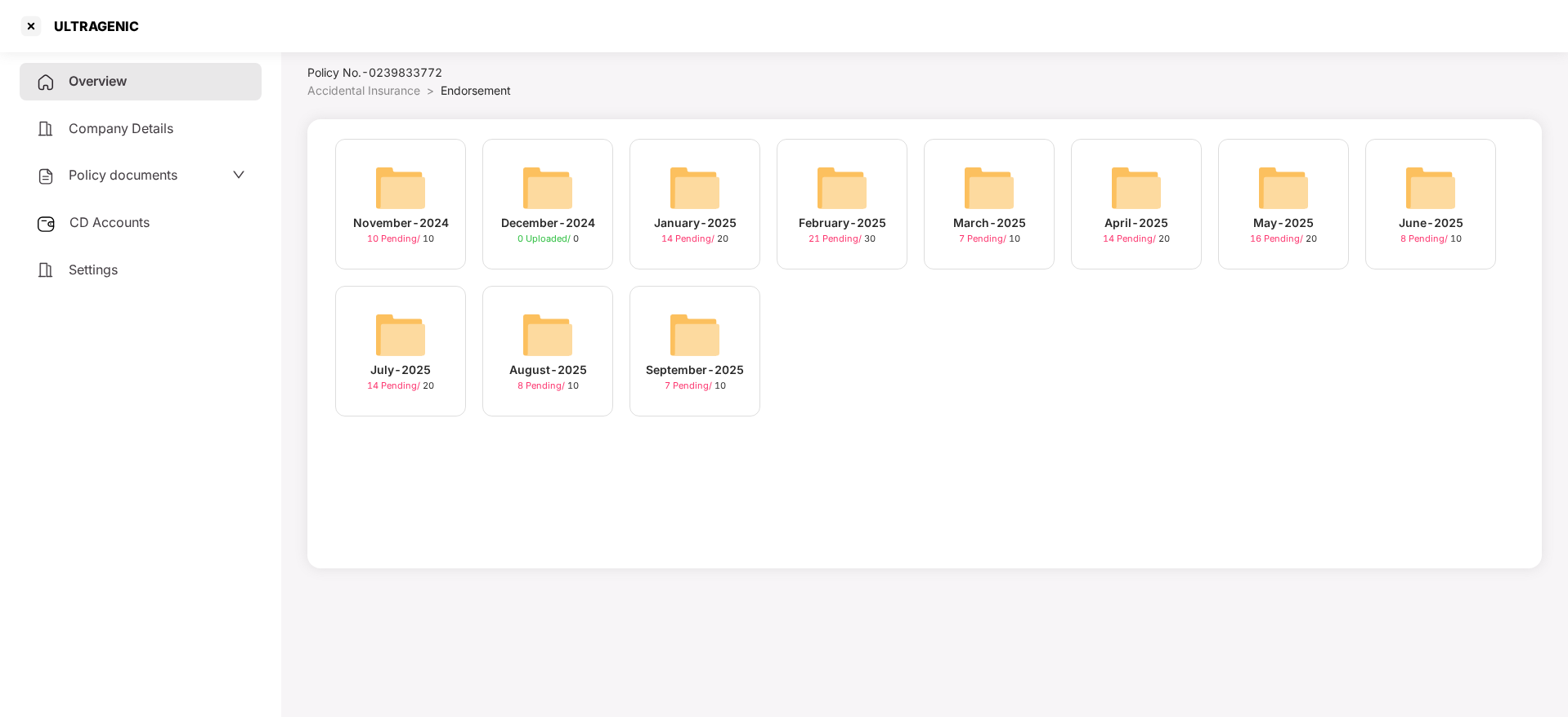
click at [681, 343] on img at bounding box center [695, 335] width 52 height 52
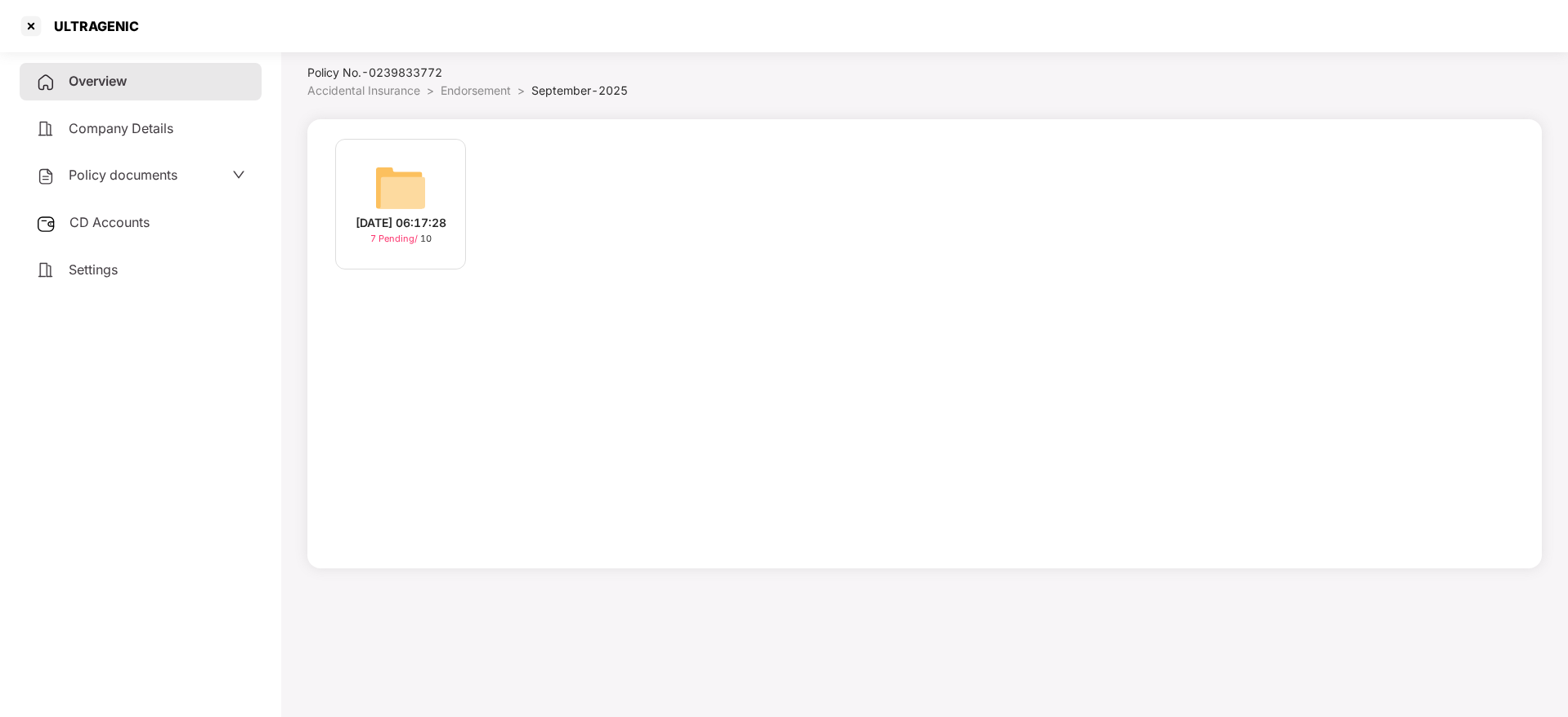
click at [377, 219] on div "[DATE] 06:17:28" at bounding box center [401, 223] width 91 height 18
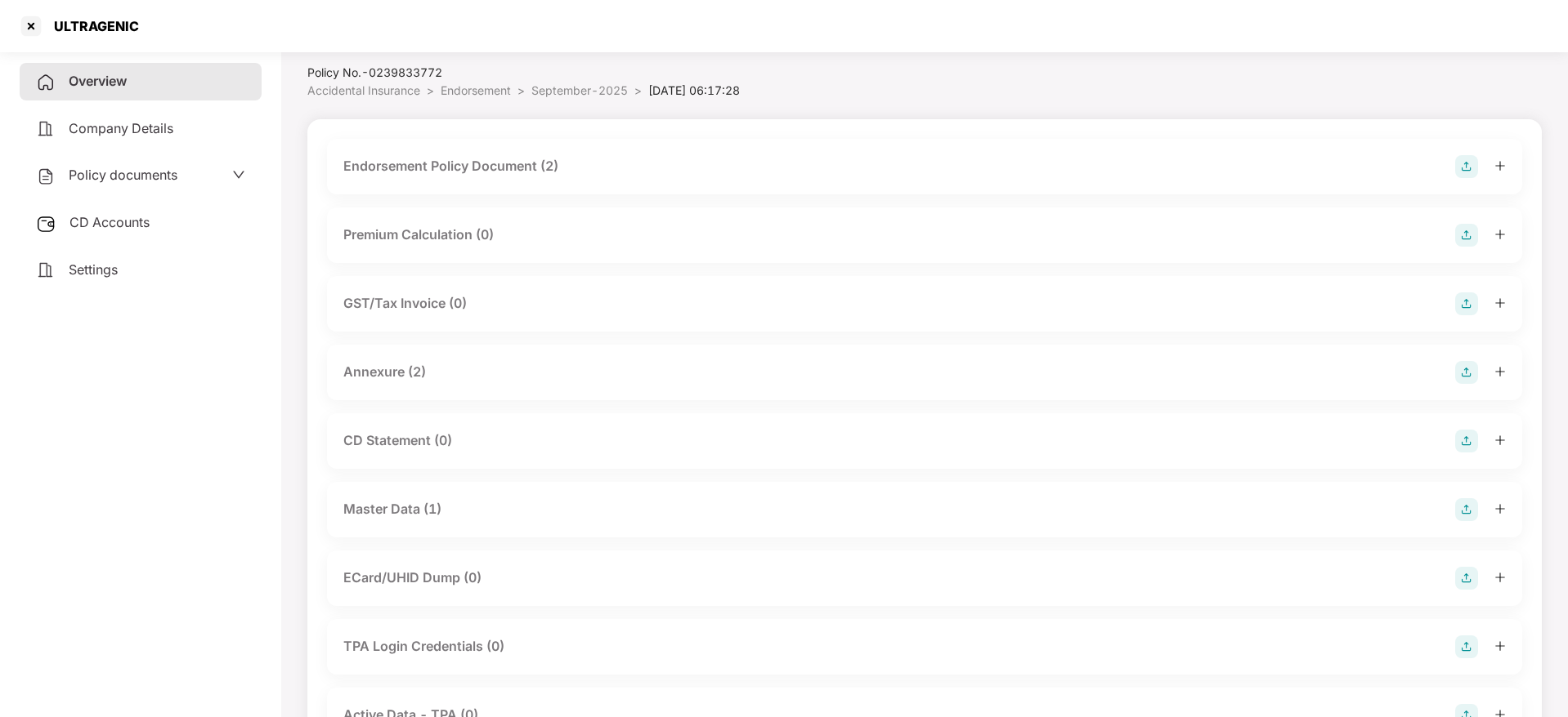
click at [100, 88] on span "Overview" at bounding box center [97, 80] width 58 height 16
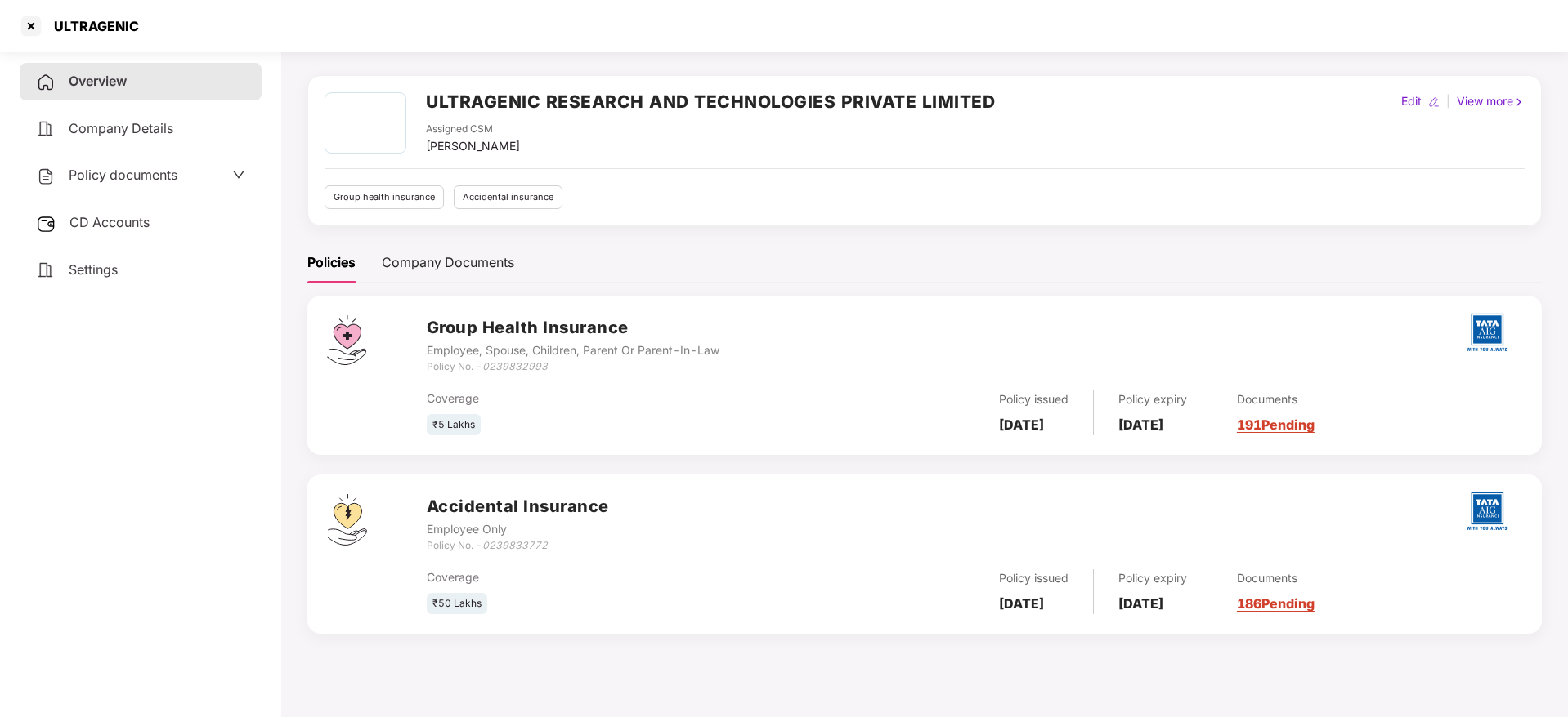
click at [120, 214] on span "CD Accounts" at bounding box center [109, 222] width 80 height 16
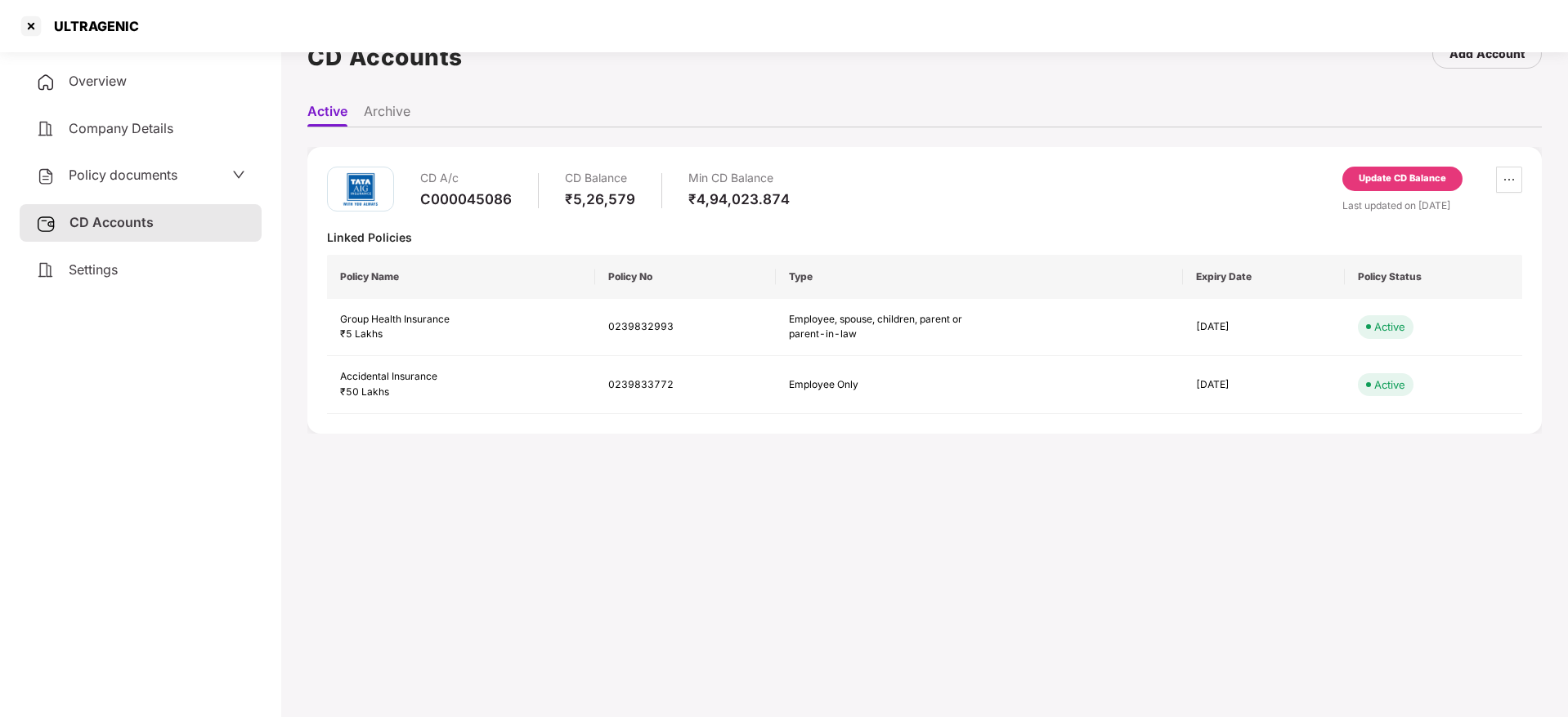
click at [1366, 171] on div "Update CD Balance" at bounding box center [1403, 178] width 88 height 14
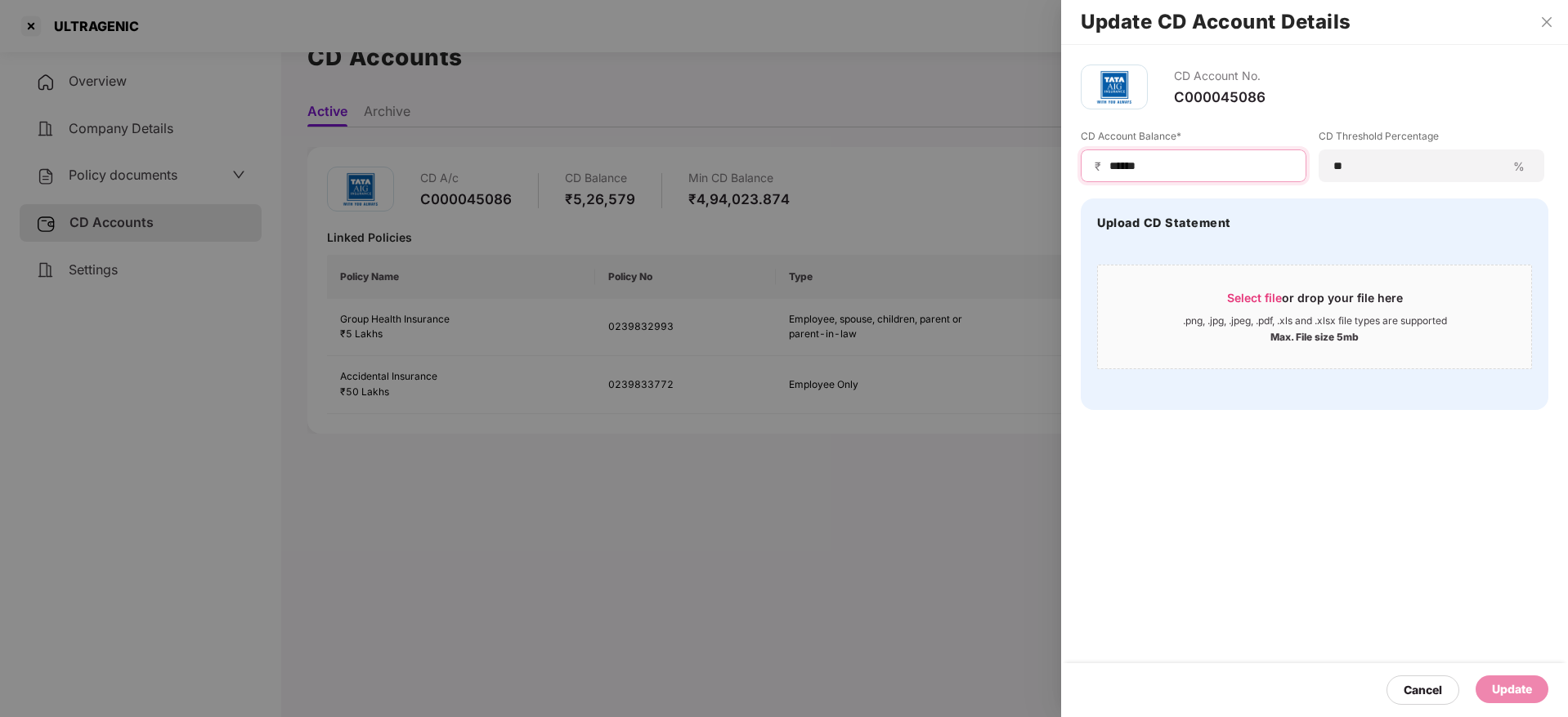
drag, startPoint x: 1209, startPoint y: 165, endPoint x: 914, endPoint y: 140, distance: 296.1
click at [916, 140] on div "Update CD Account Details CD Account No. C000045086 CD Account Balance* ₹ *****…" at bounding box center [784, 358] width 1568 height 717
paste input
type input "******"
click at [1268, 307] on div "Select file or drop your file here" at bounding box center [1315, 302] width 176 height 24
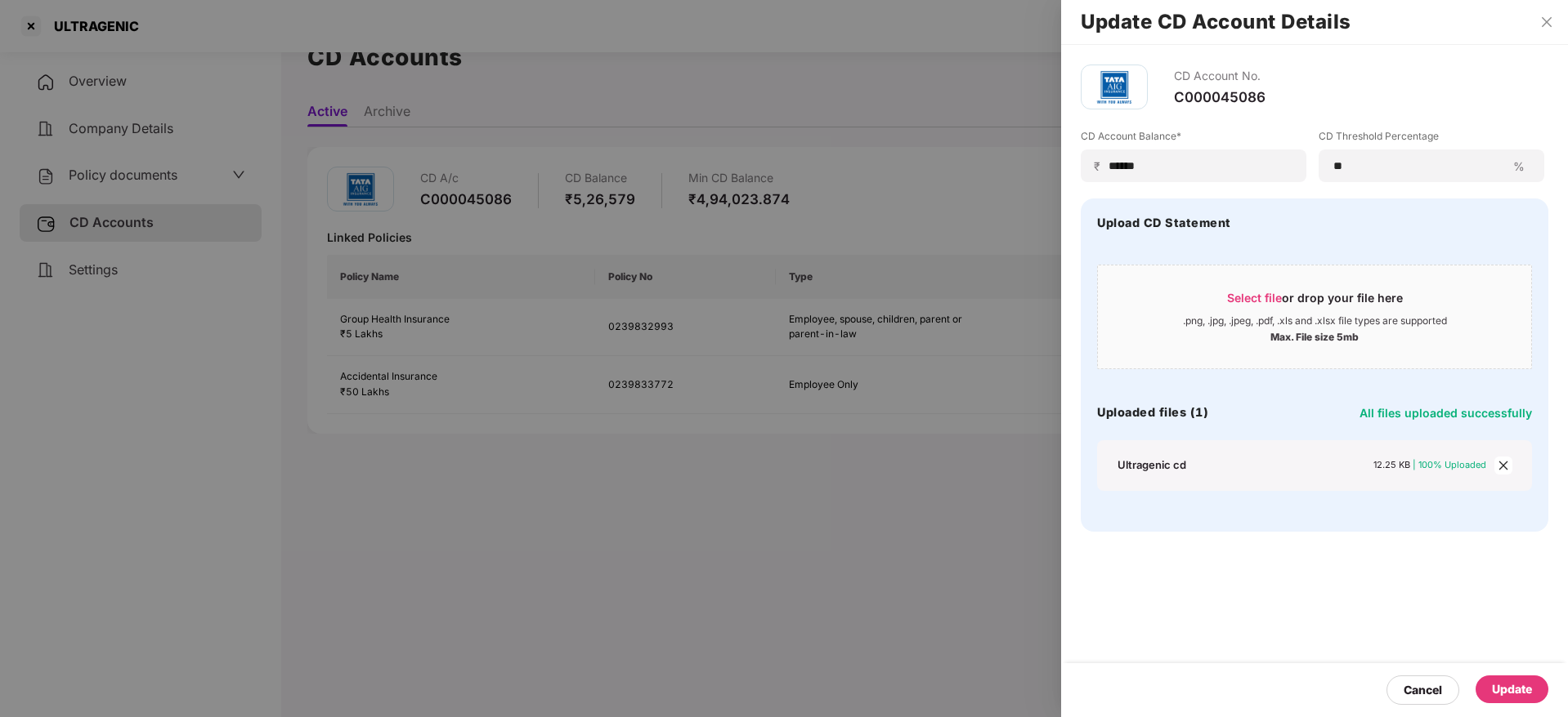
click at [1510, 682] on div "Update" at bounding box center [1511, 689] width 40 height 18
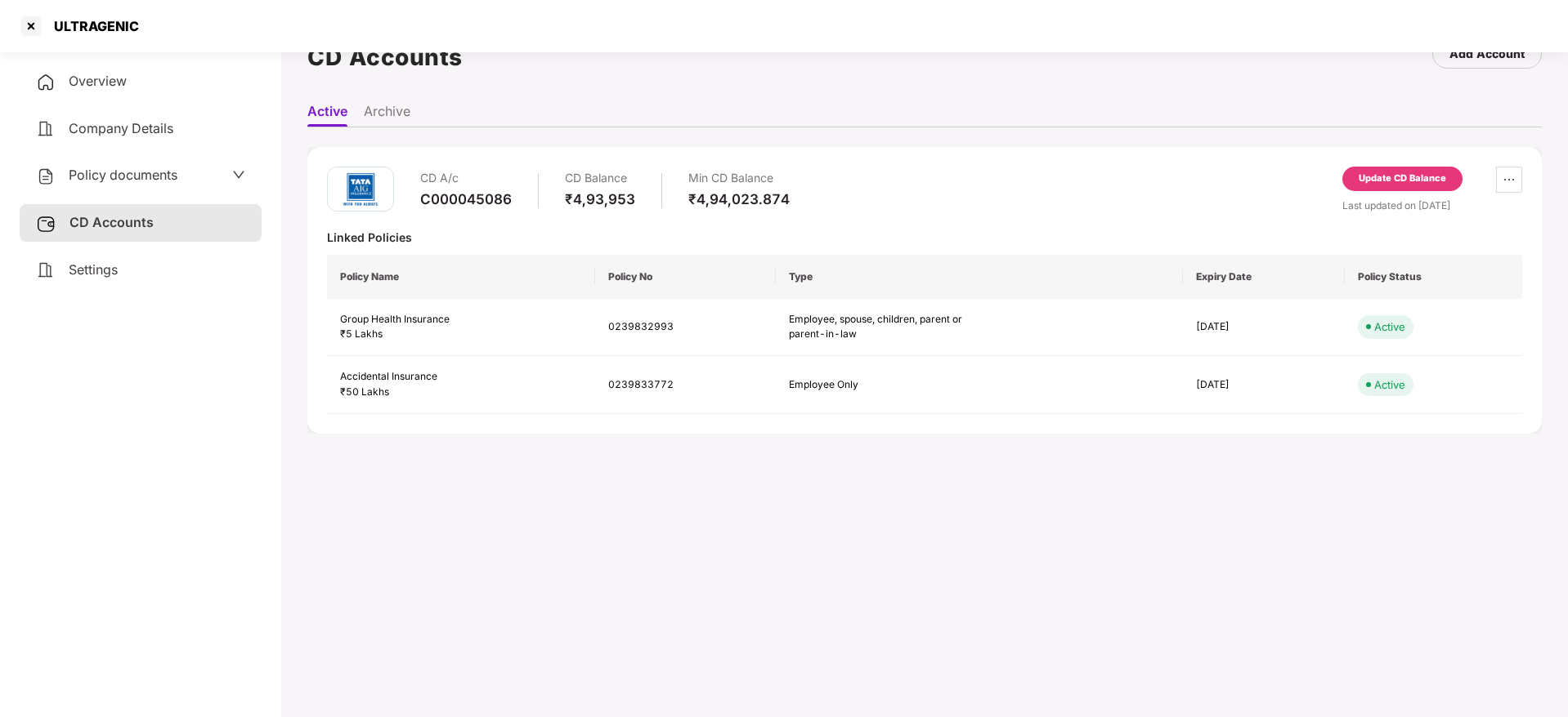
click at [94, 24] on div "ULTRAGENIC" at bounding box center [91, 25] width 95 height 16
copy div "ULTRAGENIC"
click at [36, 14] on div at bounding box center [30, 25] width 26 height 26
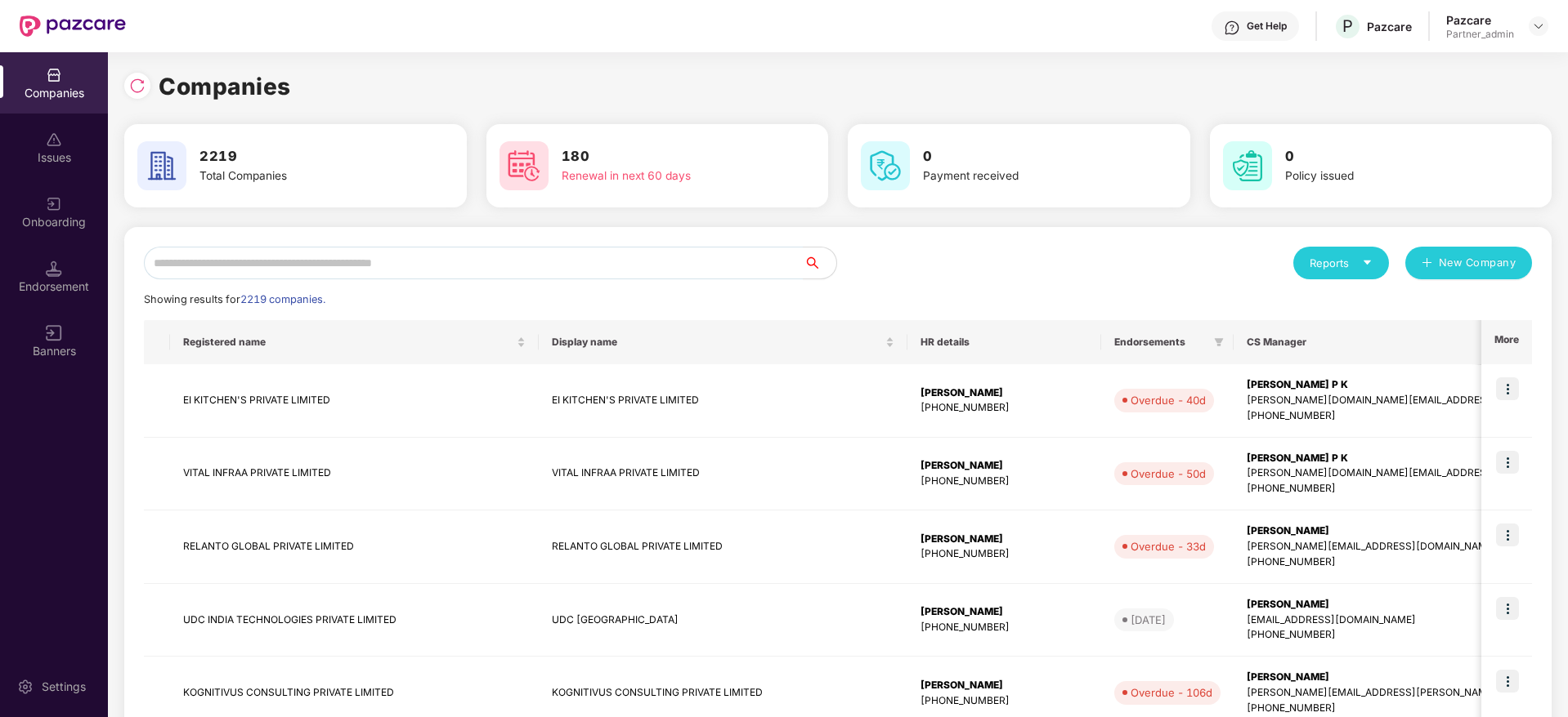
scroll to position [0, 0]
click at [403, 255] on input "text" at bounding box center [473, 262] width 660 height 33
paste input "**********"
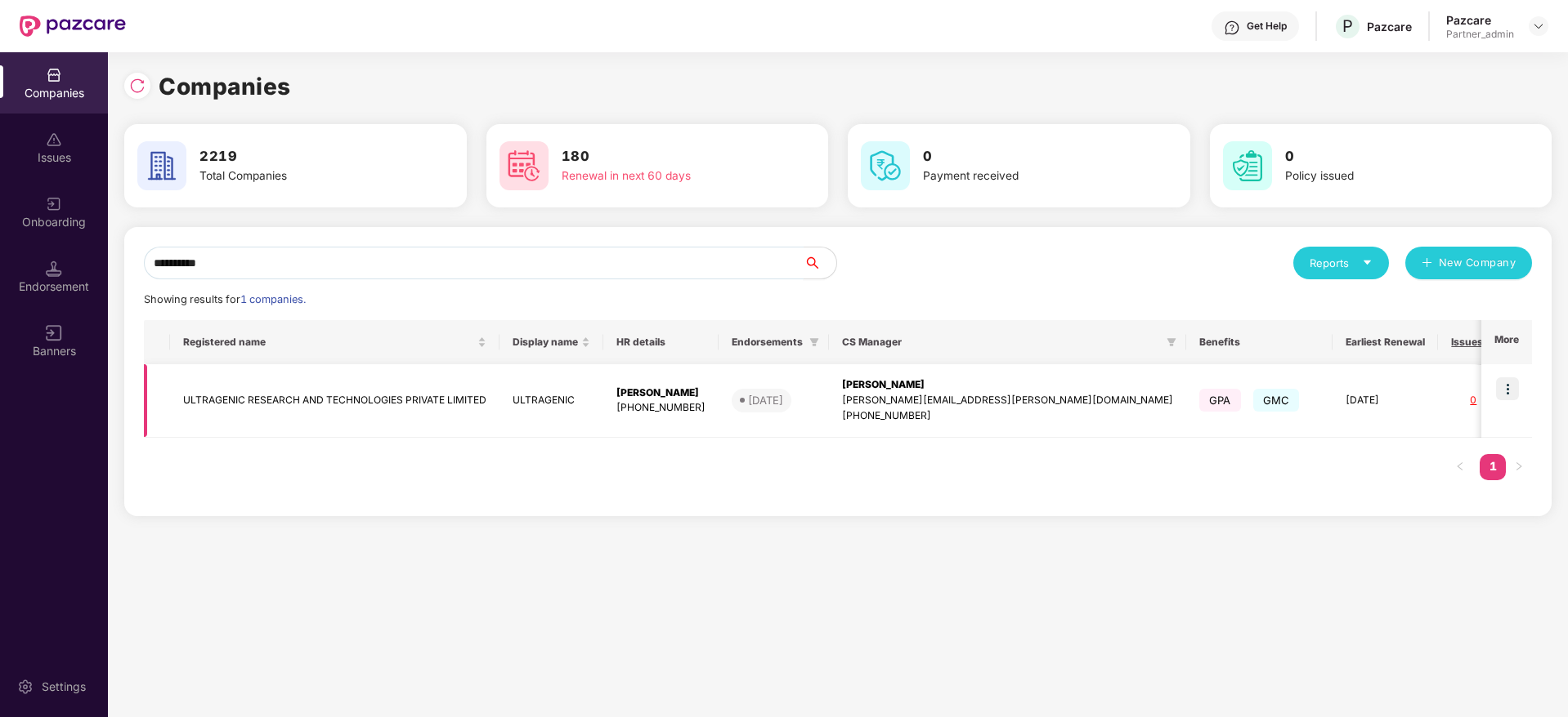
type input "**********"
click at [1506, 395] on img at bounding box center [1506, 388] width 23 height 23
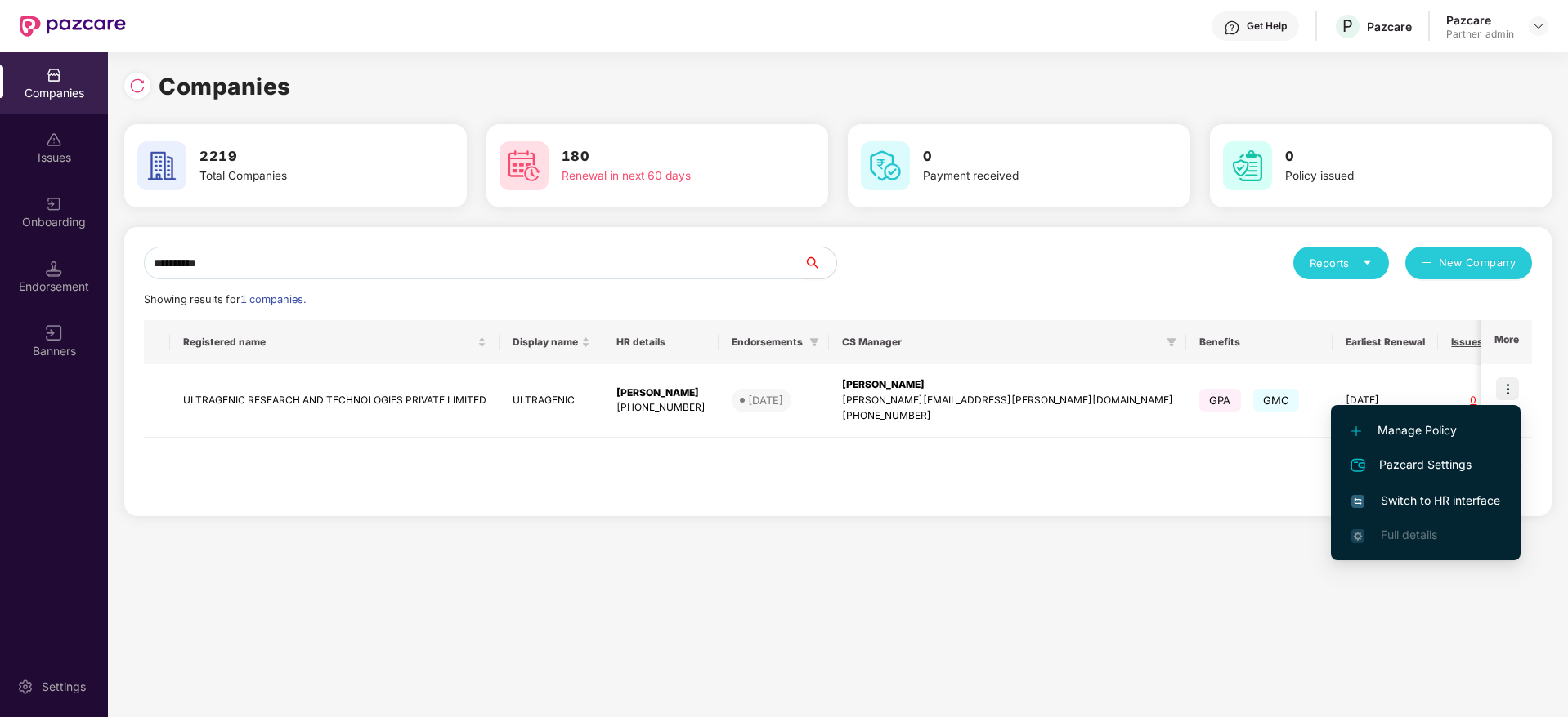
click at [1441, 488] on li "Switch to HR interface" at bounding box center [1425, 500] width 190 height 35
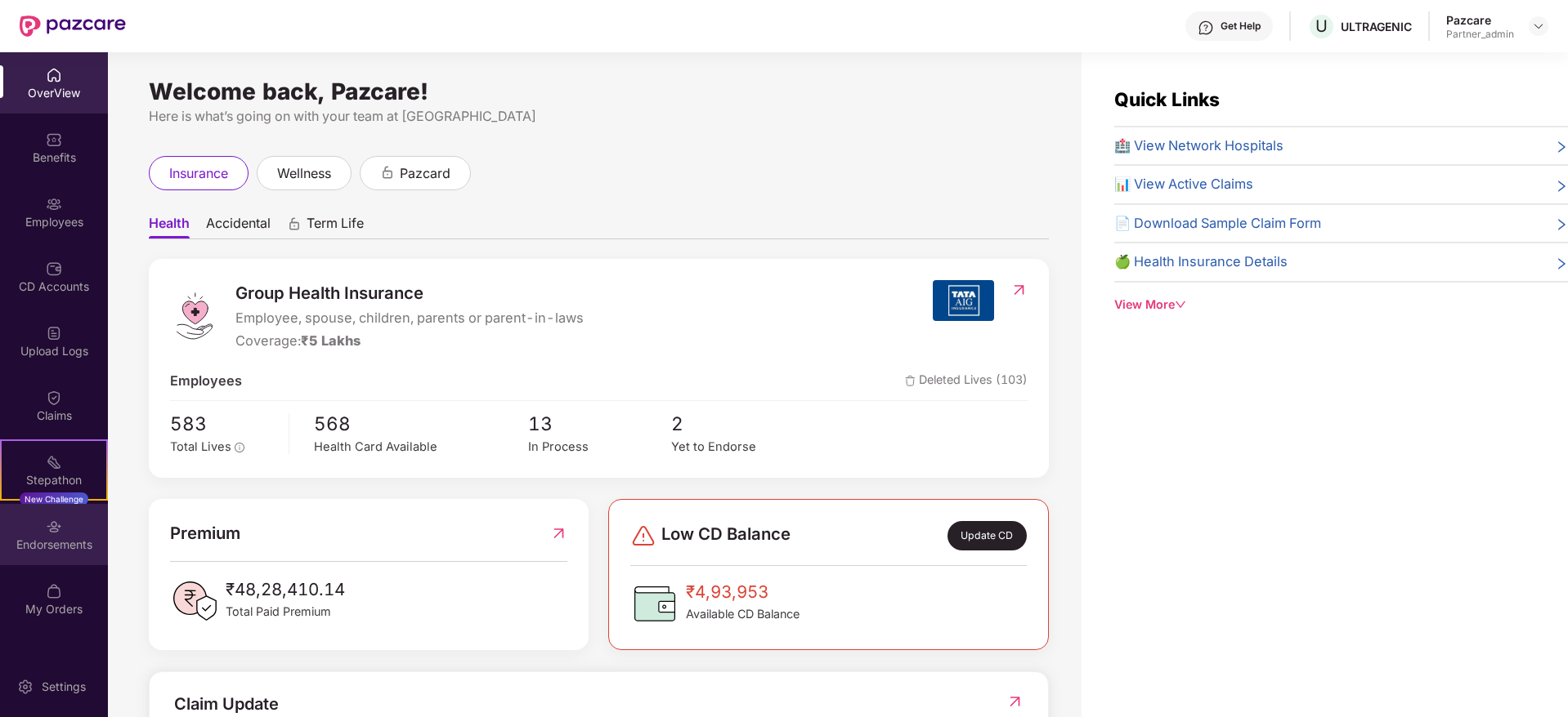
click at [41, 541] on div "Endorsements" at bounding box center [54, 544] width 108 height 16
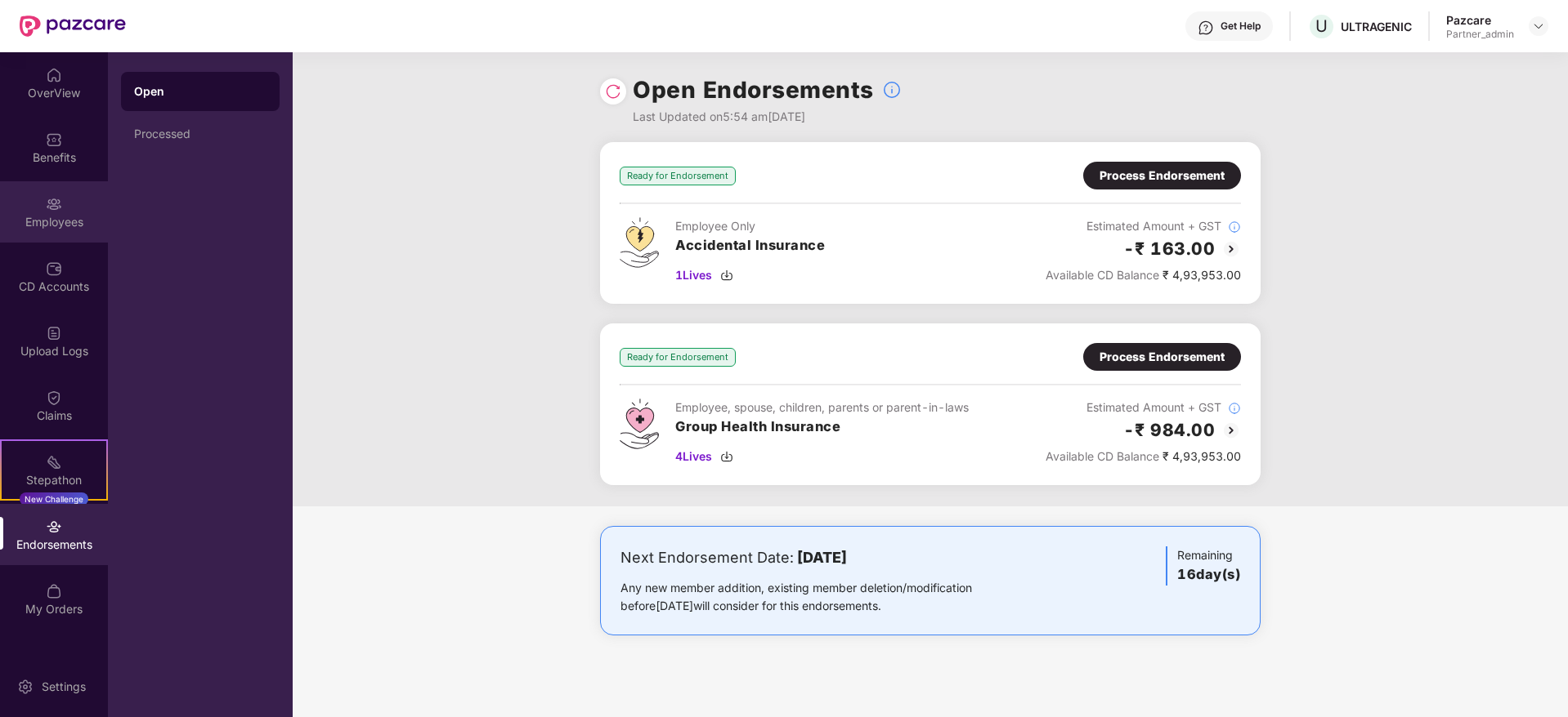
click at [58, 225] on div "Employees" at bounding box center [54, 222] width 108 height 16
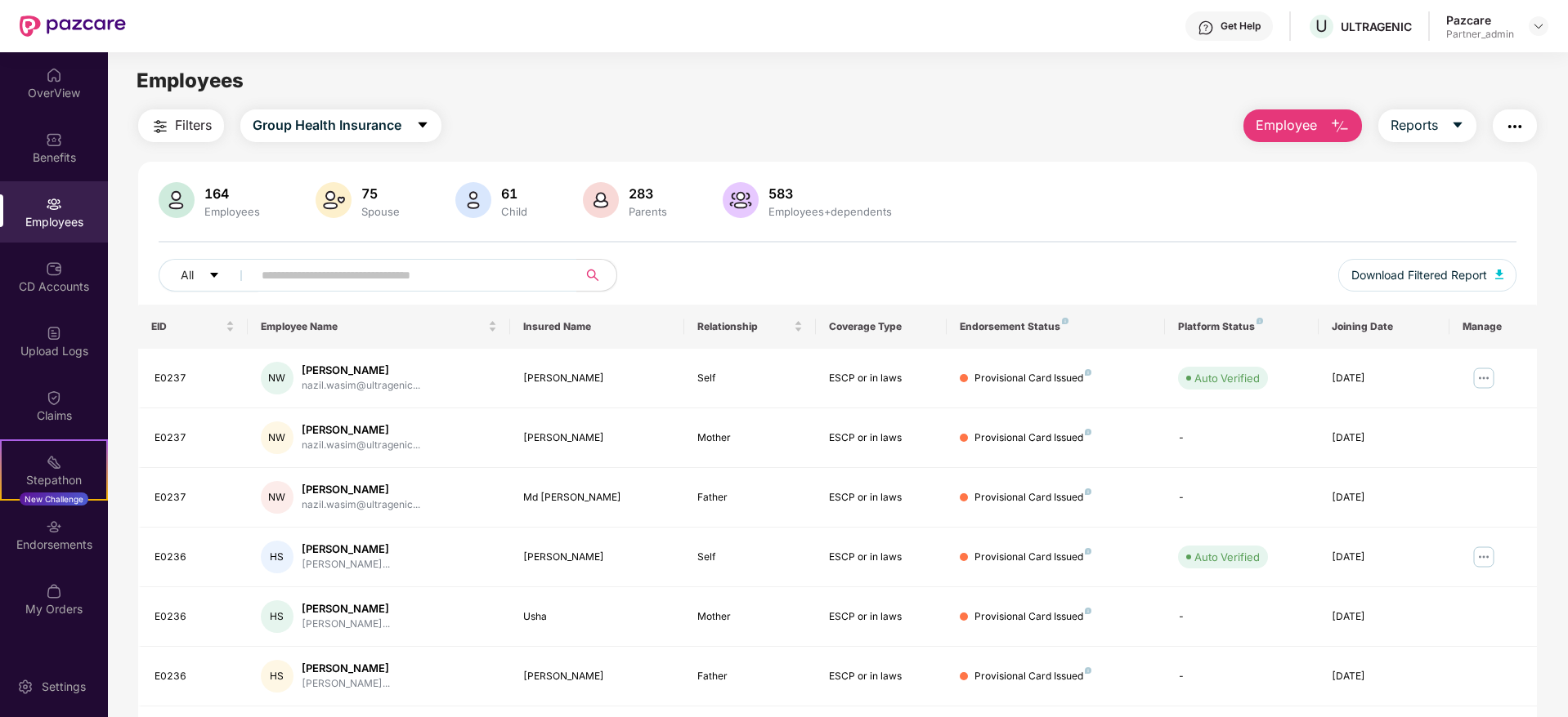
click at [1507, 121] on img "button" at bounding box center [1514, 126] width 19 height 19
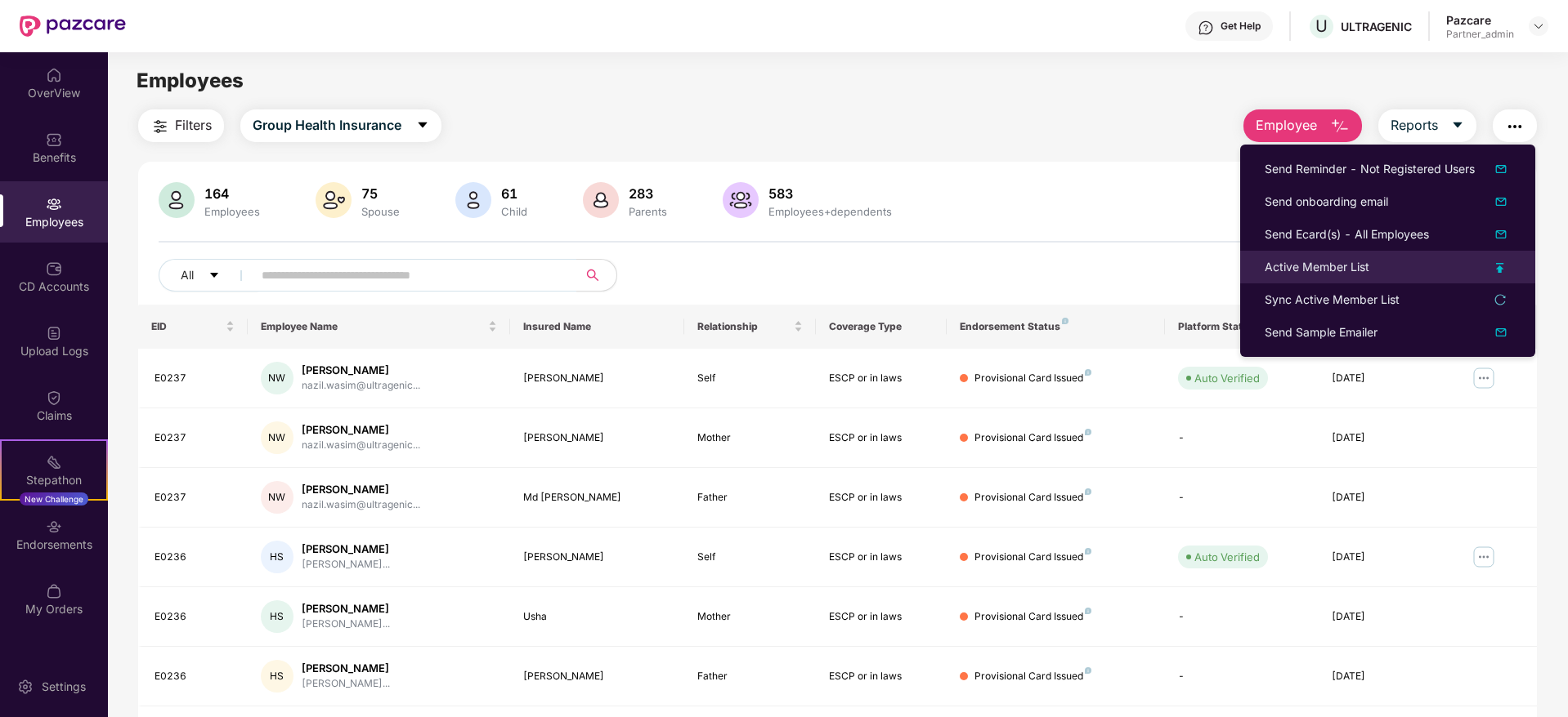
click at [1290, 271] on div "Active Member List" at bounding box center [1317, 267] width 105 height 18
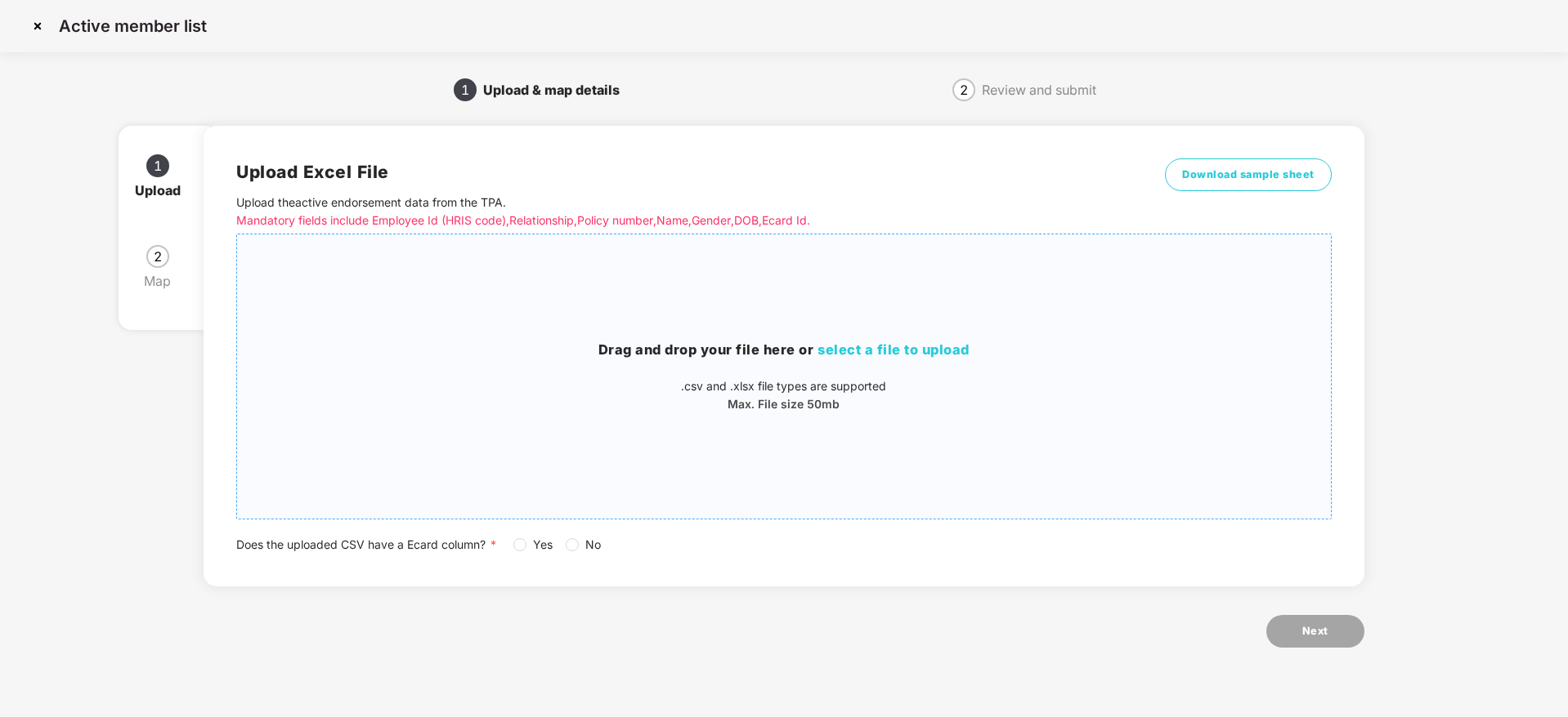
click at [879, 348] on span "select a file to upload" at bounding box center [894, 349] width 152 height 16
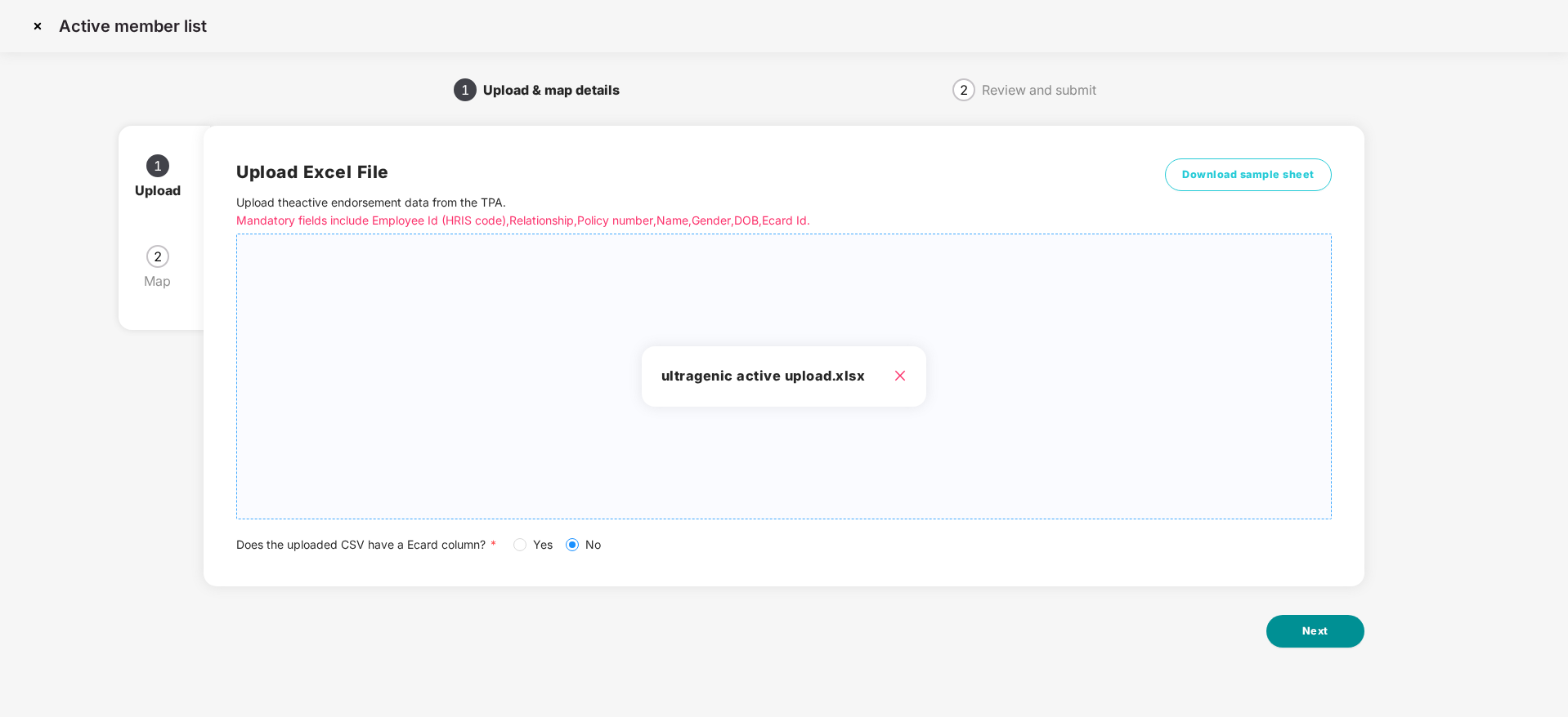
click at [1317, 628] on span "Next" at bounding box center [1315, 631] width 26 height 16
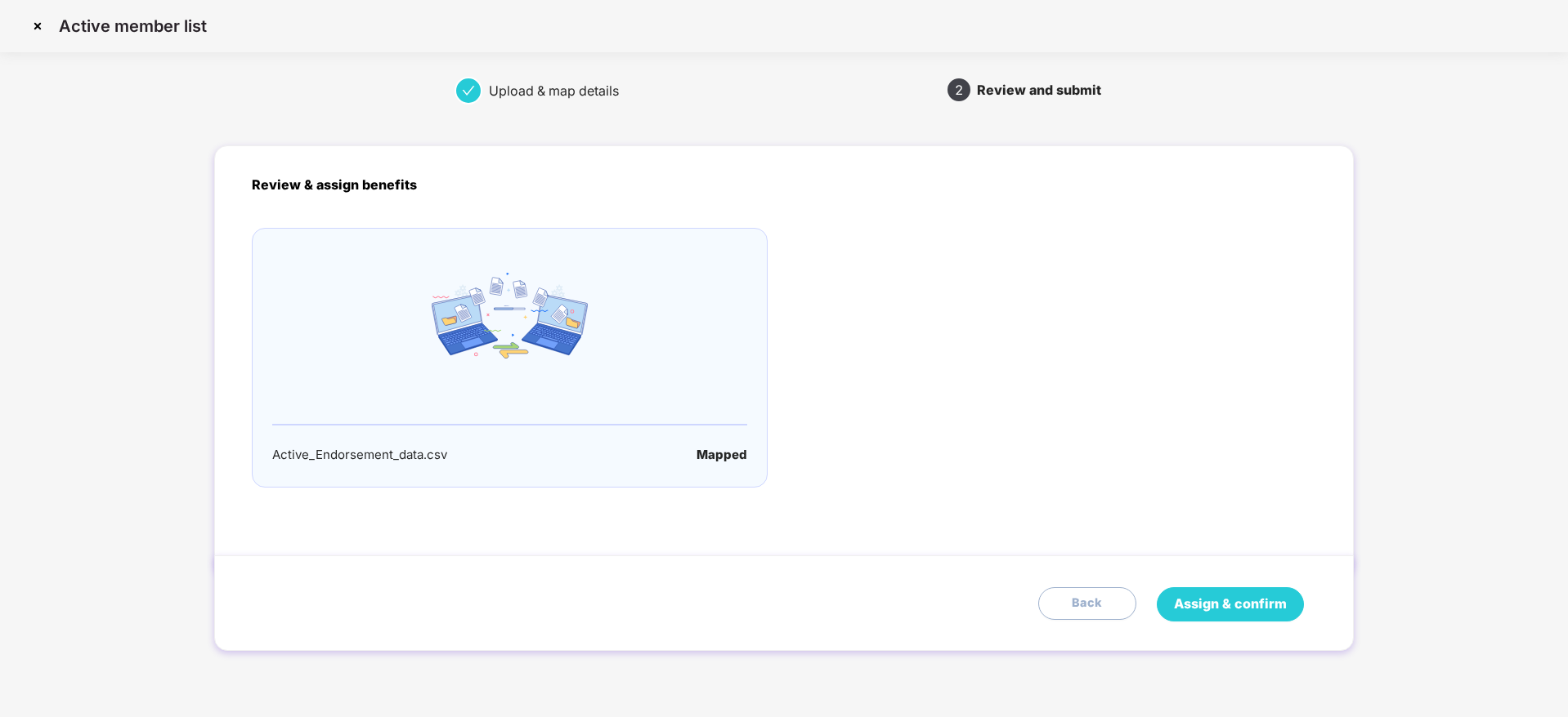
click at [1203, 599] on span "Assign & confirm" at bounding box center [1230, 604] width 113 height 20
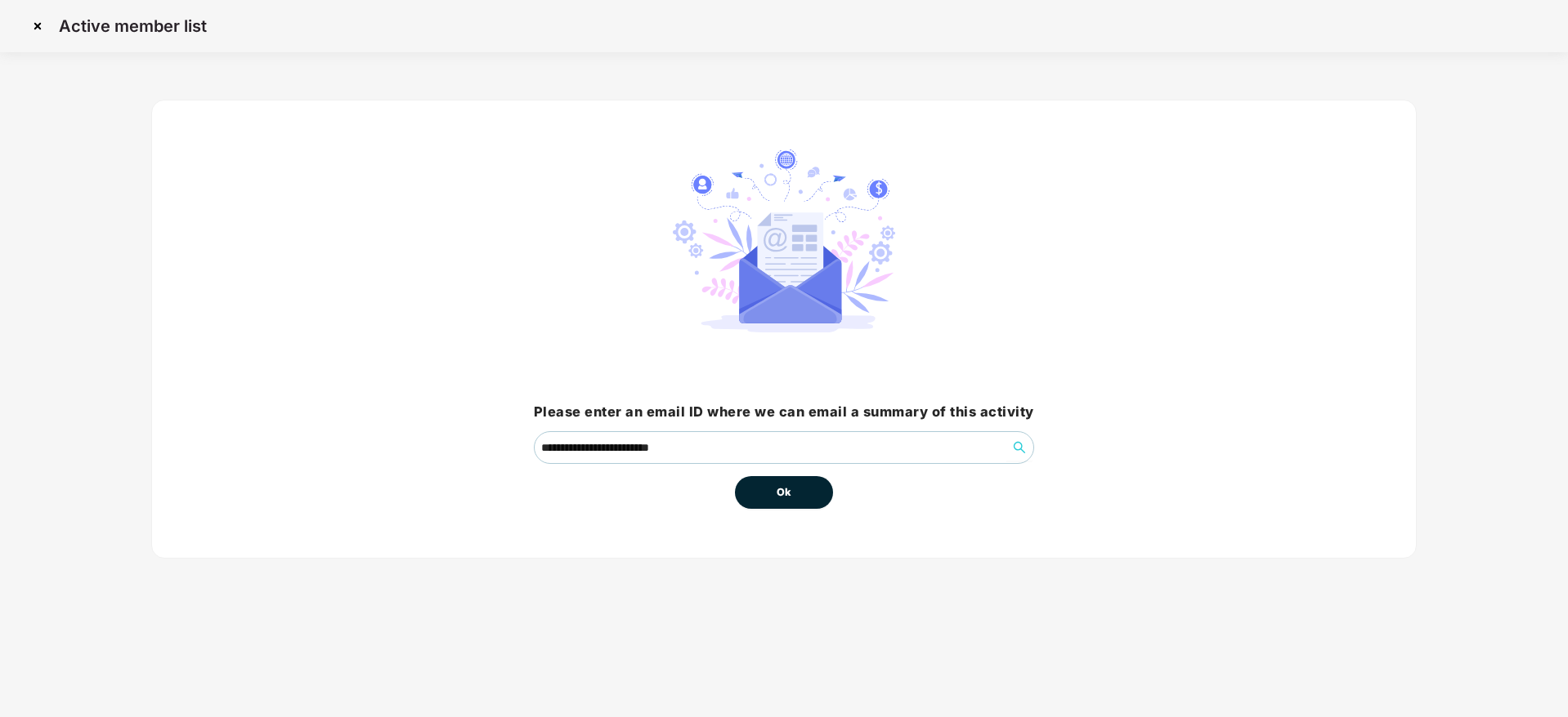
click at [787, 486] on span "Ok" at bounding box center [783, 492] width 14 height 16
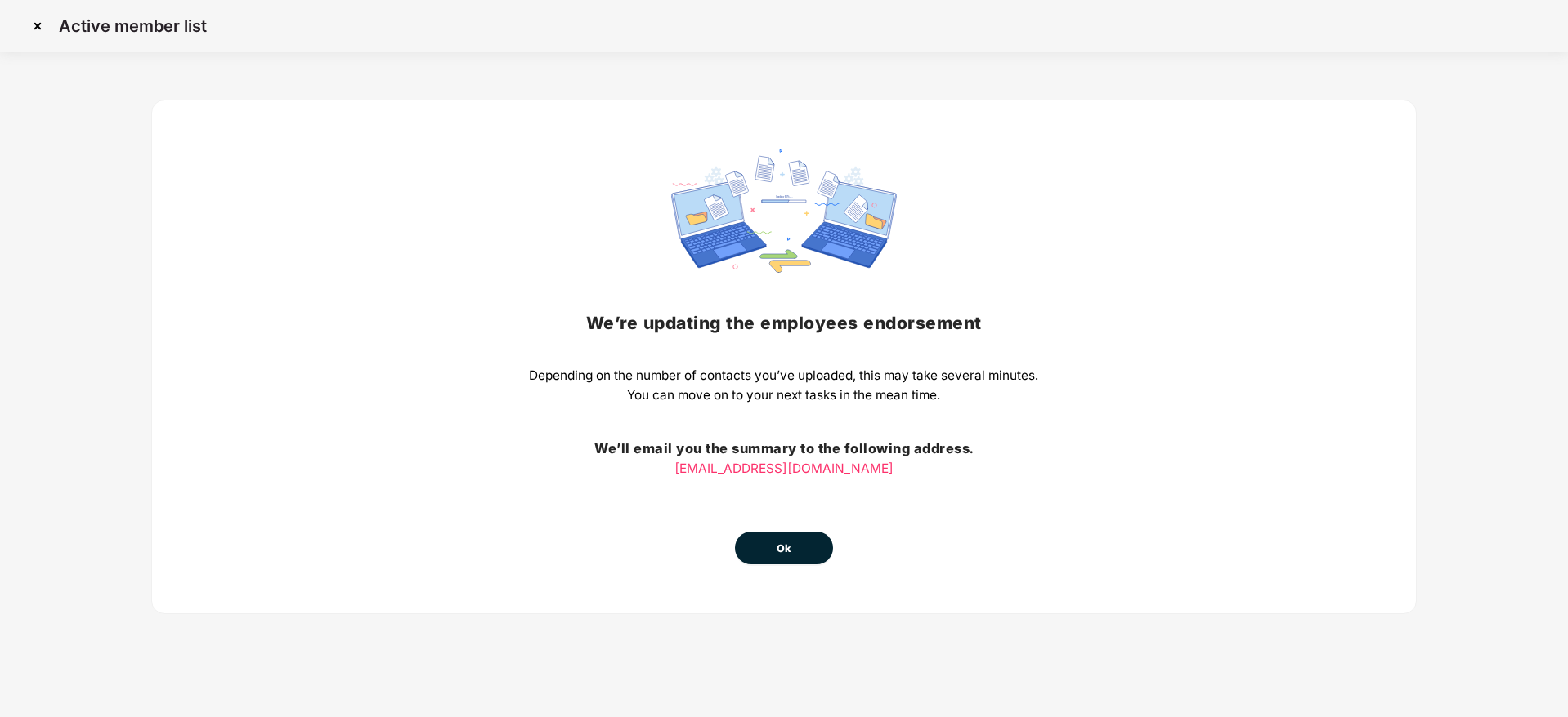
click at [786, 541] on span "Ok" at bounding box center [783, 548] width 14 height 16
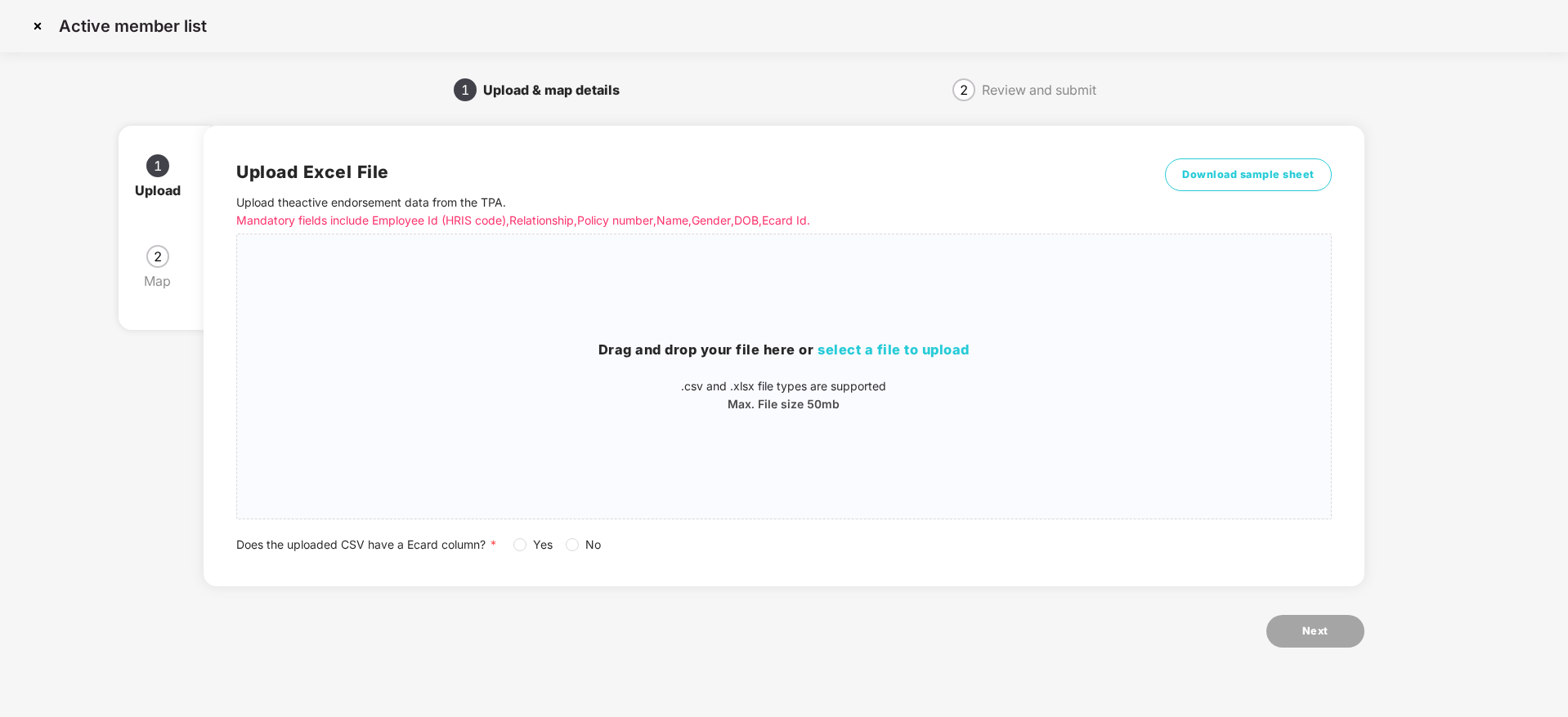
click at [41, 19] on img at bounding box center [37, 25] width 26 height 26
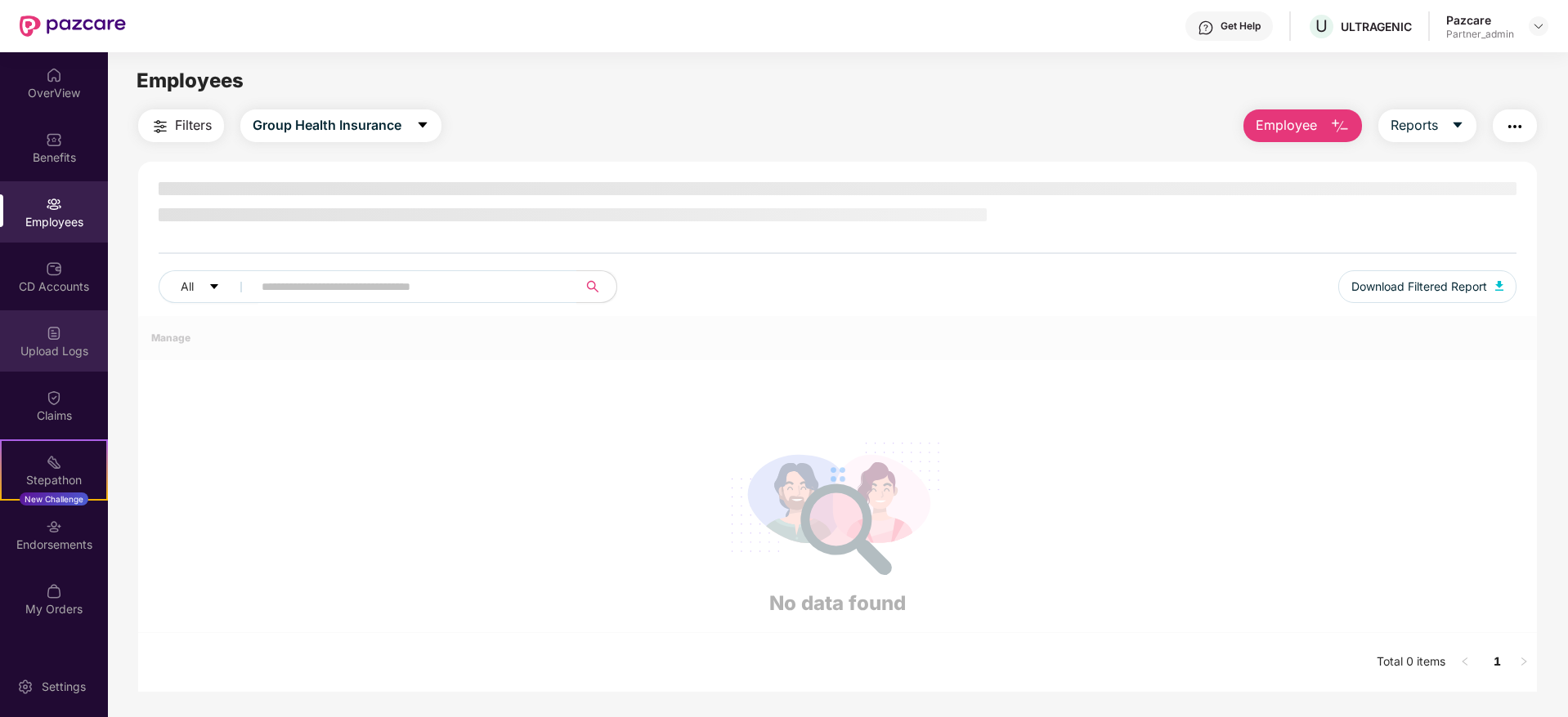
click at [77, 331] on div "Upload Logs" at bounding box center [54, 341] width 108 height 62
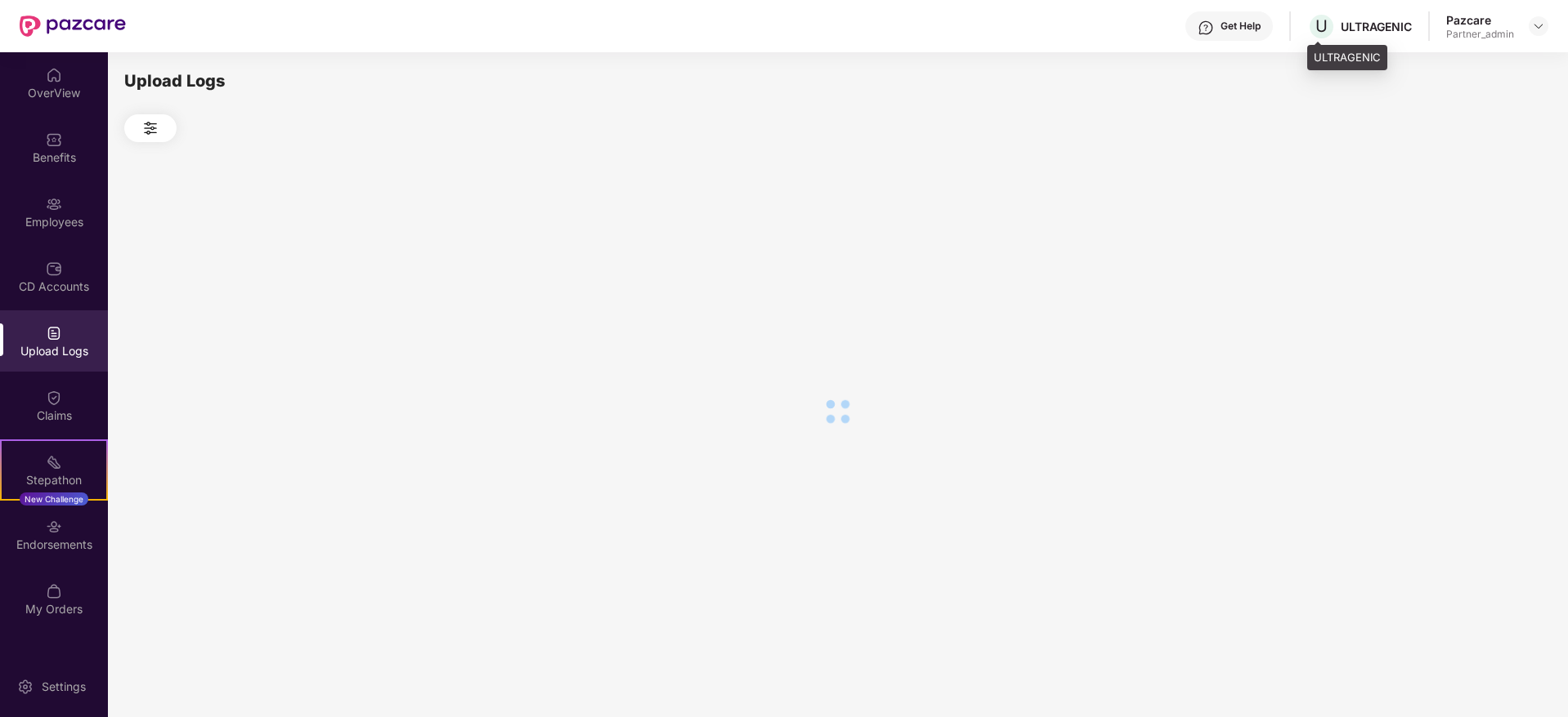
click at [1367, 17] on div "U ULTRAGENIC" at bounding box center [1360, 27] width 105 height 29
copy div "ULTRAGENIC"
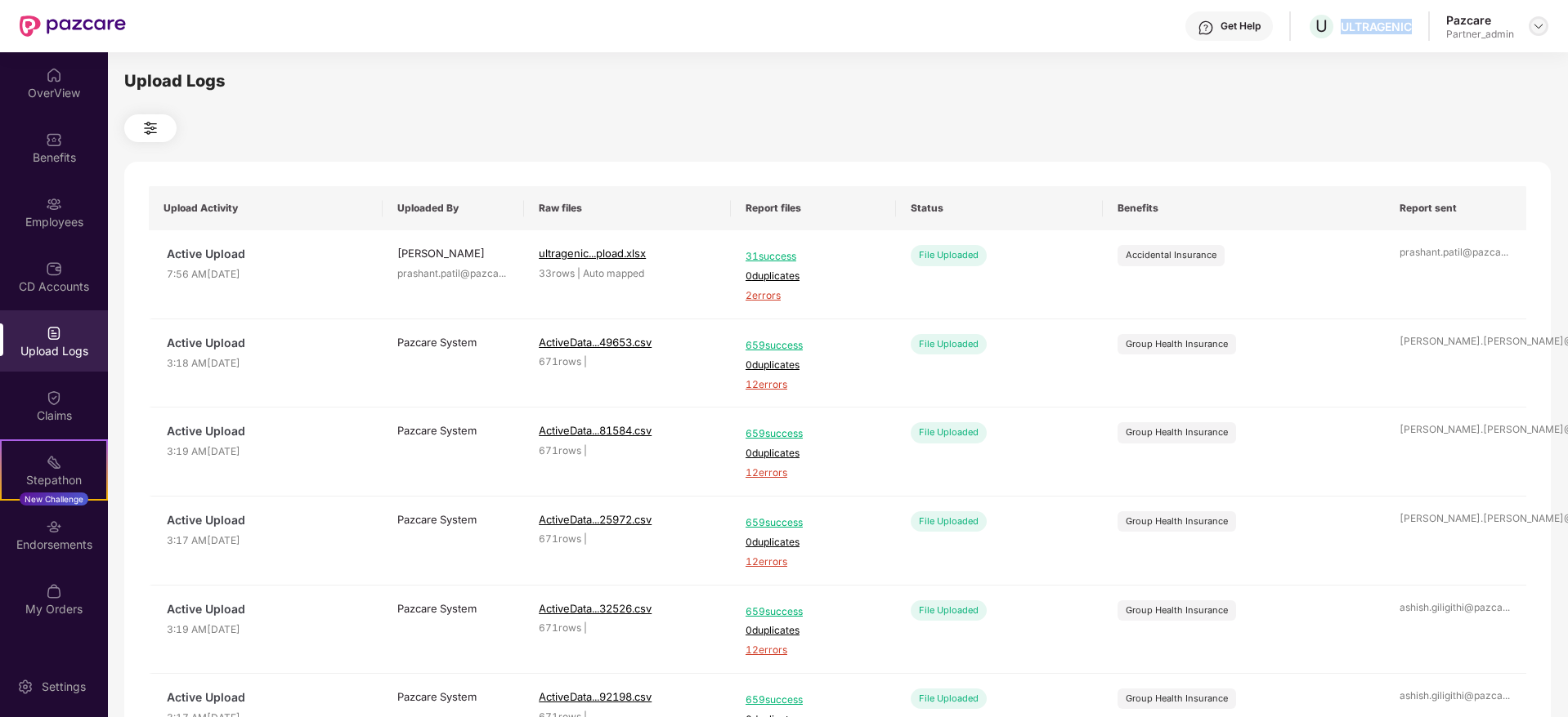
click at [1542, 21] on img at bounding box center [1538, 25] width 13 height 13
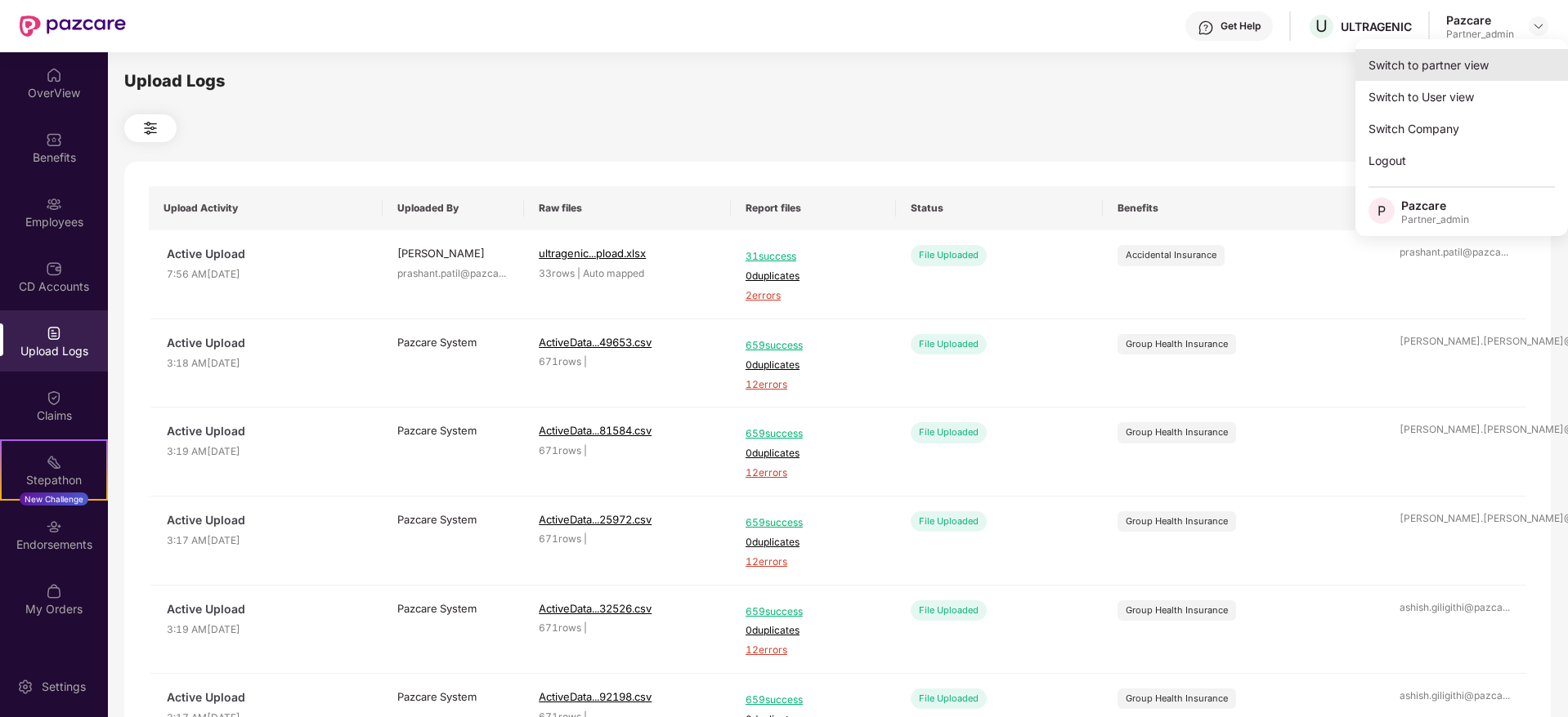
click at [1503, 58] on div "Switch to partner view" at bounding box center [1462, 65] width 213 height 32
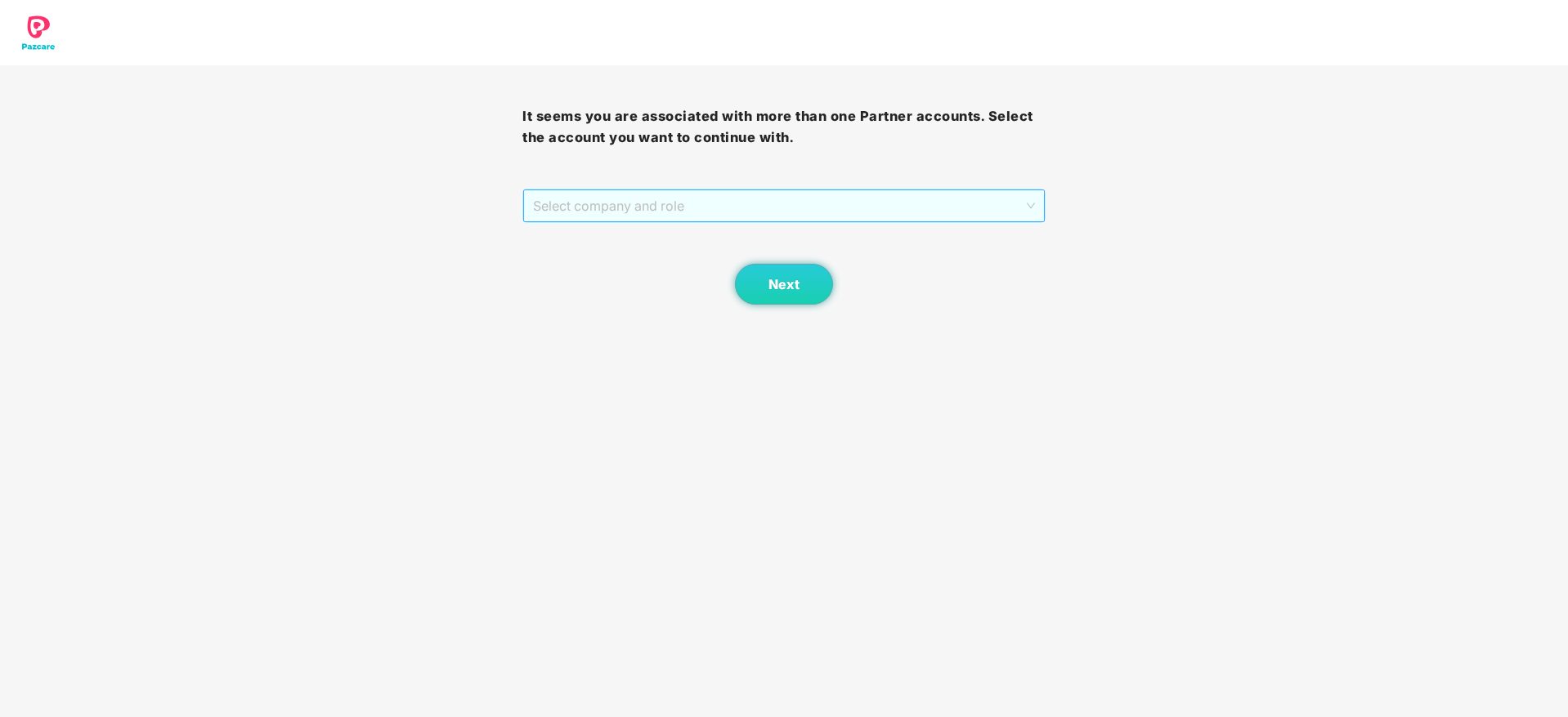
click at [698, 202] on span "Select company and role" at bounding box center [783, 206] width 501 height 31
drag, startPoint x: 666, startPoint y: 271, endPoint x: 785, endPoint y: 284, distance: 119.7
click at [716, 272] on div "Pazcare - PARTNER_ADMIN" at bounding box center [784, 264] width 503 height 18
click at [788, 284] on span "Next" at bounding box center [783, 284] width 31 height 15
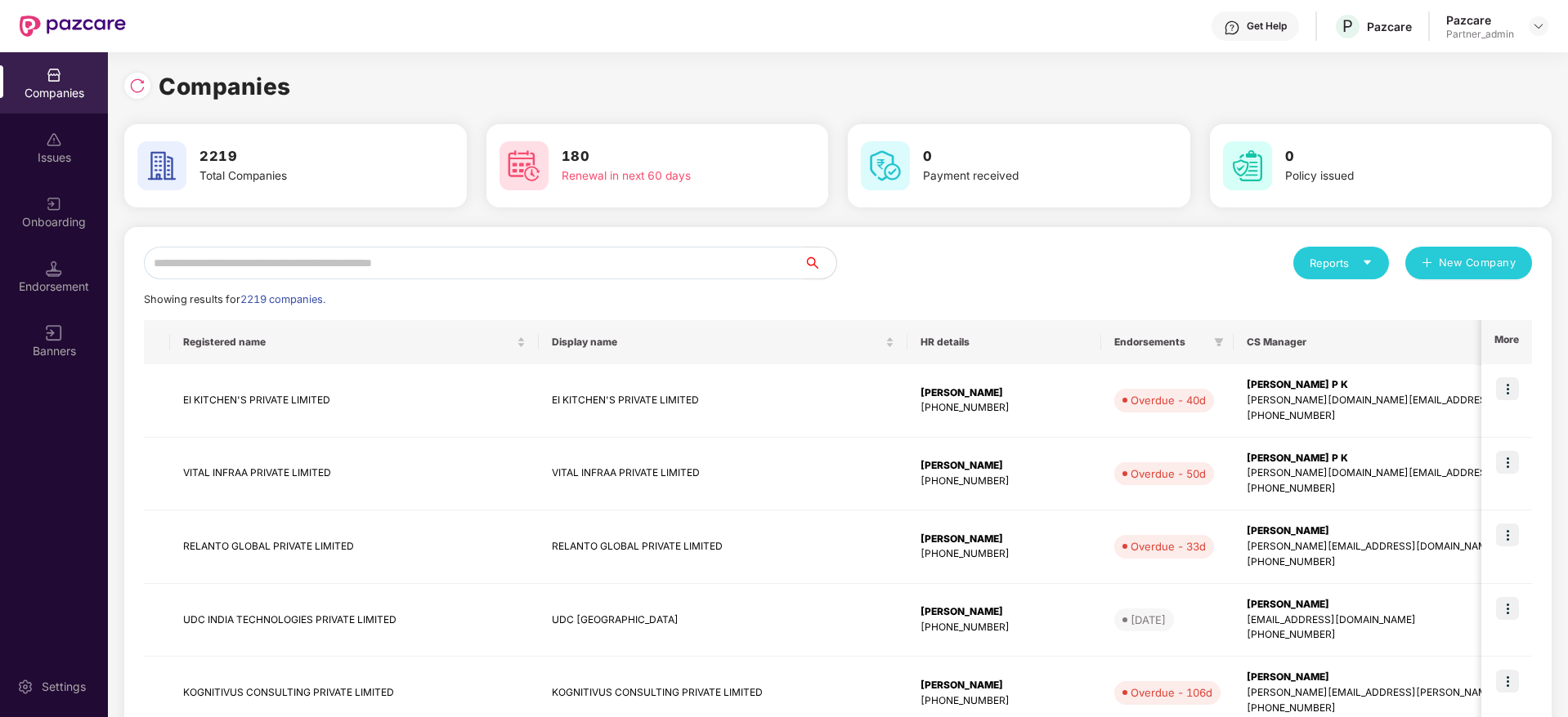
click at [455, 263] on input "text" at bounding box center [473, 262] width 660 height 33
paste input "**********"
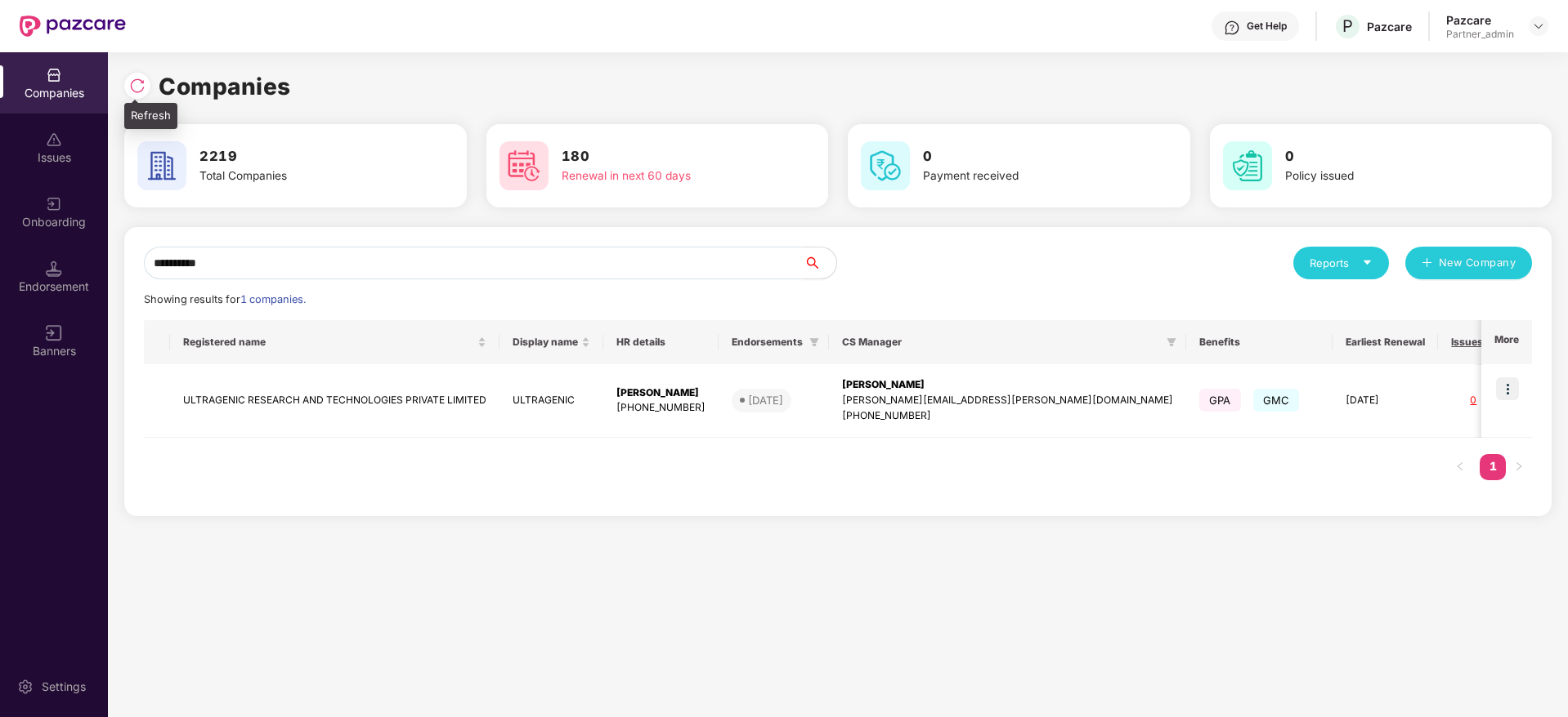
click at [141, 97] on div at bounding box center [137, 85] width 26 height 26
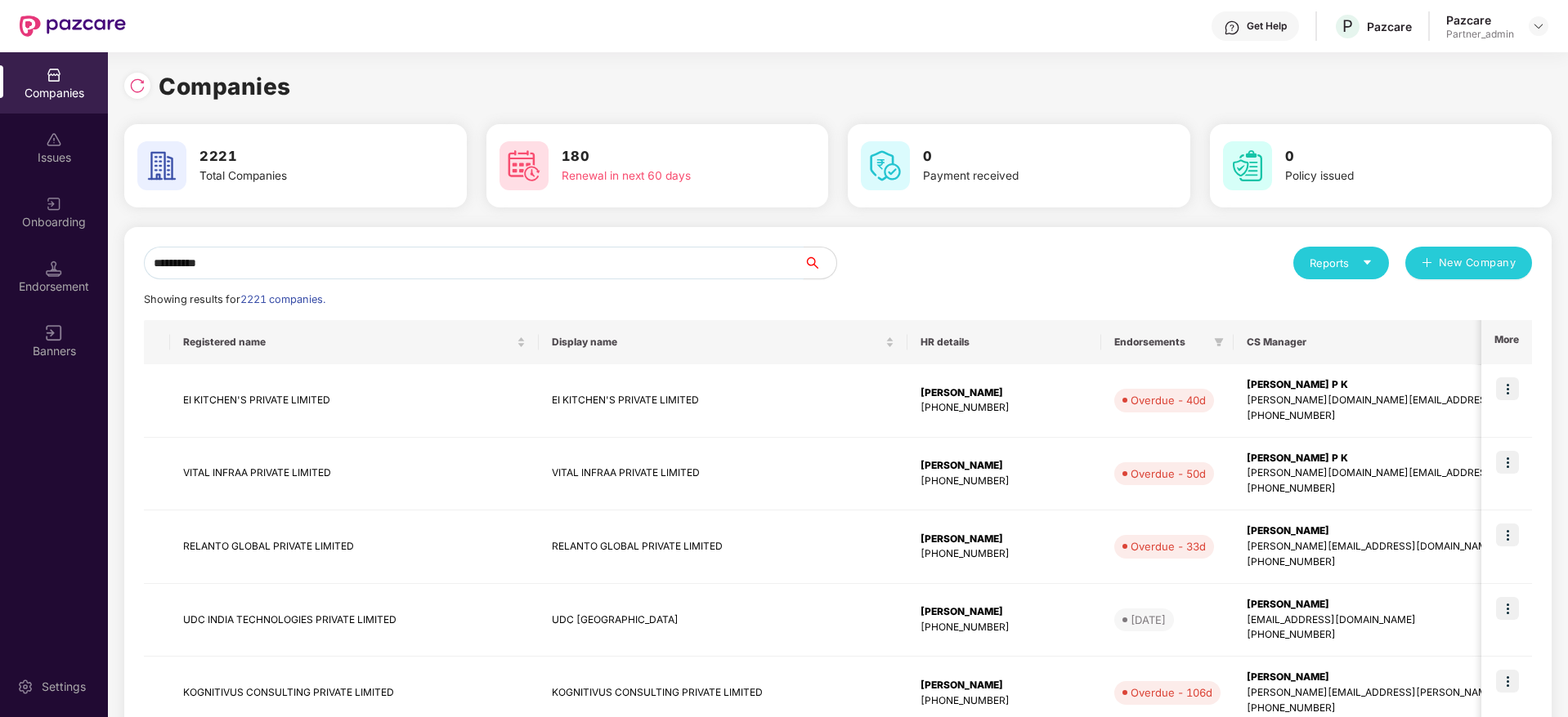
click at [310, 263] on input "**********" at bounding box center [473, 262] width 660 height 33
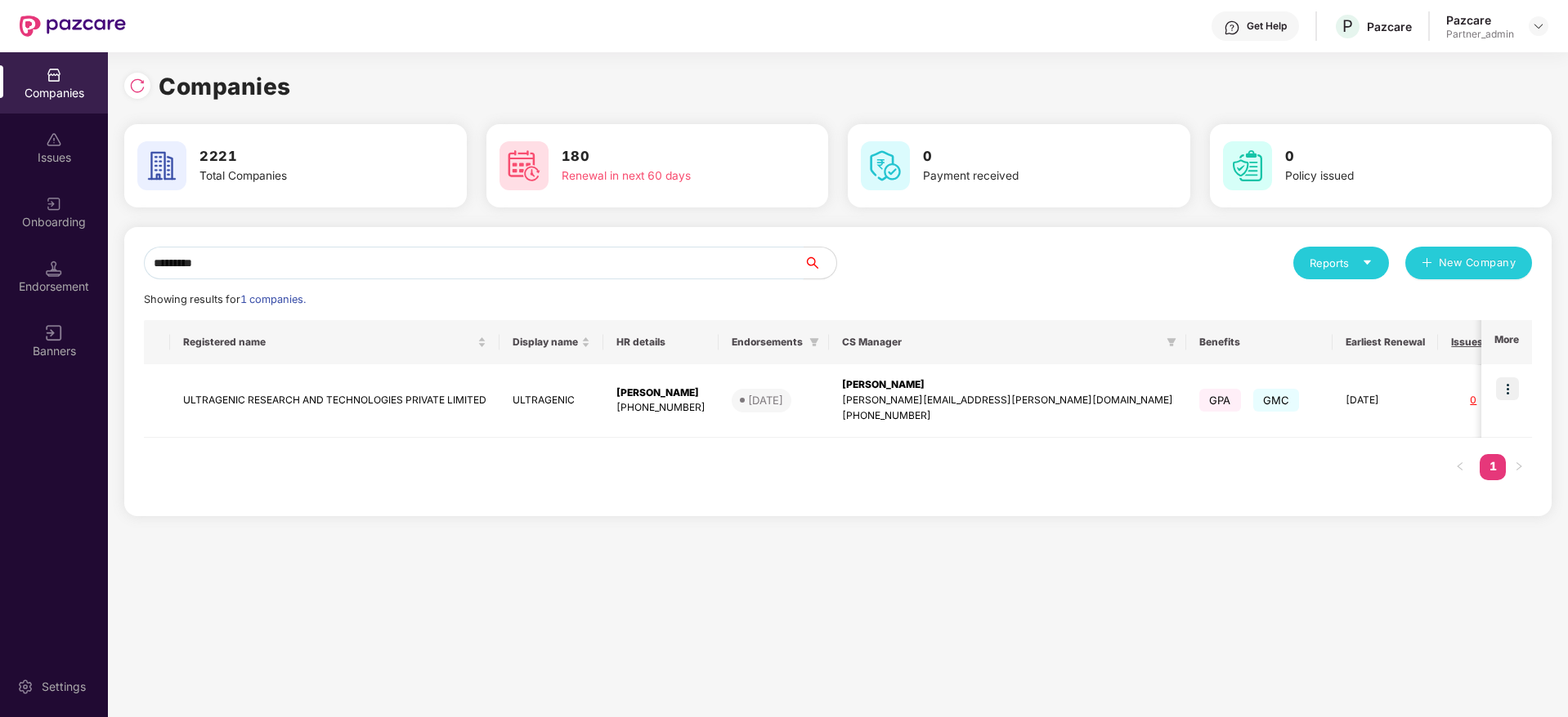
type input "*********"
click at [61, 297] on div "Endorsement" at bounding box center [54, 277] width 108 height 62
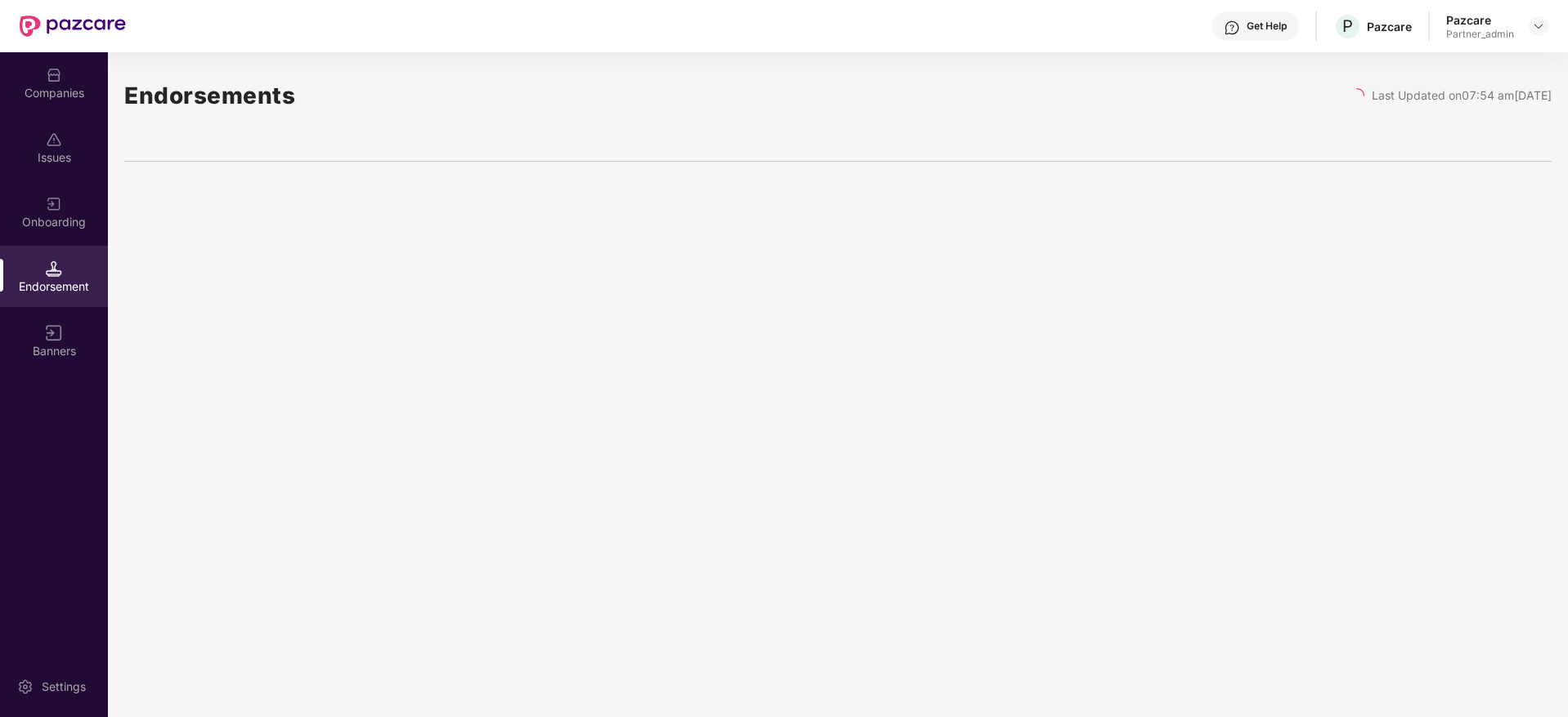
click at [53, 87] on div "Companies" at bounding box center [54, 93] width 108 height 16
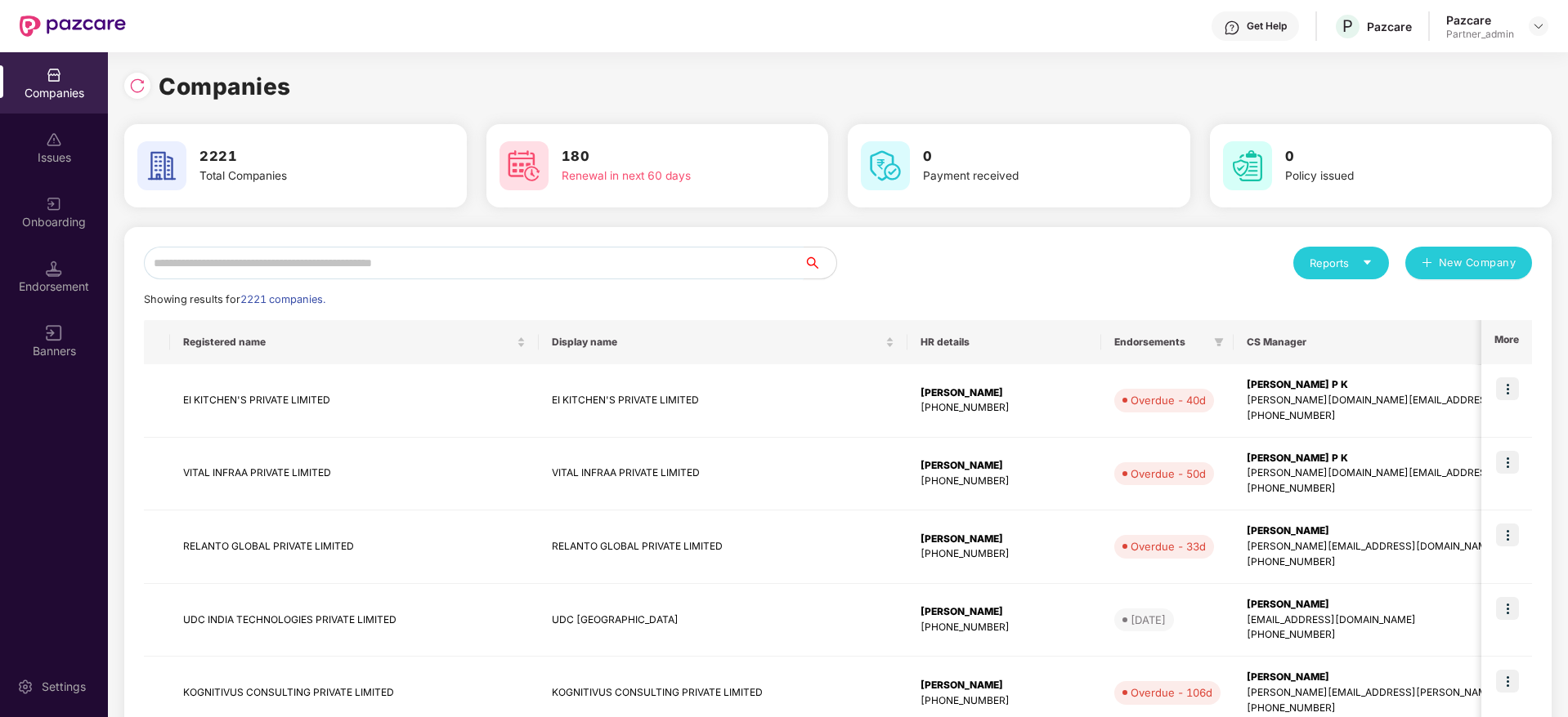
click at [302, 274] on input "text" at bounding box center [473, 262] width 660 height 33
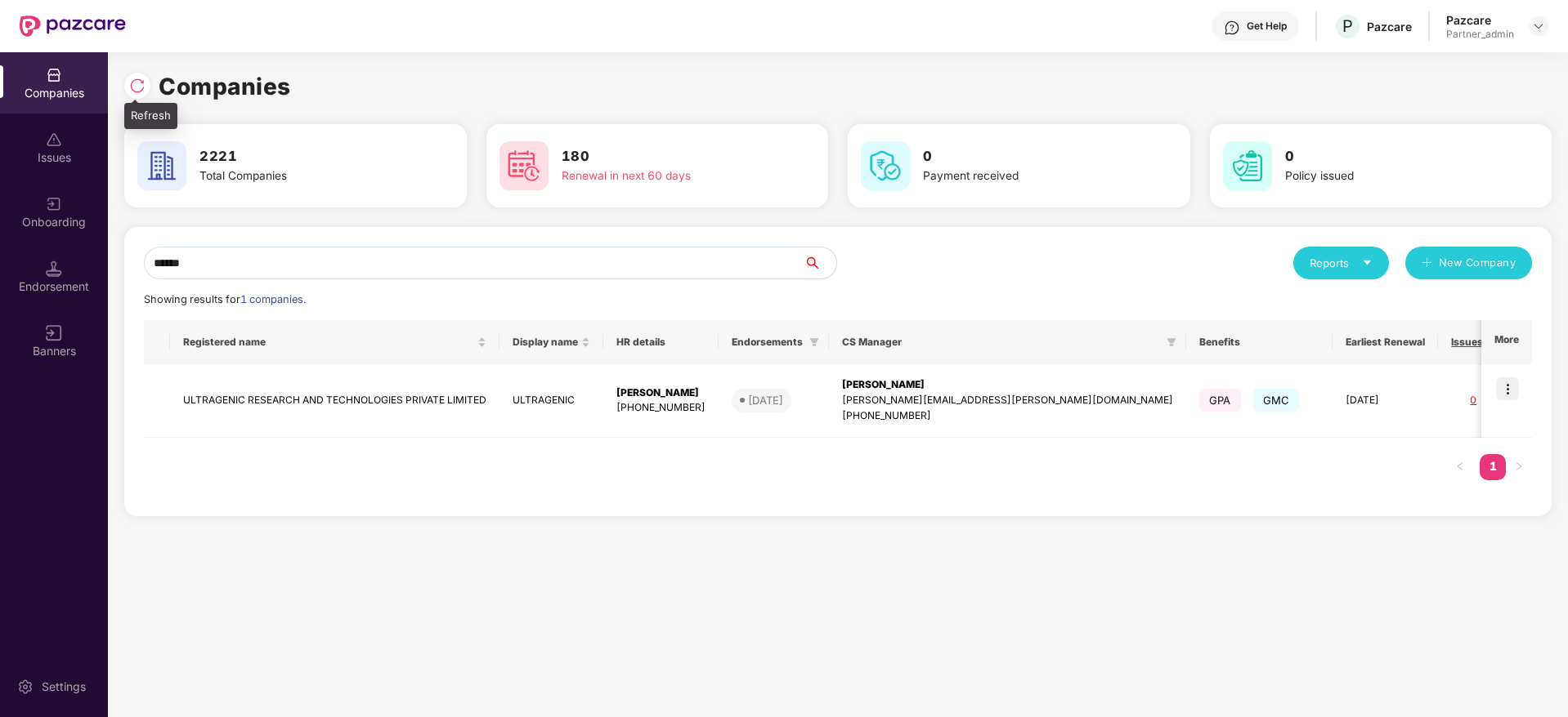
click at [140, 83] on img at bounding box center [137, 85] width 16 height 16
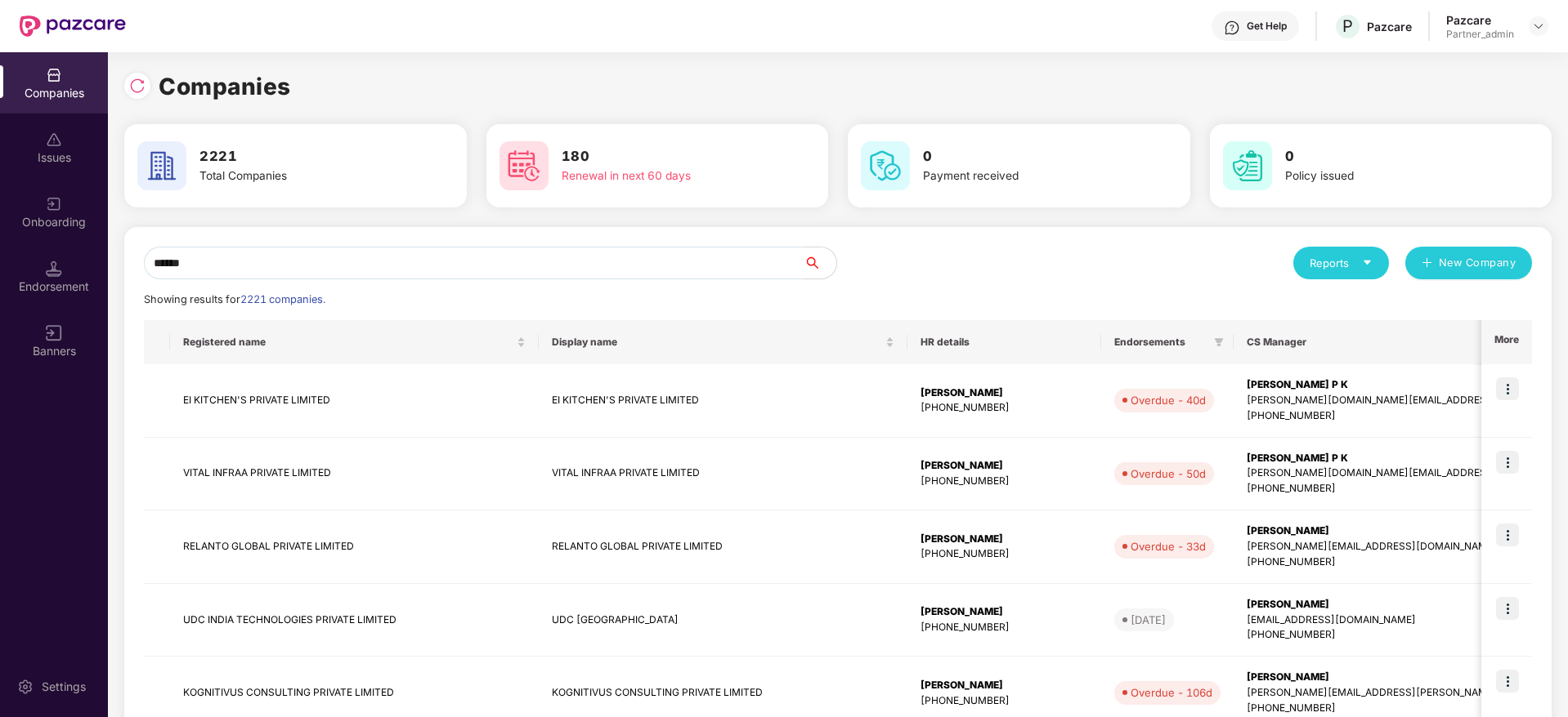
click at [241, 262] on input "******" at bounding box center [473, 262] width 660 height 33
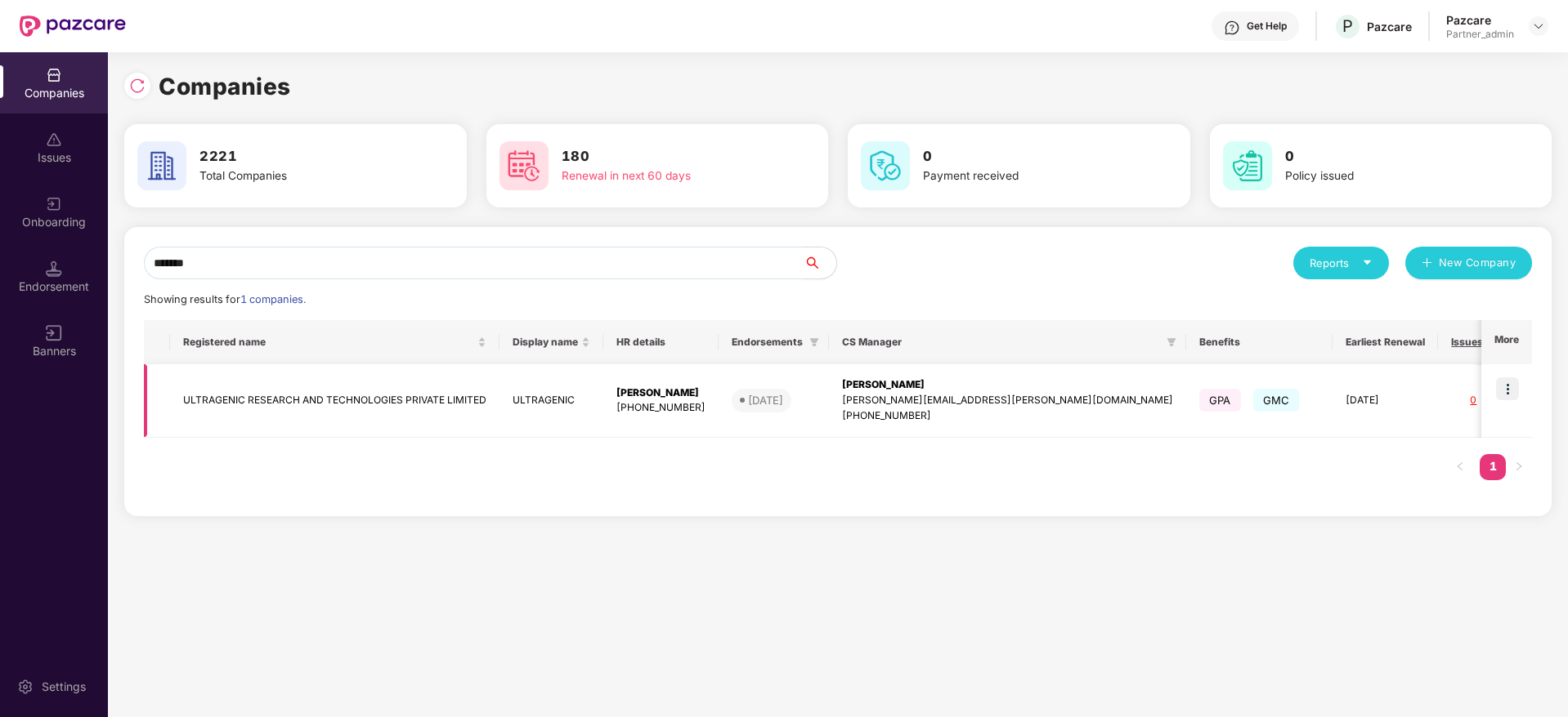
type input "*******"
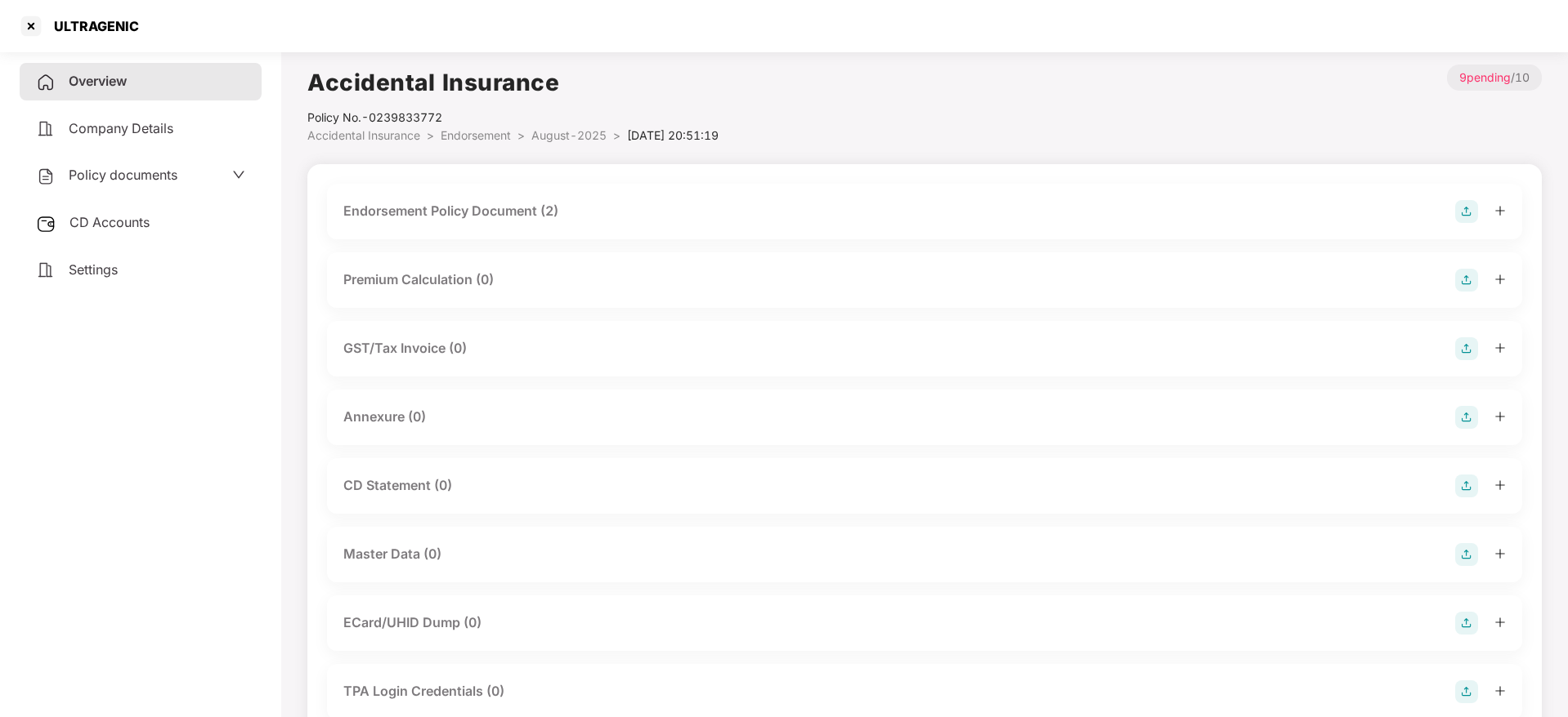
click at [106, 86] on span "Overview" at bounding box center [97, 80] width 58 height 16
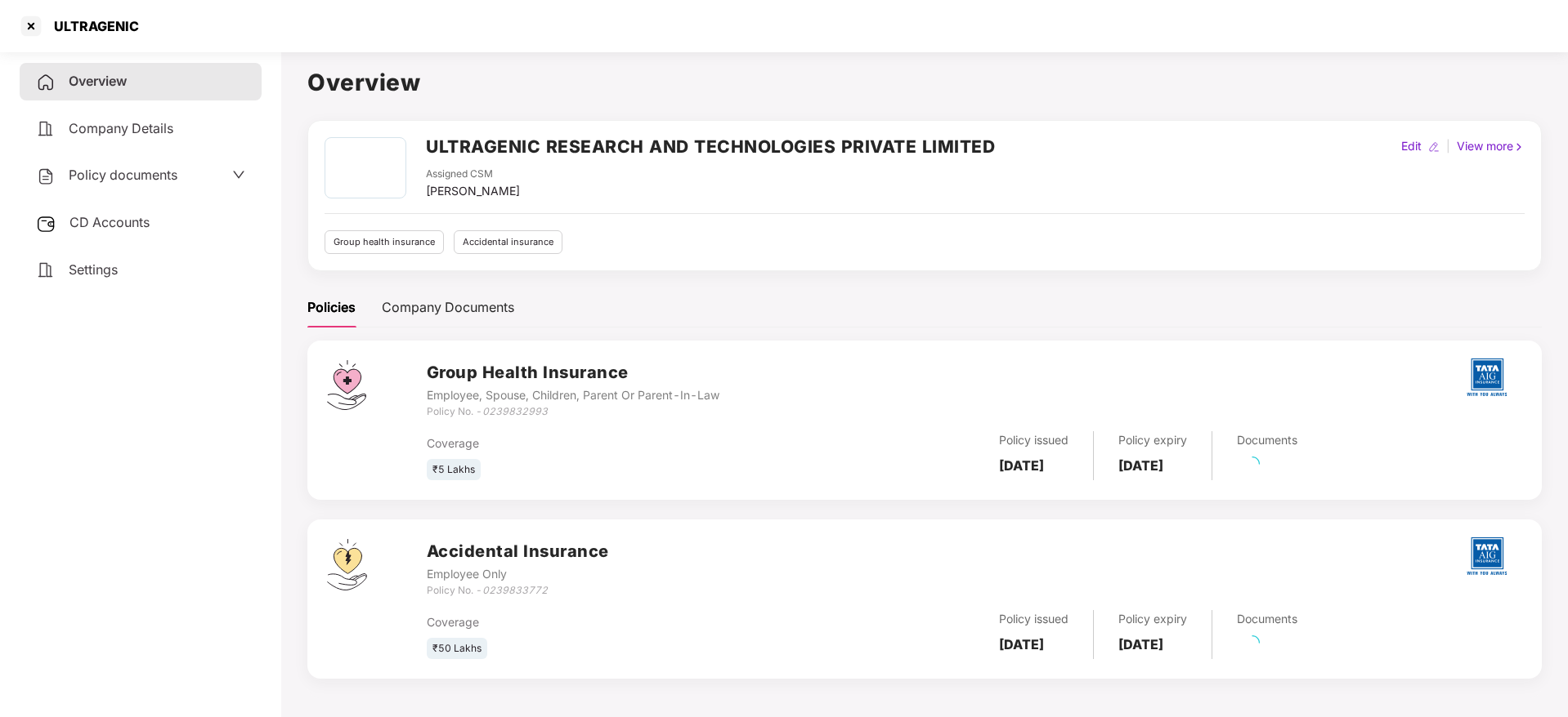
scroll to position [45, 0]
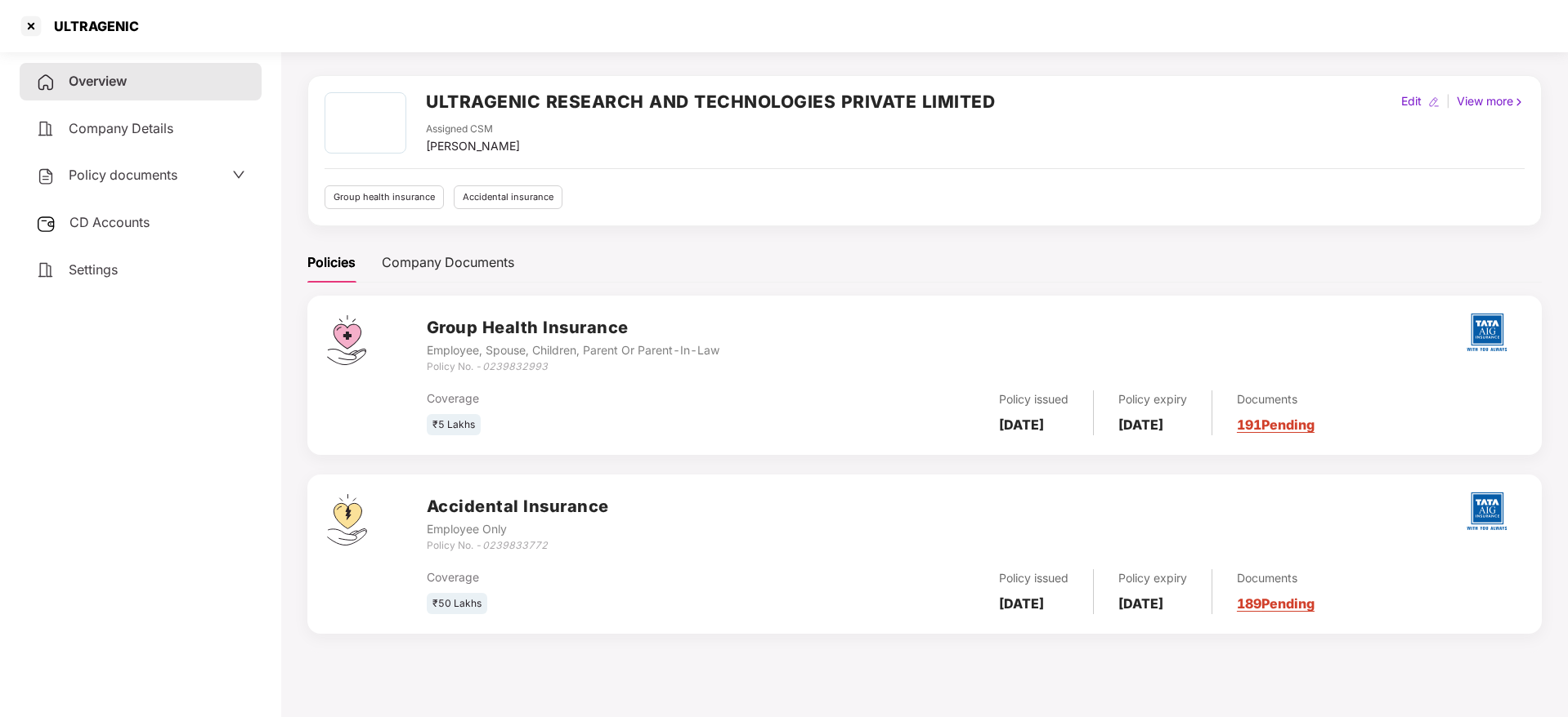
click at [1308, 602] on link "189 Pending" at bounding box center [1275, 603] width 78 height 16
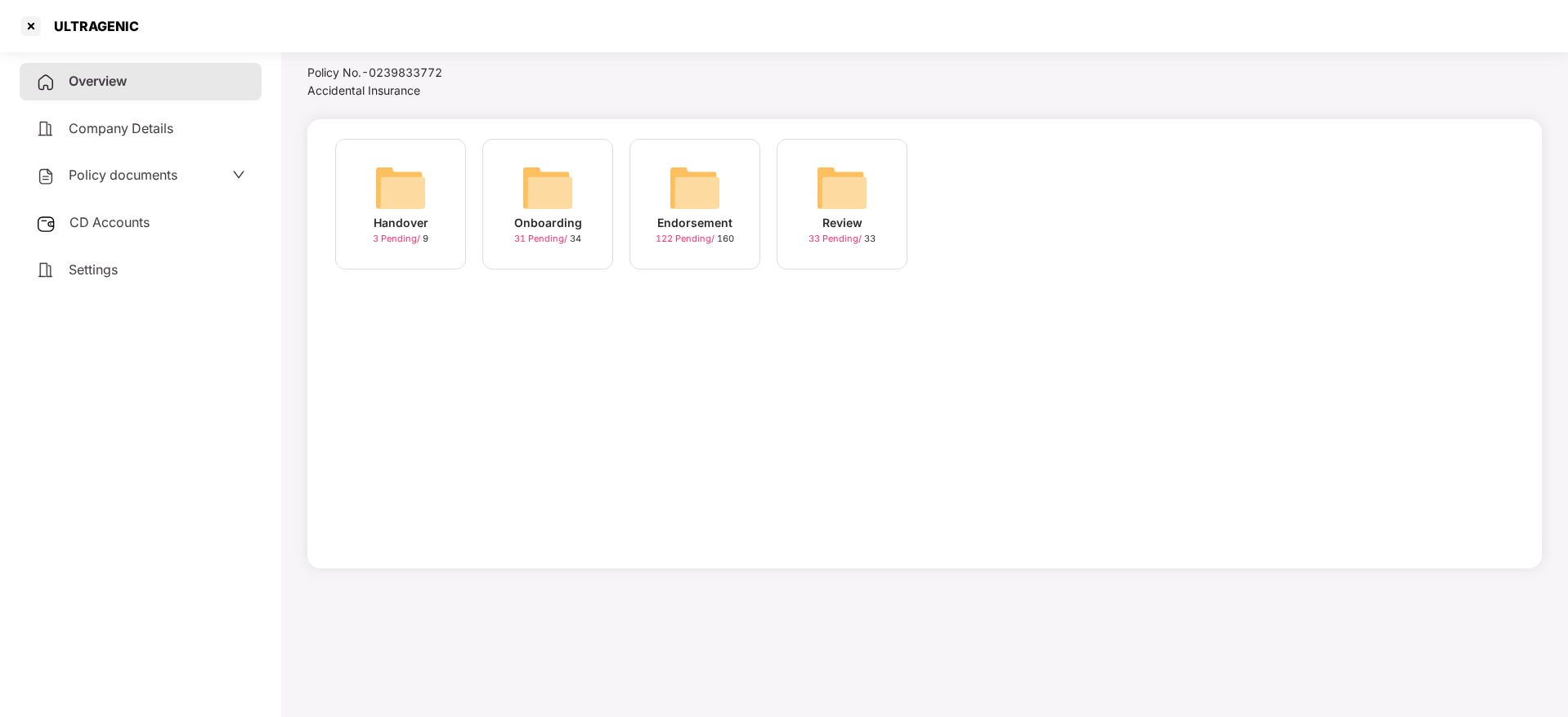
click at [726, 230] on div "Endorsement" at bounding box center [695, 223] width 75 height 18
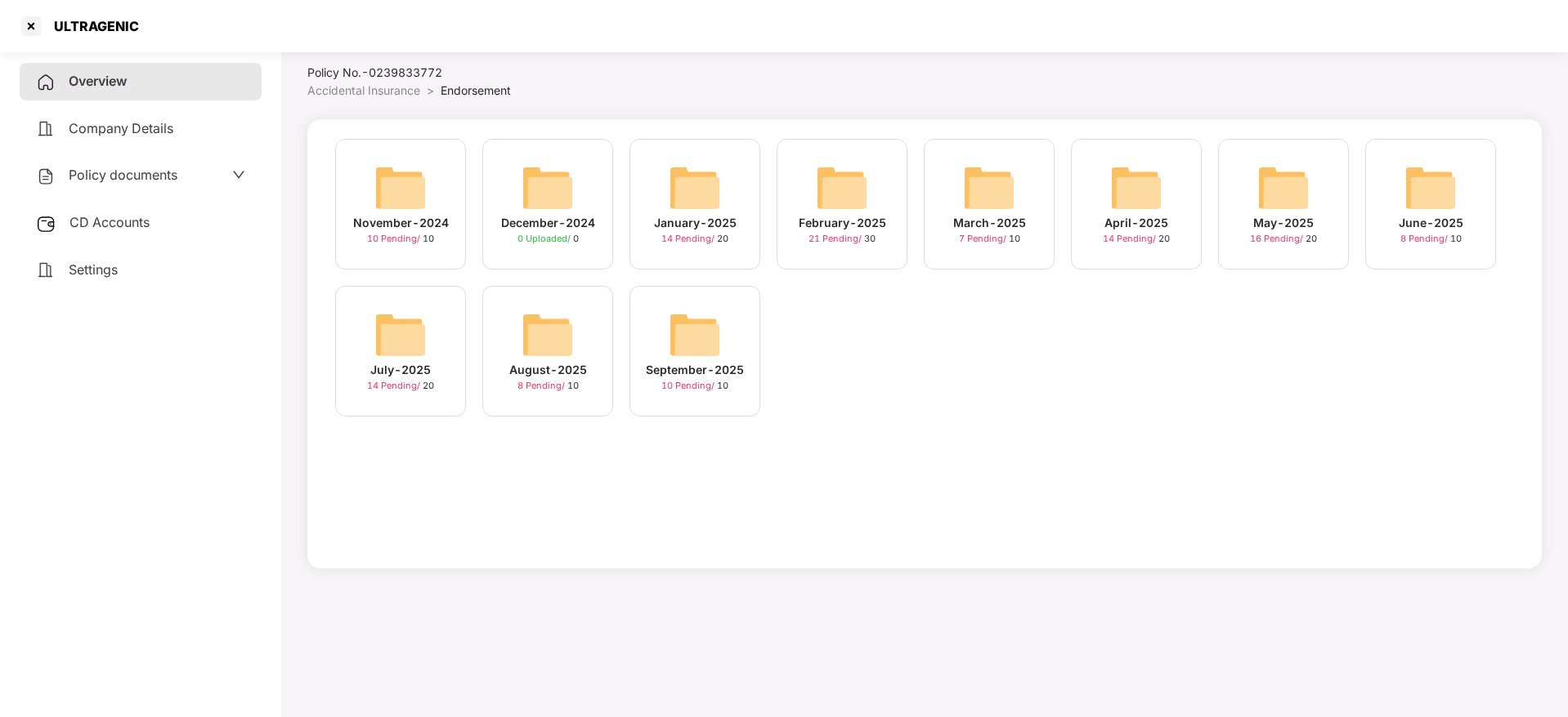
click at [700, 375] on div "September-2025" at bounding box center [695, 369] width 98 height 18
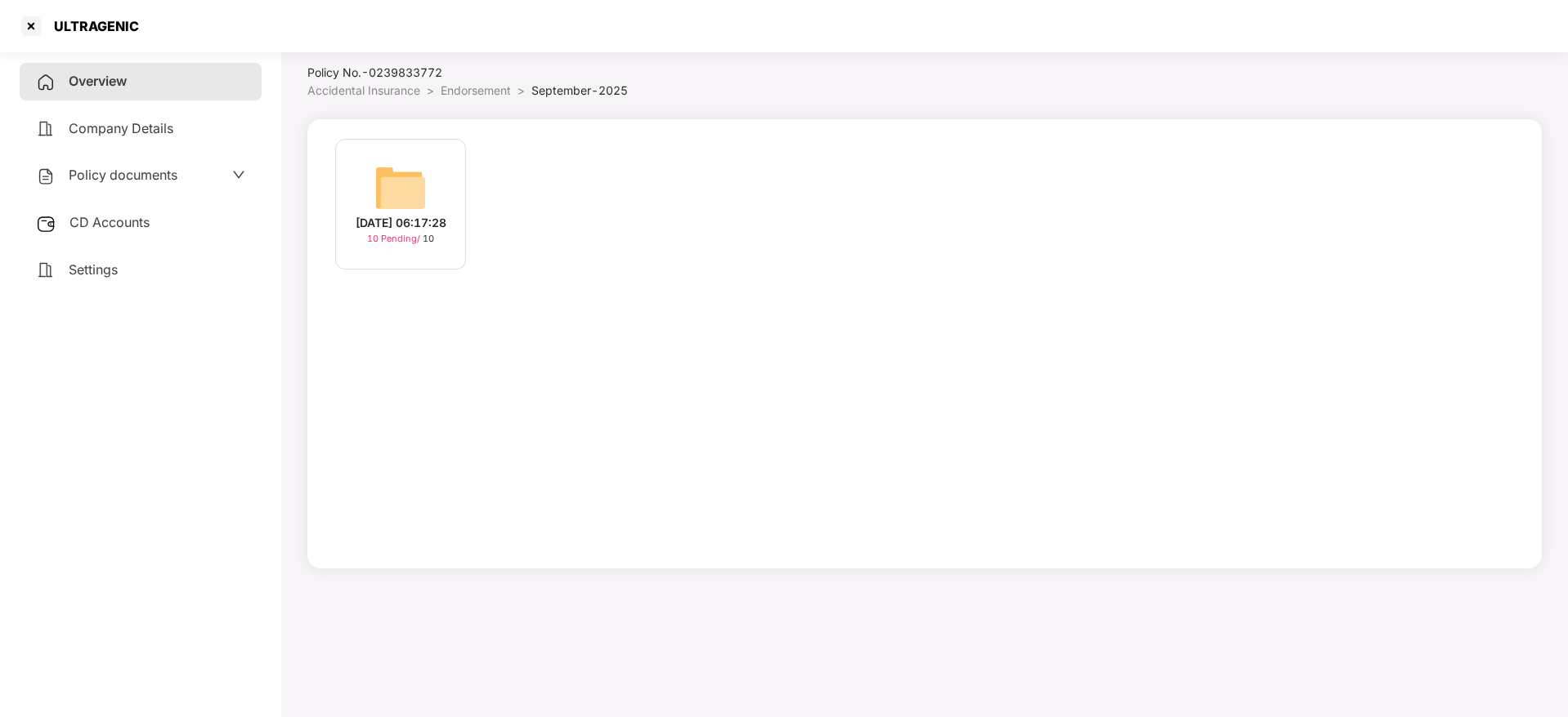
click at [393, 220] on div "[DATE] 06:17:28" at bounding box center [401, 223] width 91 height 18
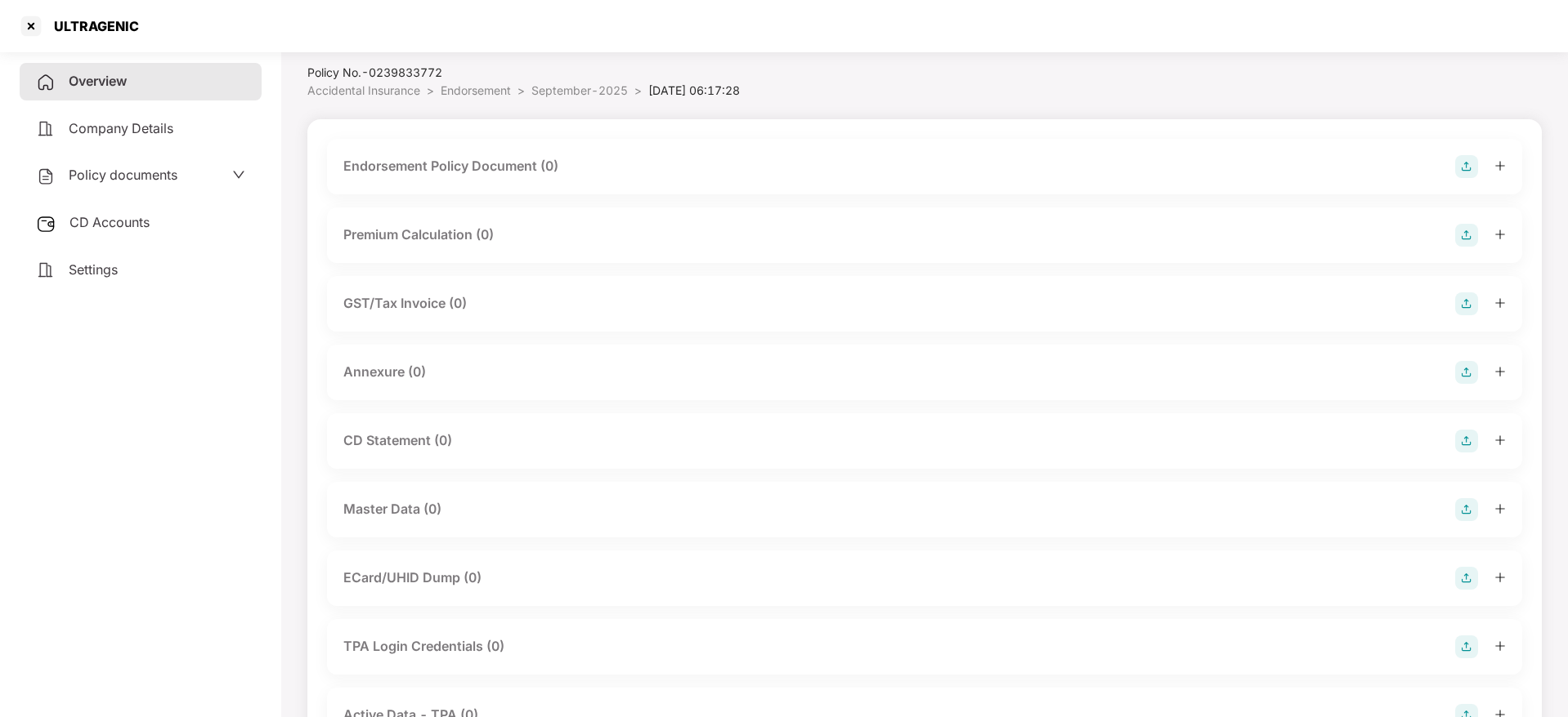
click at [1468, 374] on img at bounding box center [1466, 372] width 23 height 23
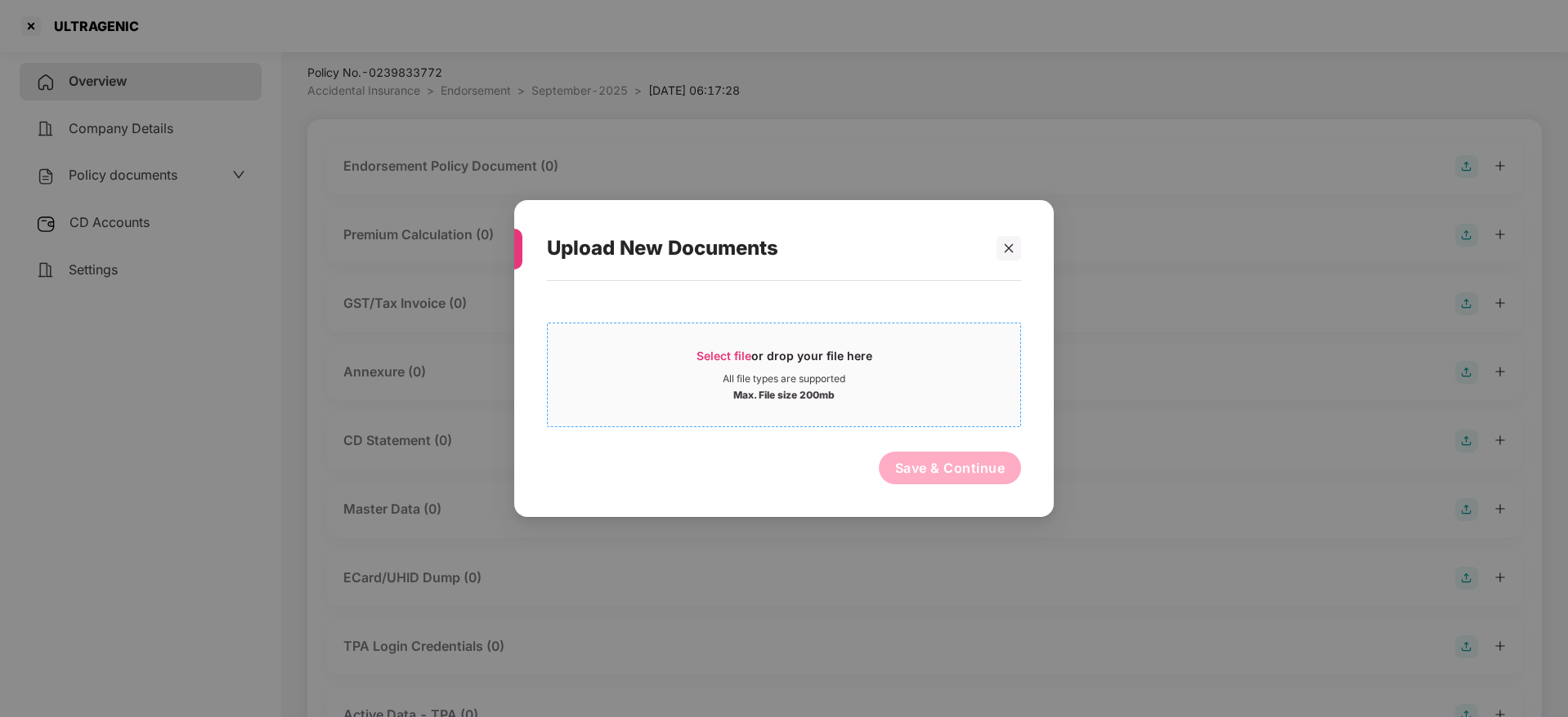
click at [707, 351] on span "Select file" at bounding box center [723, 356] width 55 height 13
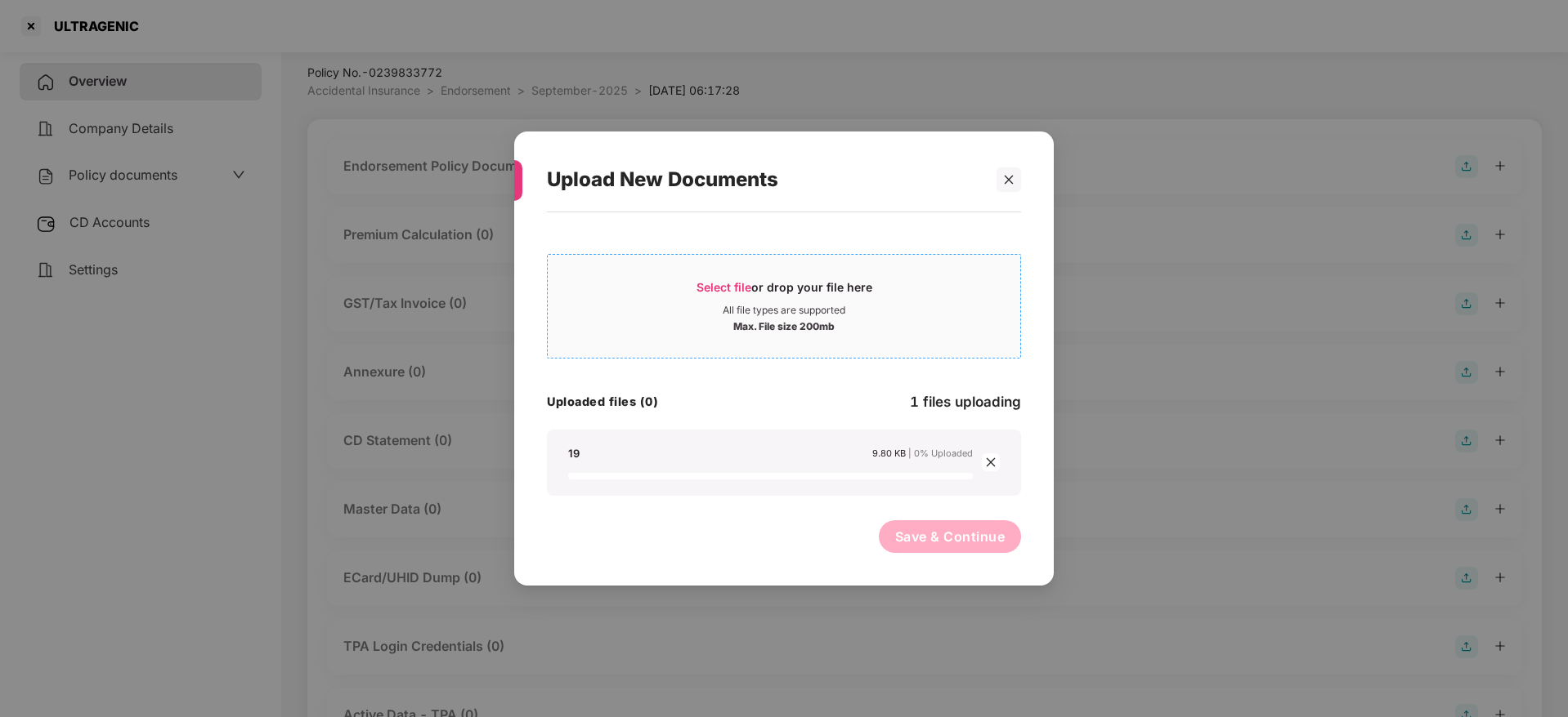
click at [756, 287] on div "Select file or drop your file here" at bounding box center [784, 291] width 176 height 24
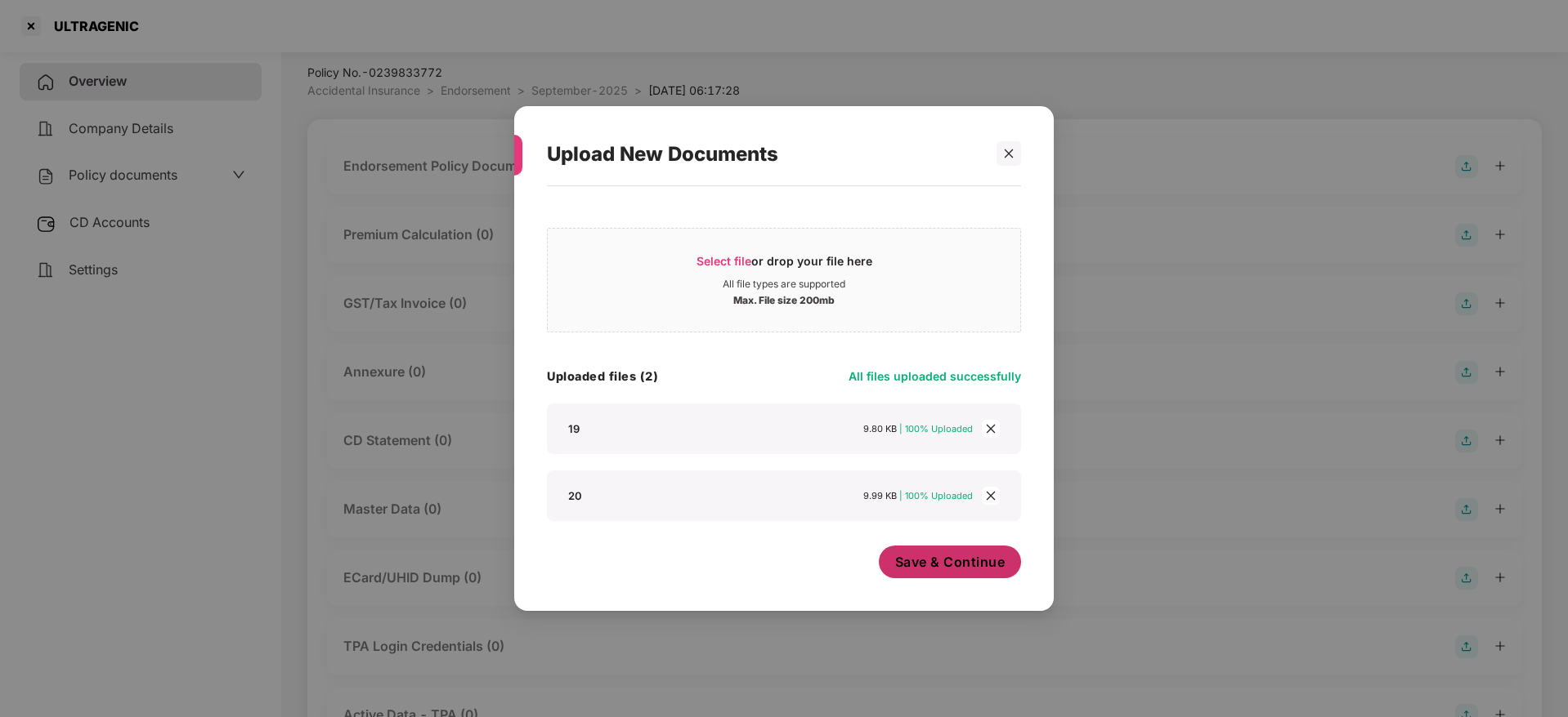
click at [907, 558] on span "Save & Continue" at bounding box center [950, 562] width 111 height 18
